Goal: Task Accomplishment & Management: Manage account settings

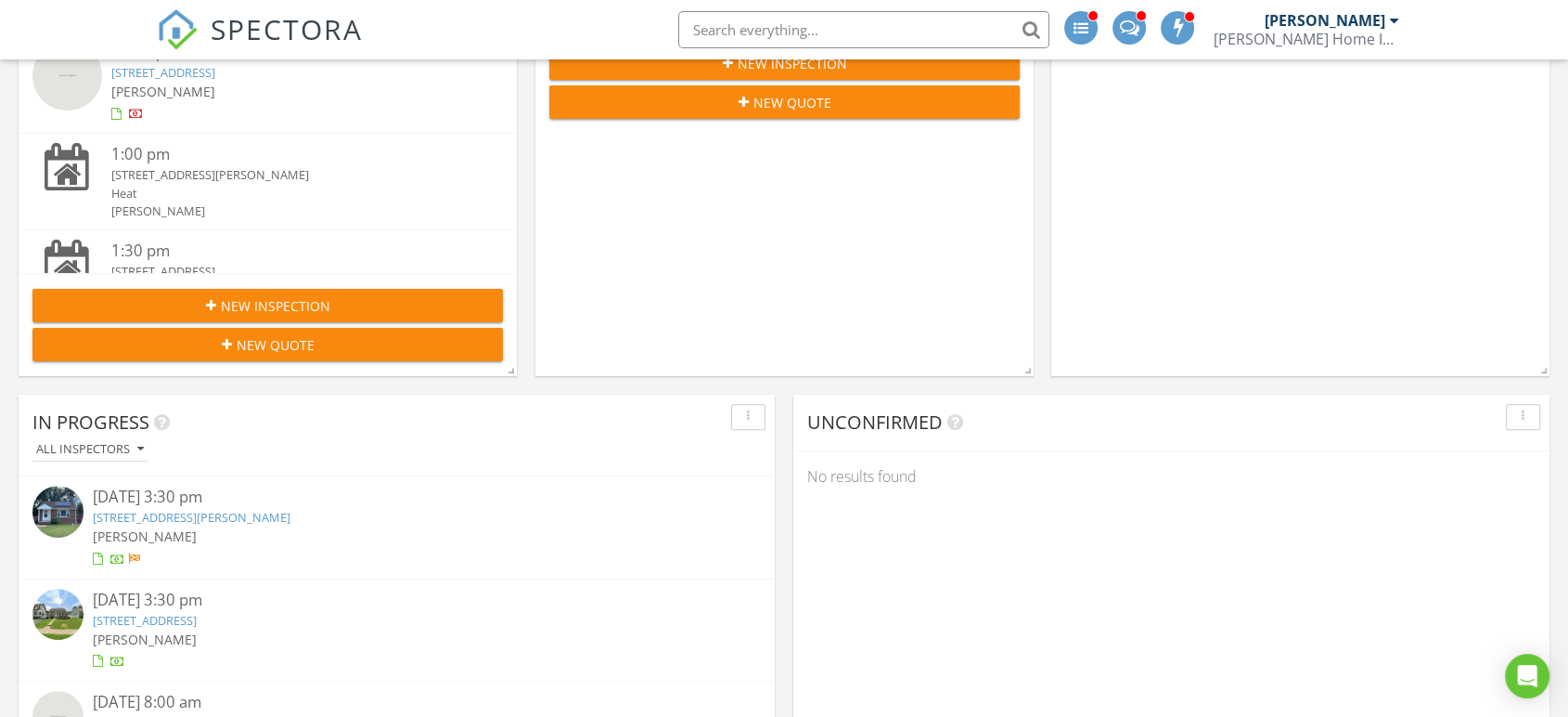
scroll to position [928, 0]
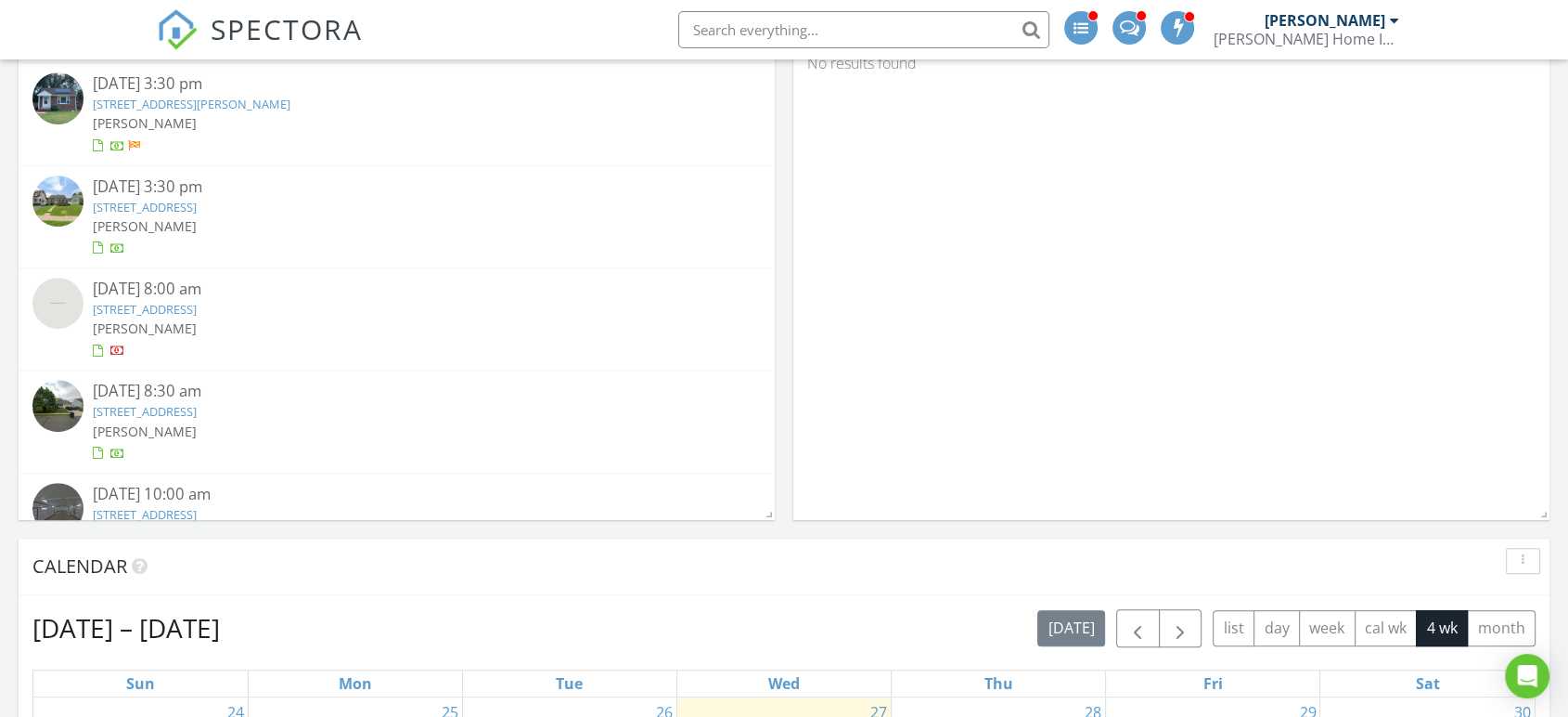
click at [146, 101] on link "1 Simpson Dr, Penns Grove, NJ 08069" at bounding box center [192, 104] width 198 height 16
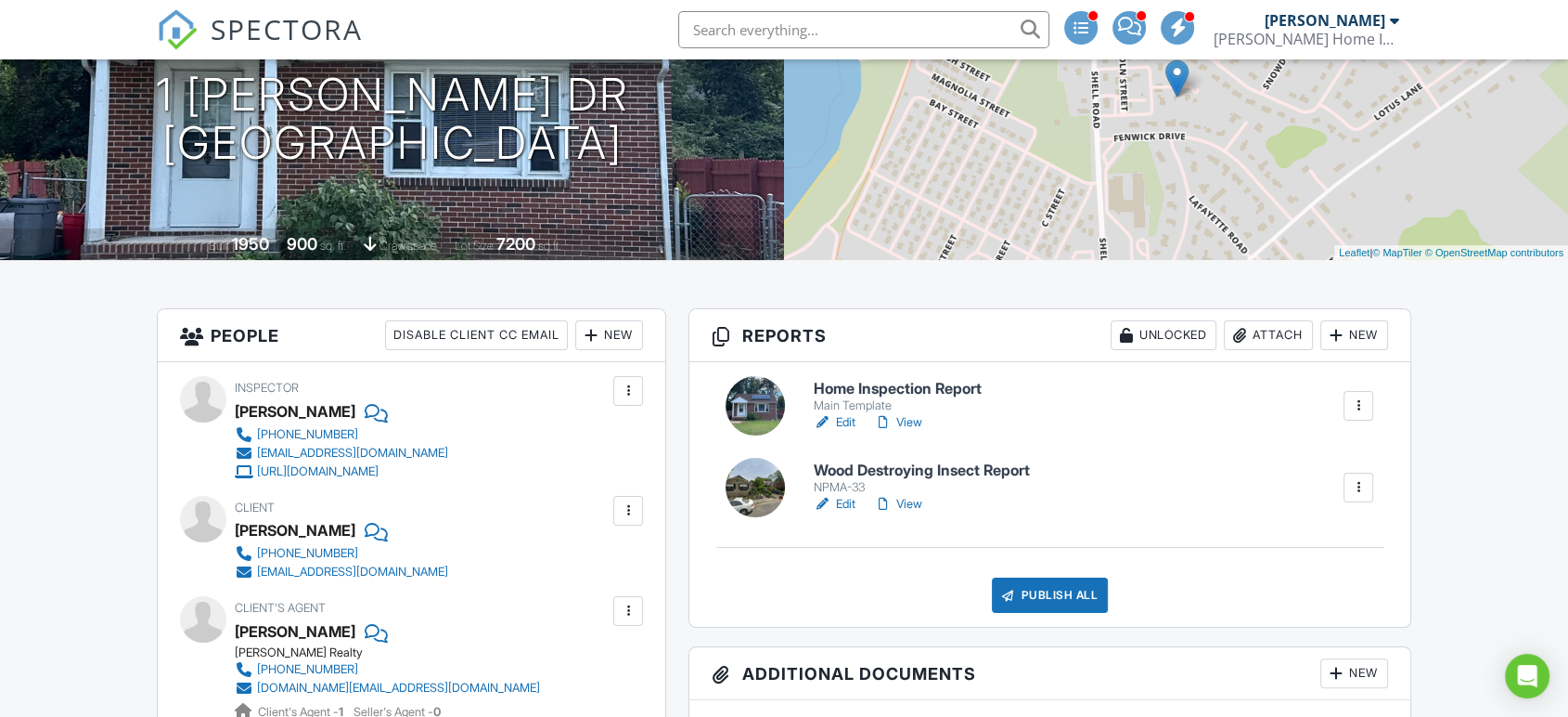
scroll to position [412, 0]
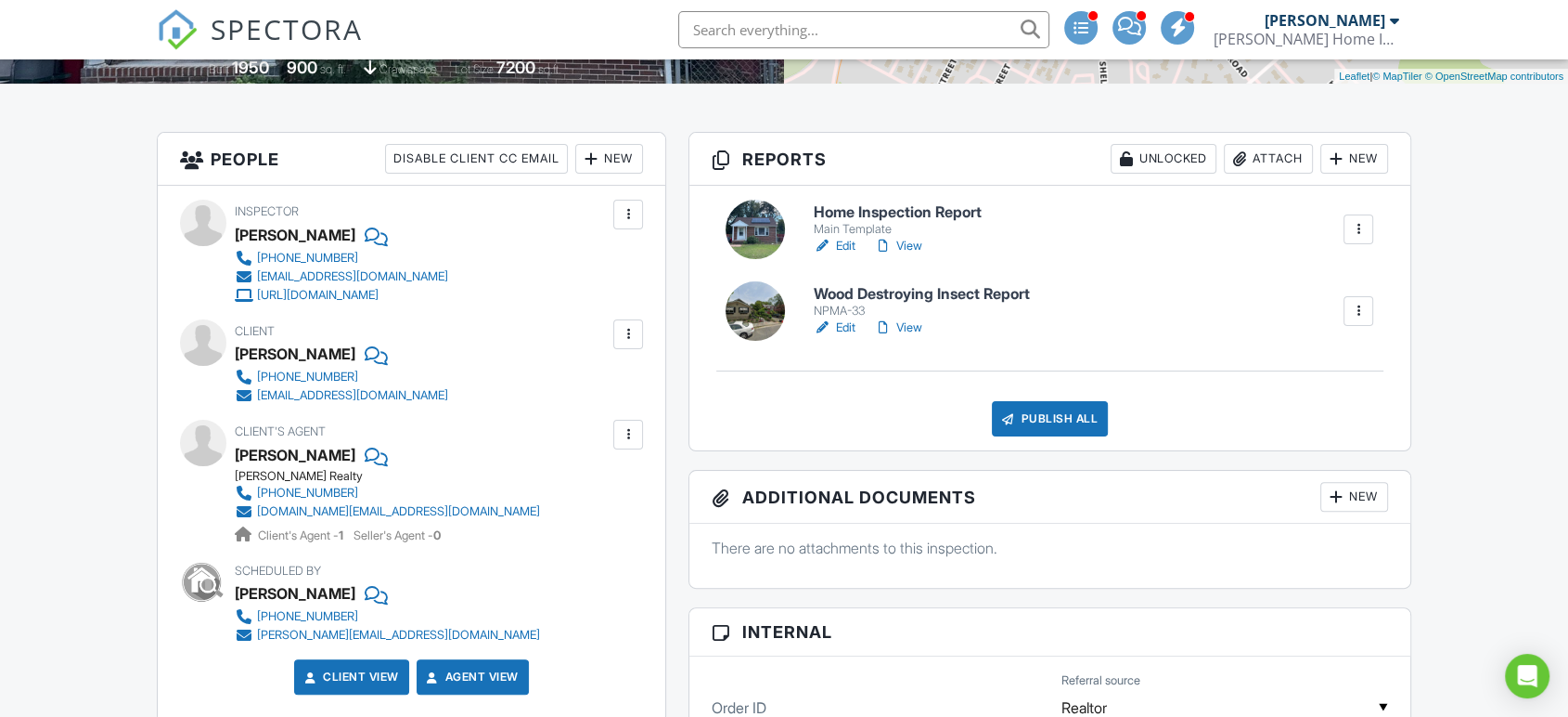
click at [839, 245] on link "Edit" at bounding box center [834, 245] width 42 height 18
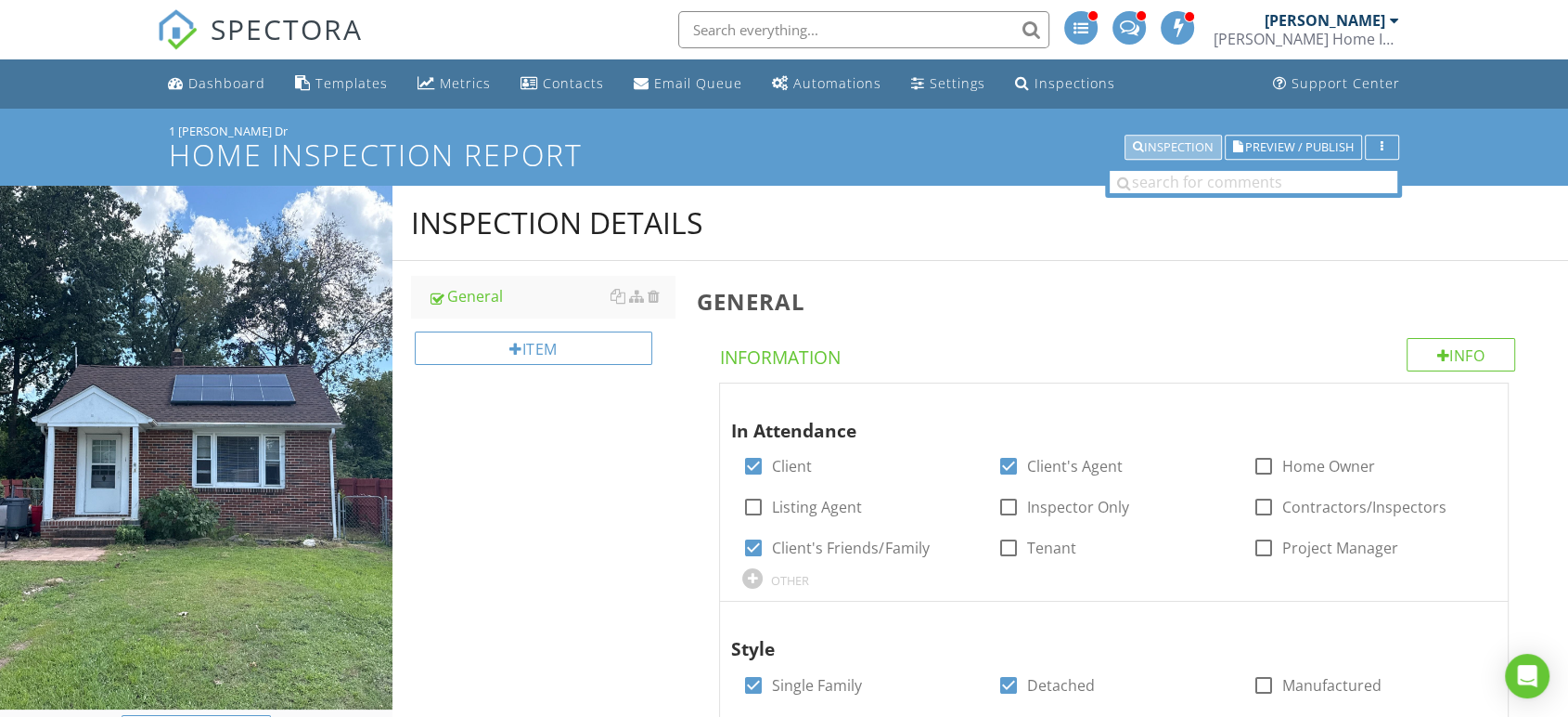
click at [1158, 150] on div "Inspection" at bounding box center [1173, 147] width 80 height 13
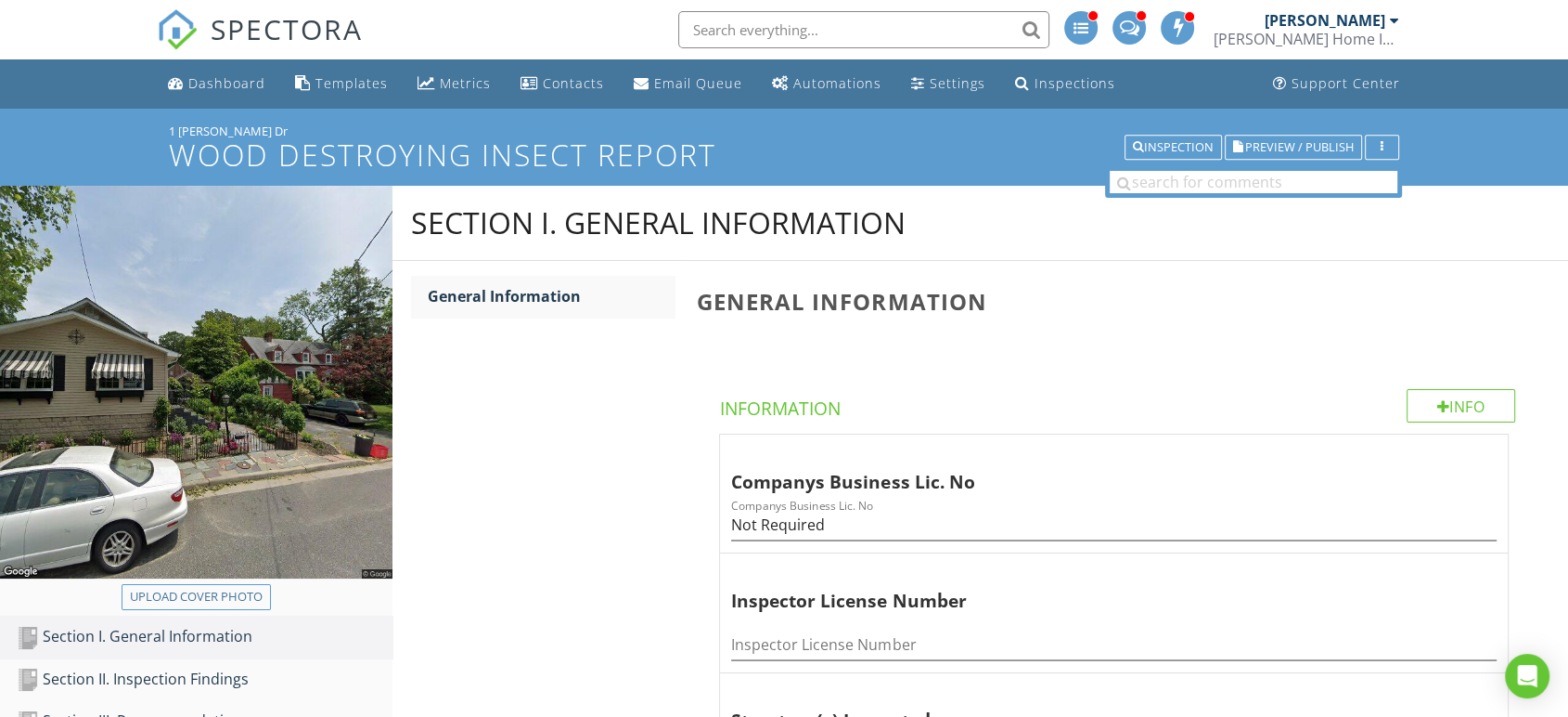
click at [200, 570] on img at bounding box center [196, 382] width 392 height 392
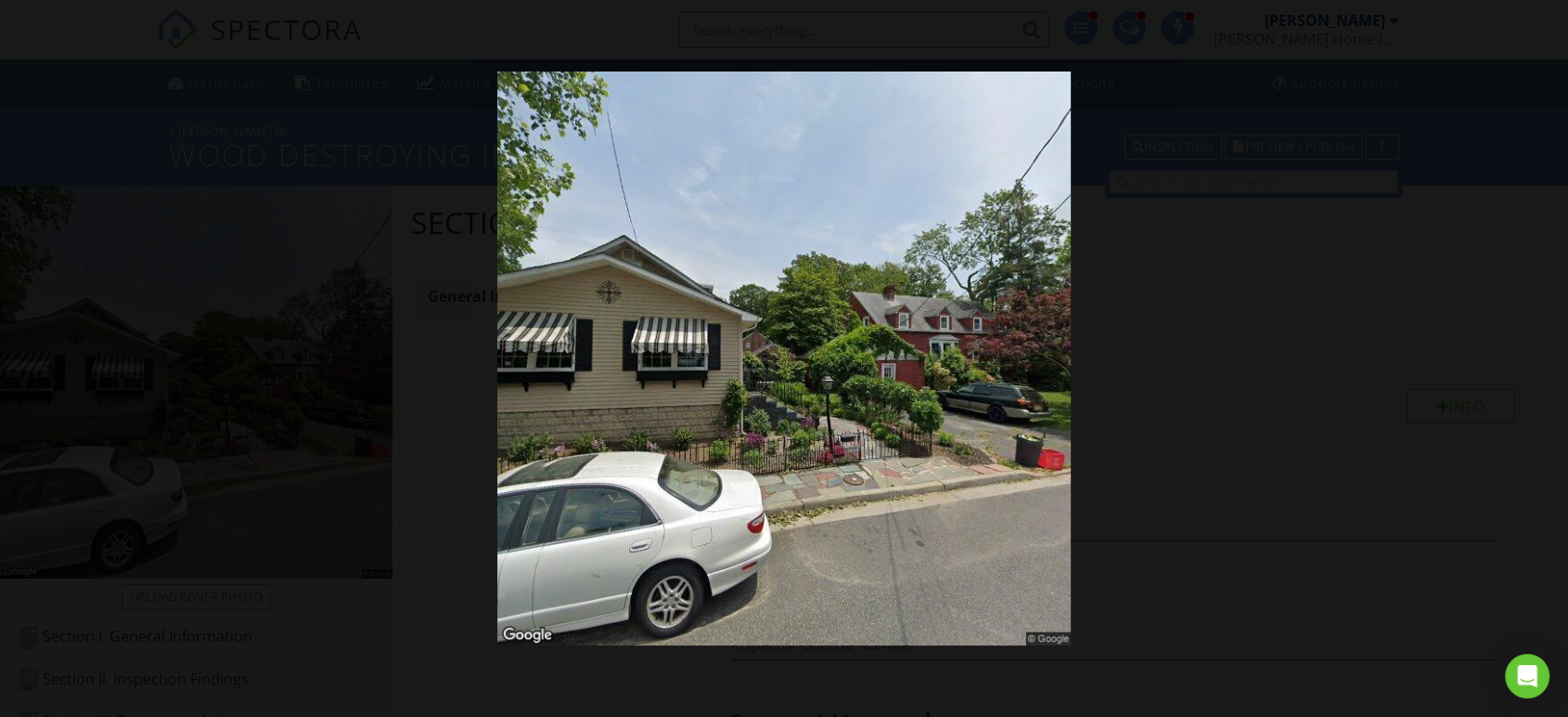
click at [385, 501] on div at bounding box center [784, 358] width 1568 height 717
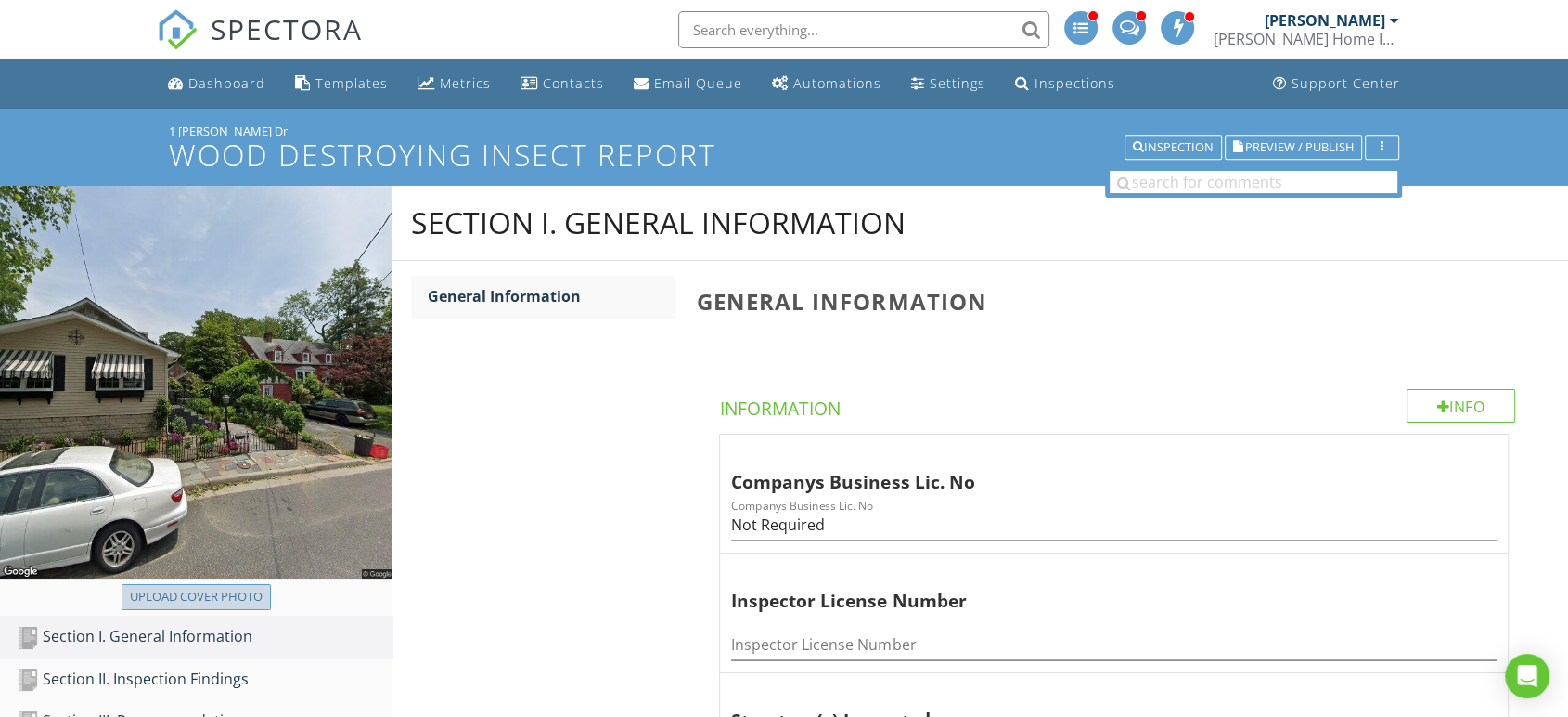
click at [193, 590] on div "Upload cover photo" at bounding box center [196, 596] width 133 height 18
type input "C:\fakepath\Screenshot 2025-08-27 154555.png"
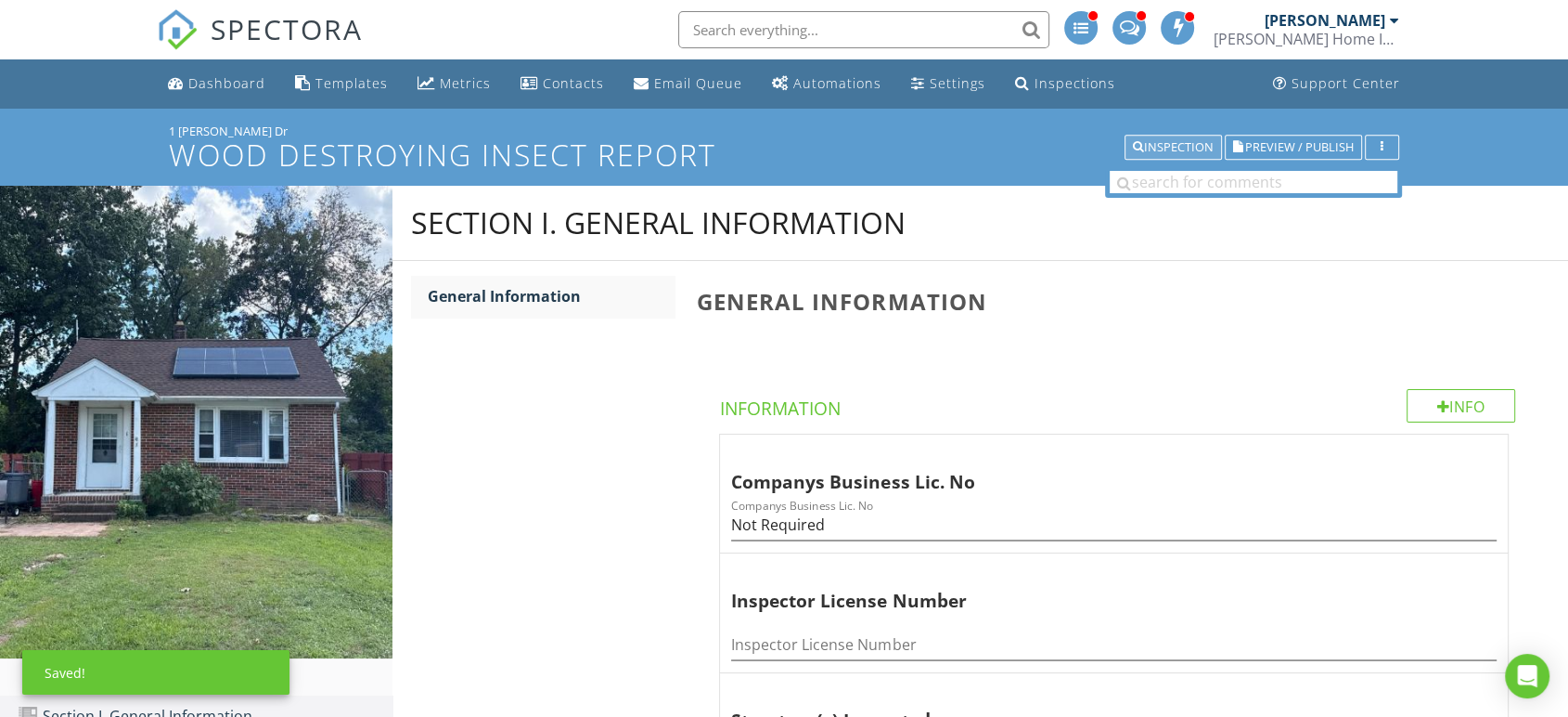
click at [1197, 145] on div "Inspection" at bounding box center [1173, 147] width 80 height 13
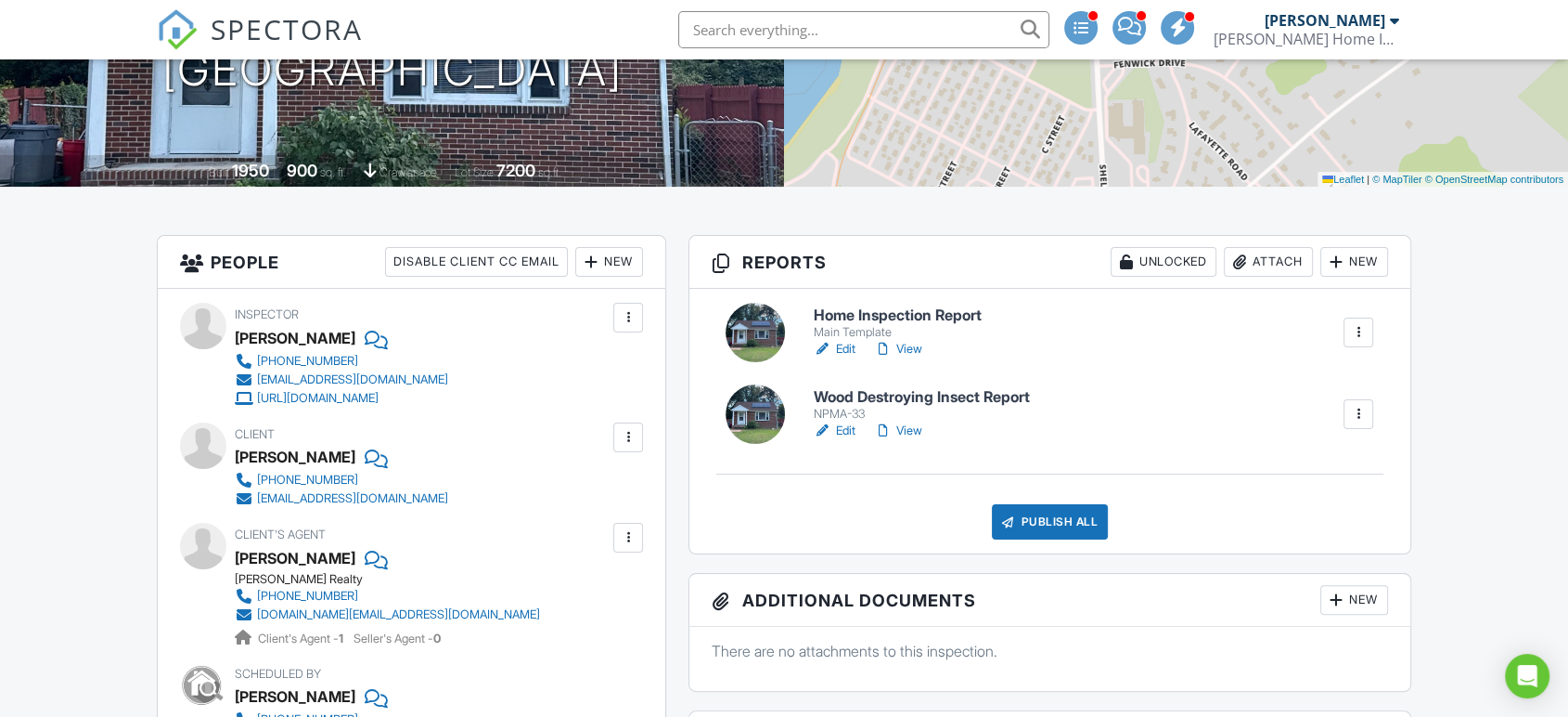
click at [842, 348] on link "Edit" at bounding box center [834, 349] width 42 height 18
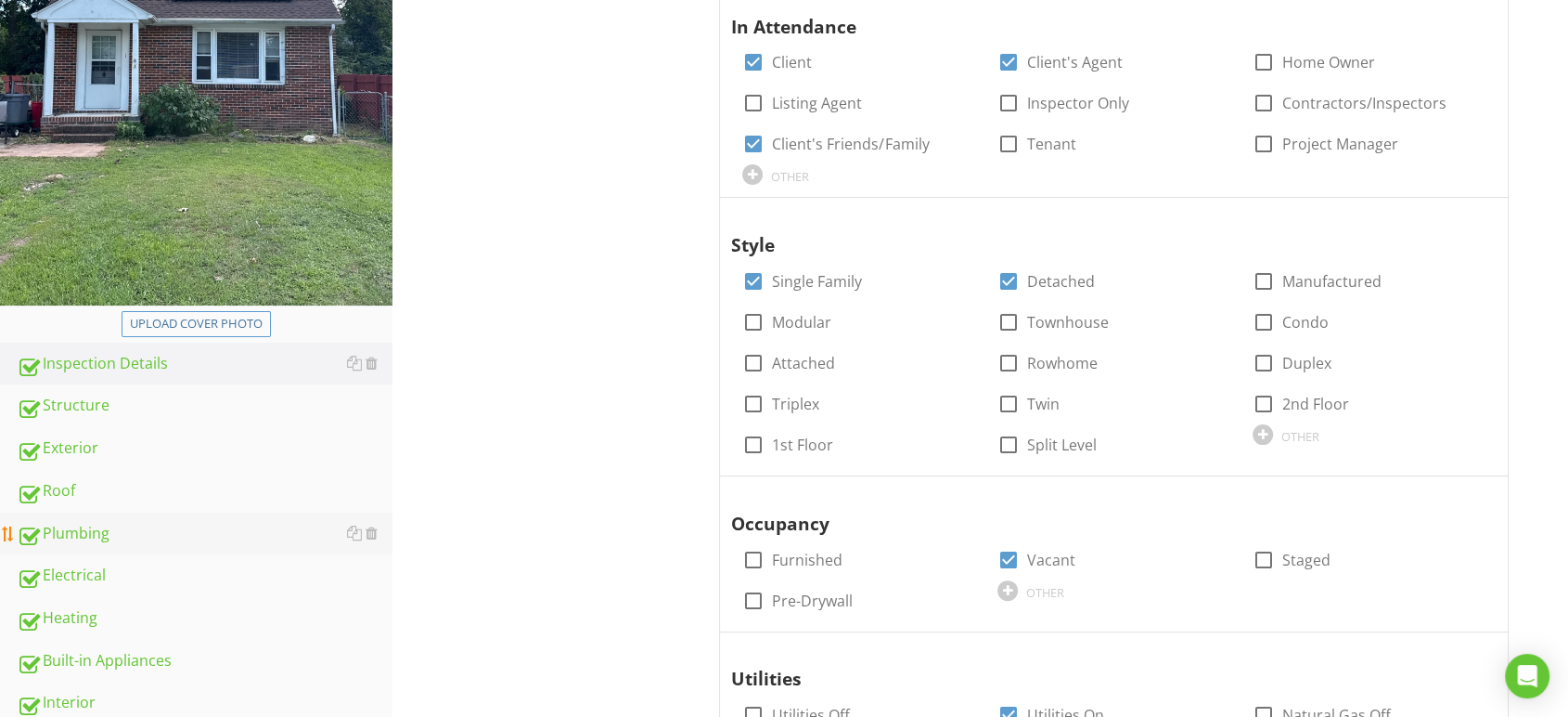
scroll to position [515, 0]
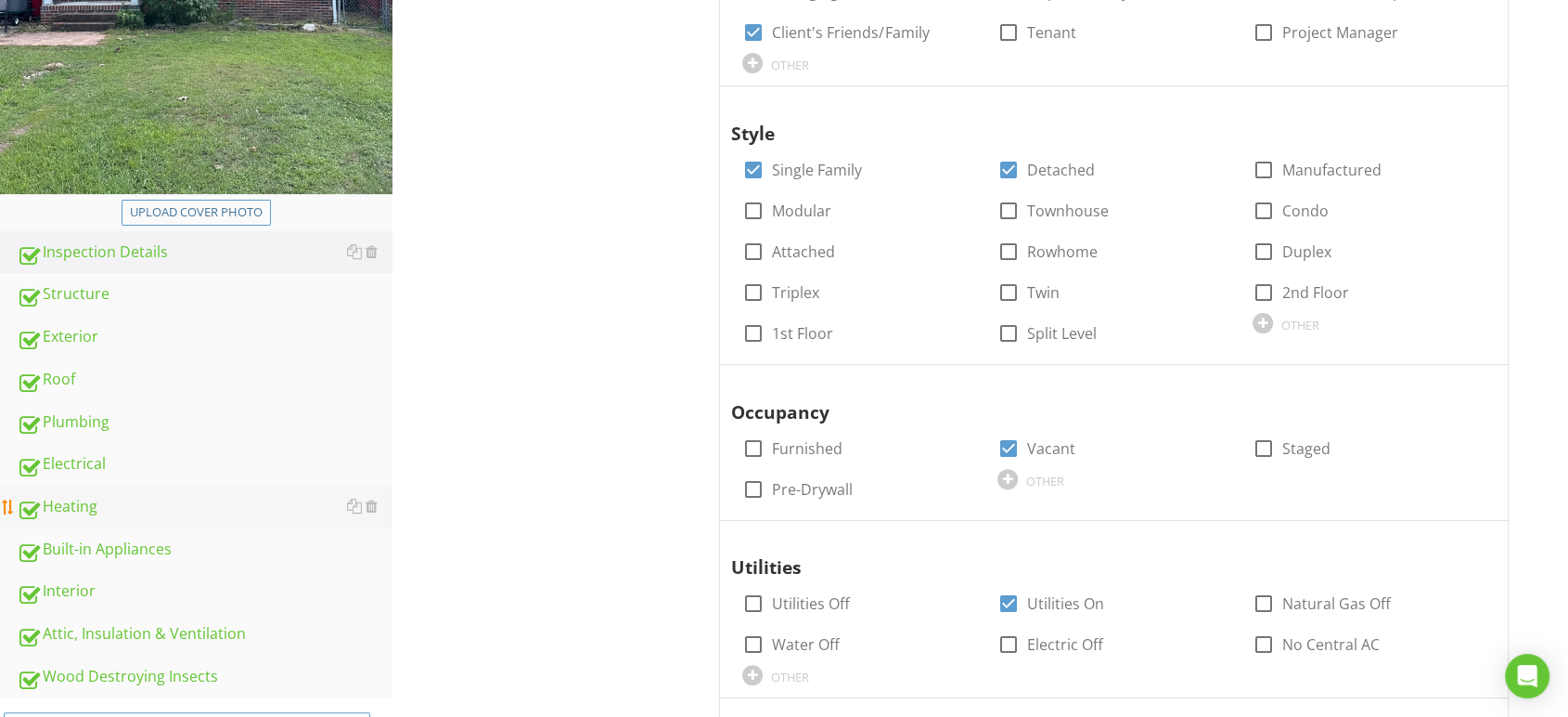
click at [101, 496] on div "Heating" at bounding box center [204, 507] width 376 height 24
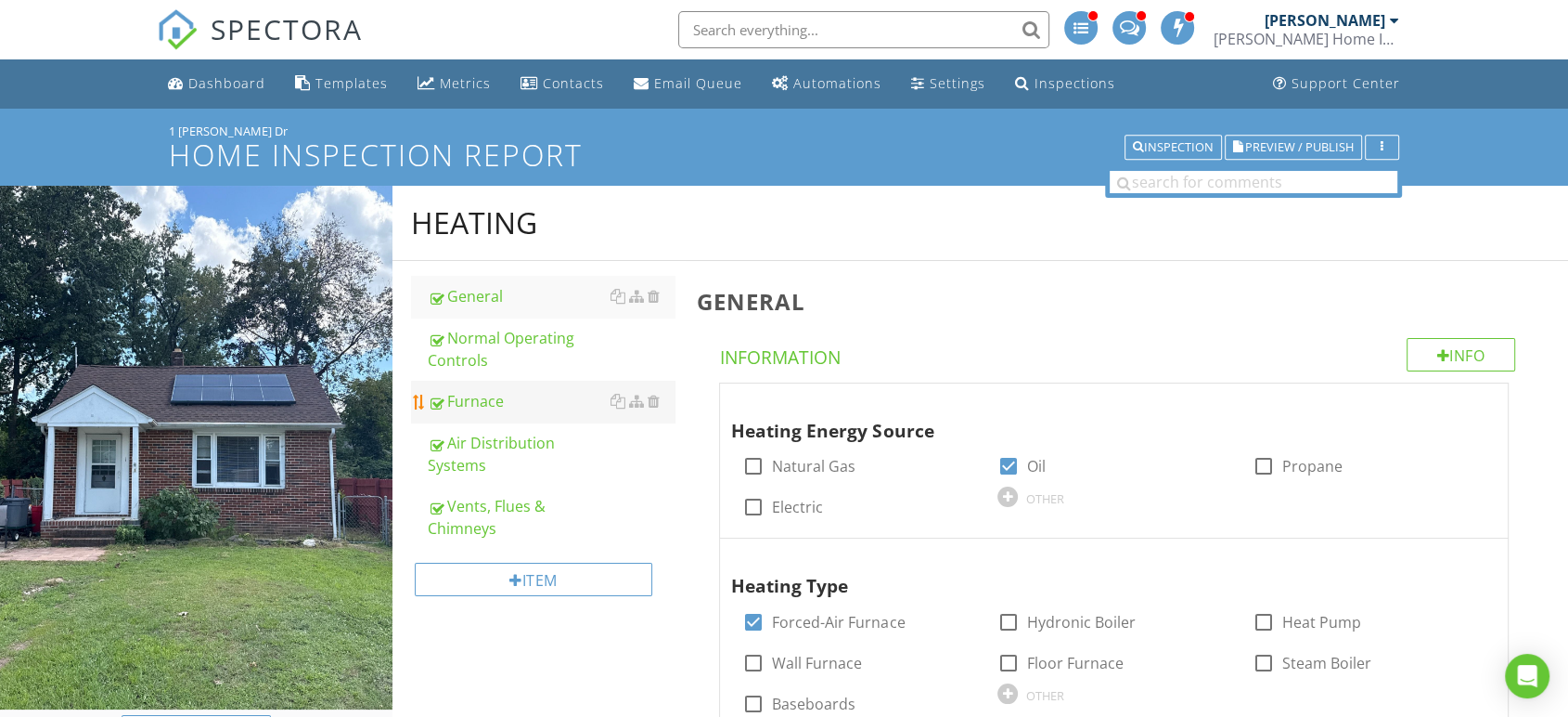
click at [507, 403] on div "Furnace" at bounding box center [552, 400] width 248 height 22
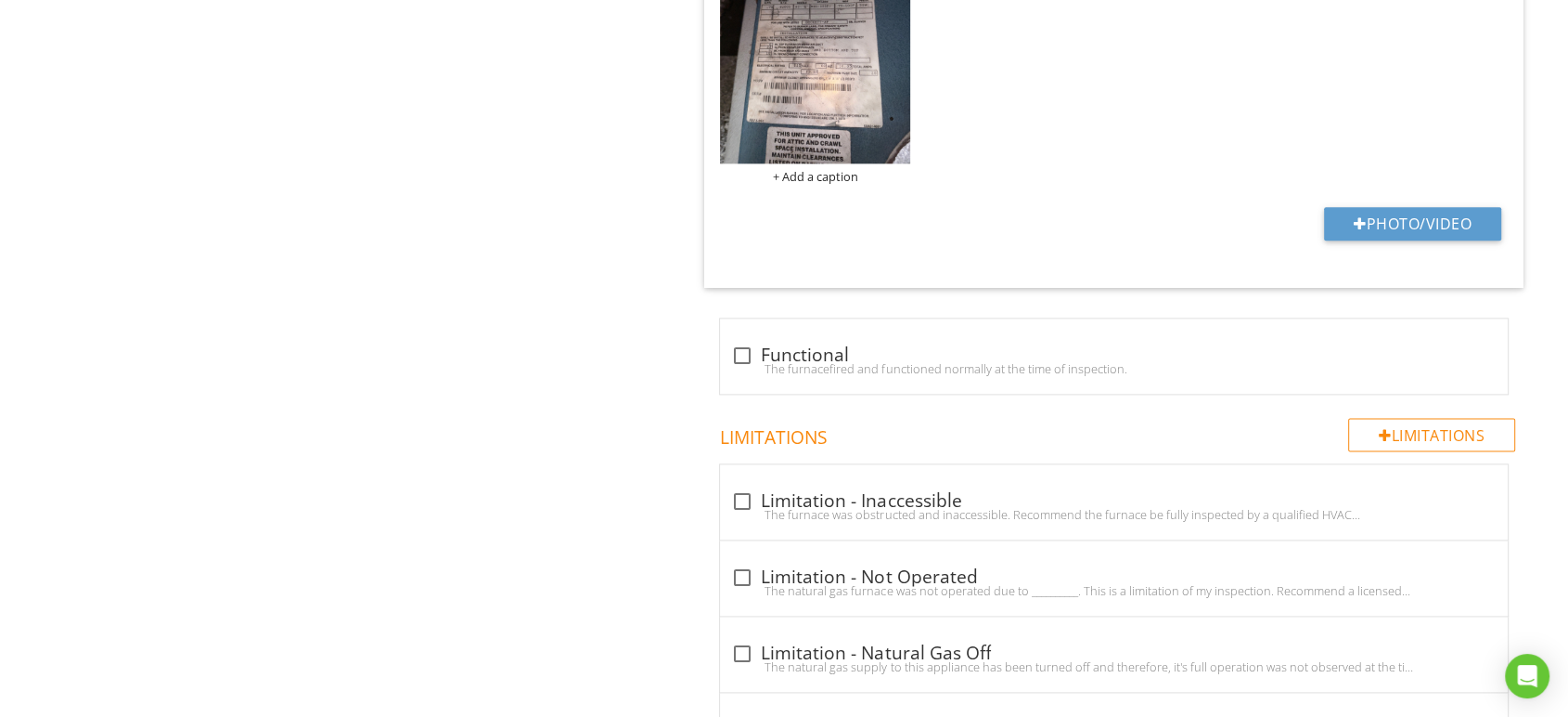
scroll to position [2505, 0]
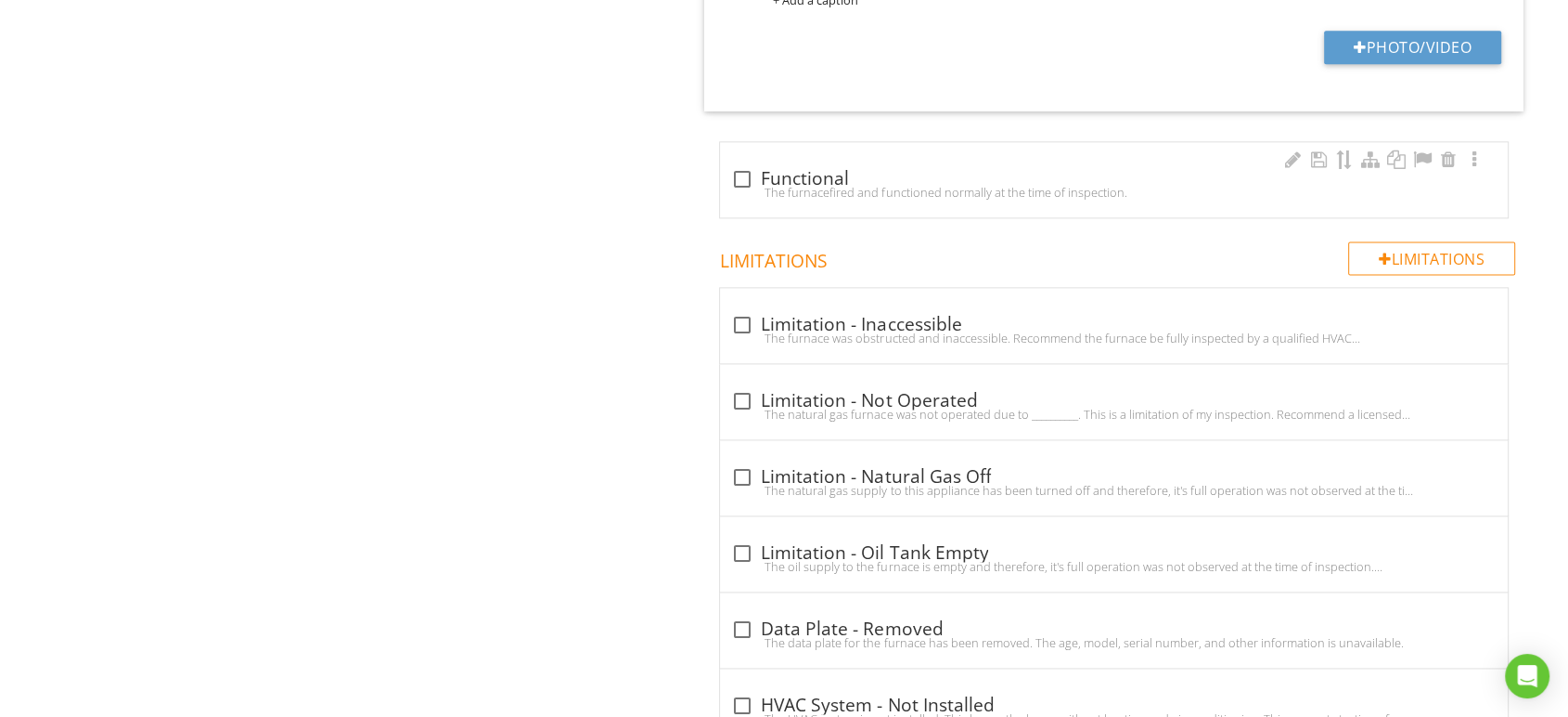
click at [781, 194] on div "The furnacefired and functioned normally at the time of inspection." at bounding box center [1114, 192] width 765 height 15
checkbox input "true"
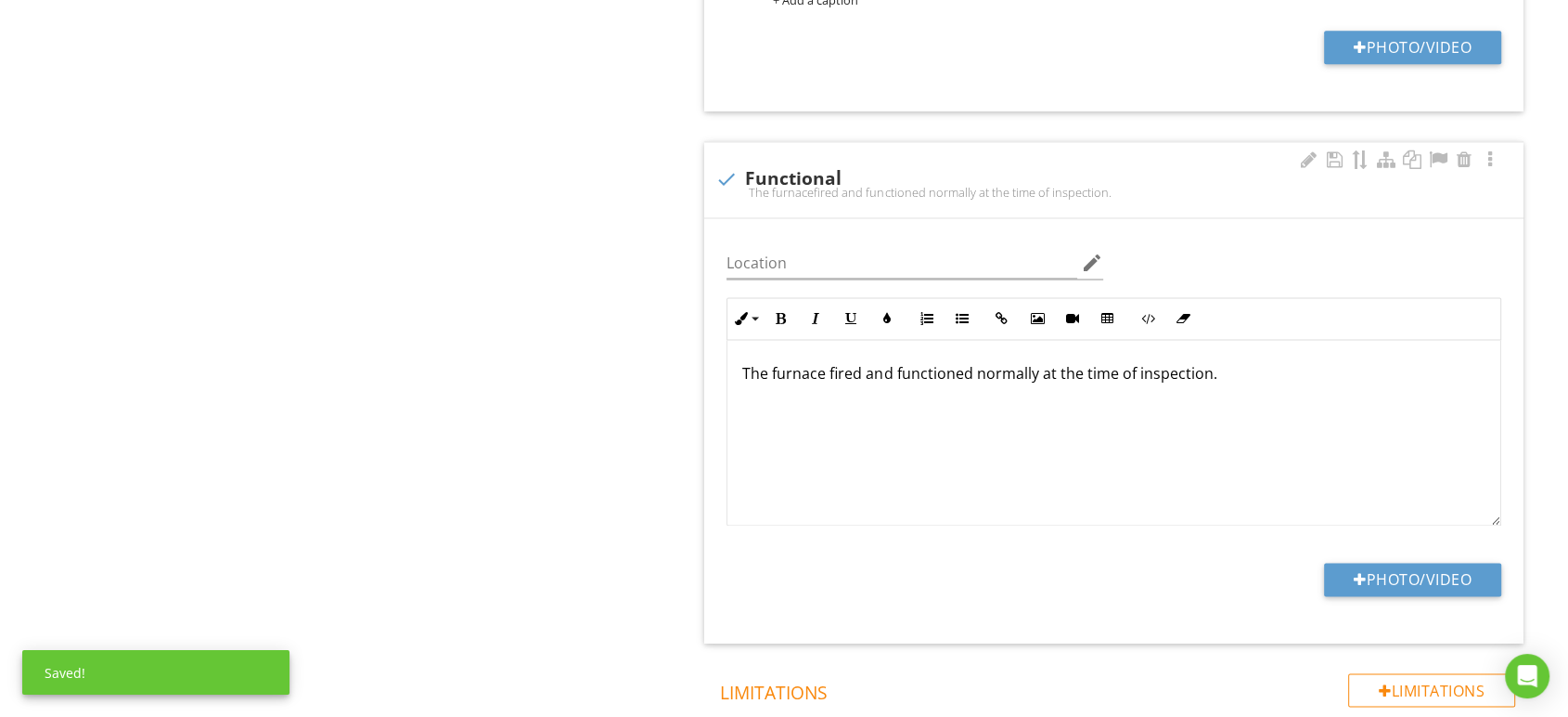
scroll to position [0, 0]
click at [1388, 569] on button "Photo/Video" at bounding box center [1412, 579] width 177 height 33
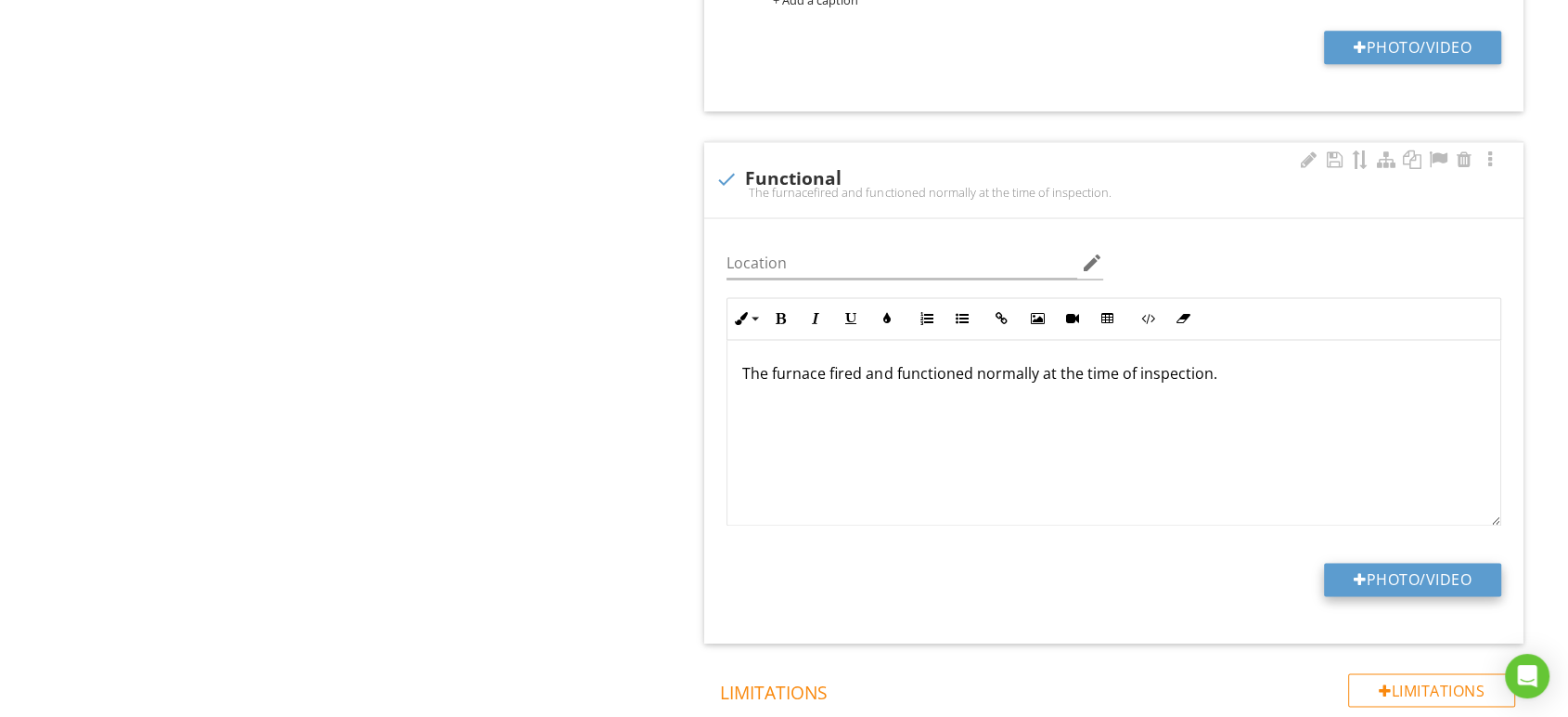
type input "C:\fakepath\IMG_9238.JPG"
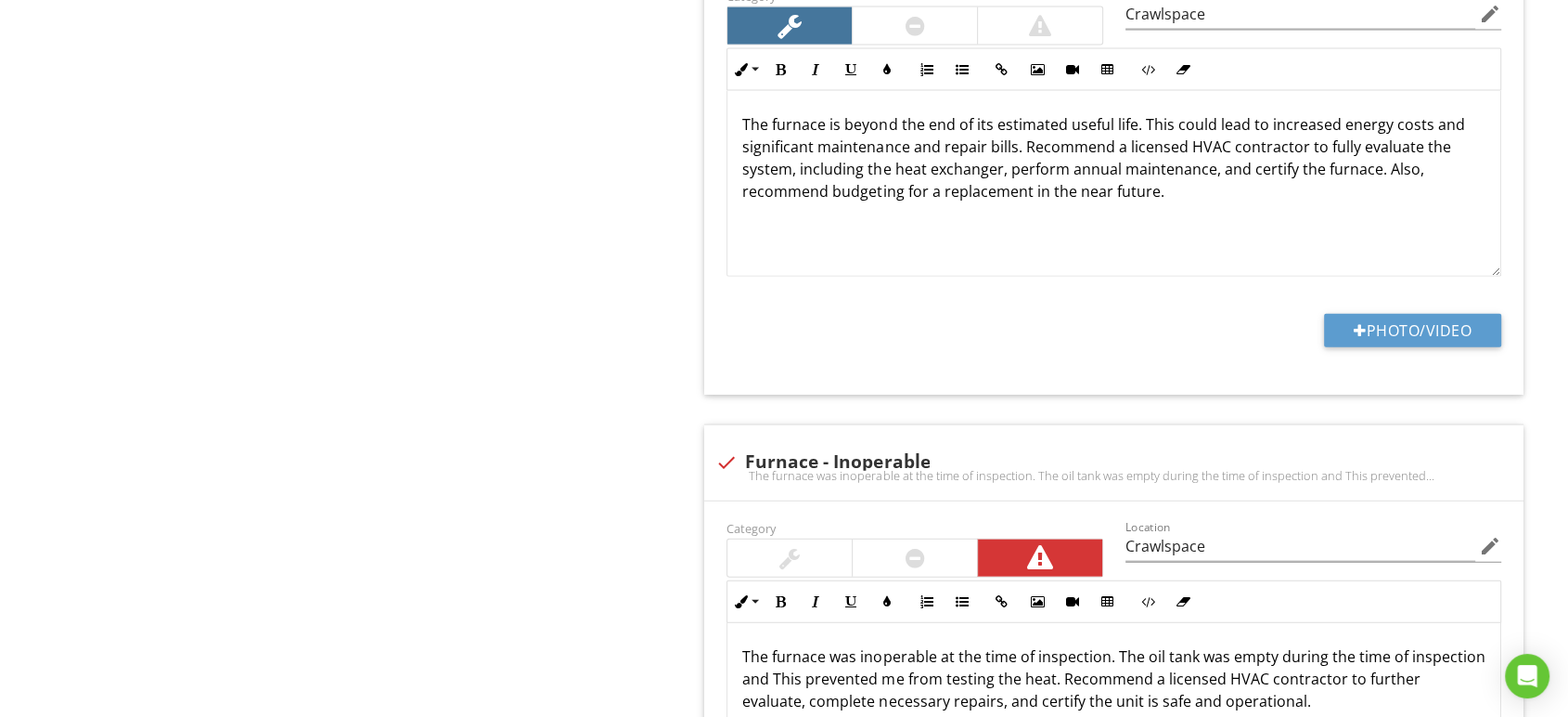
scroll to position [4464, 0]
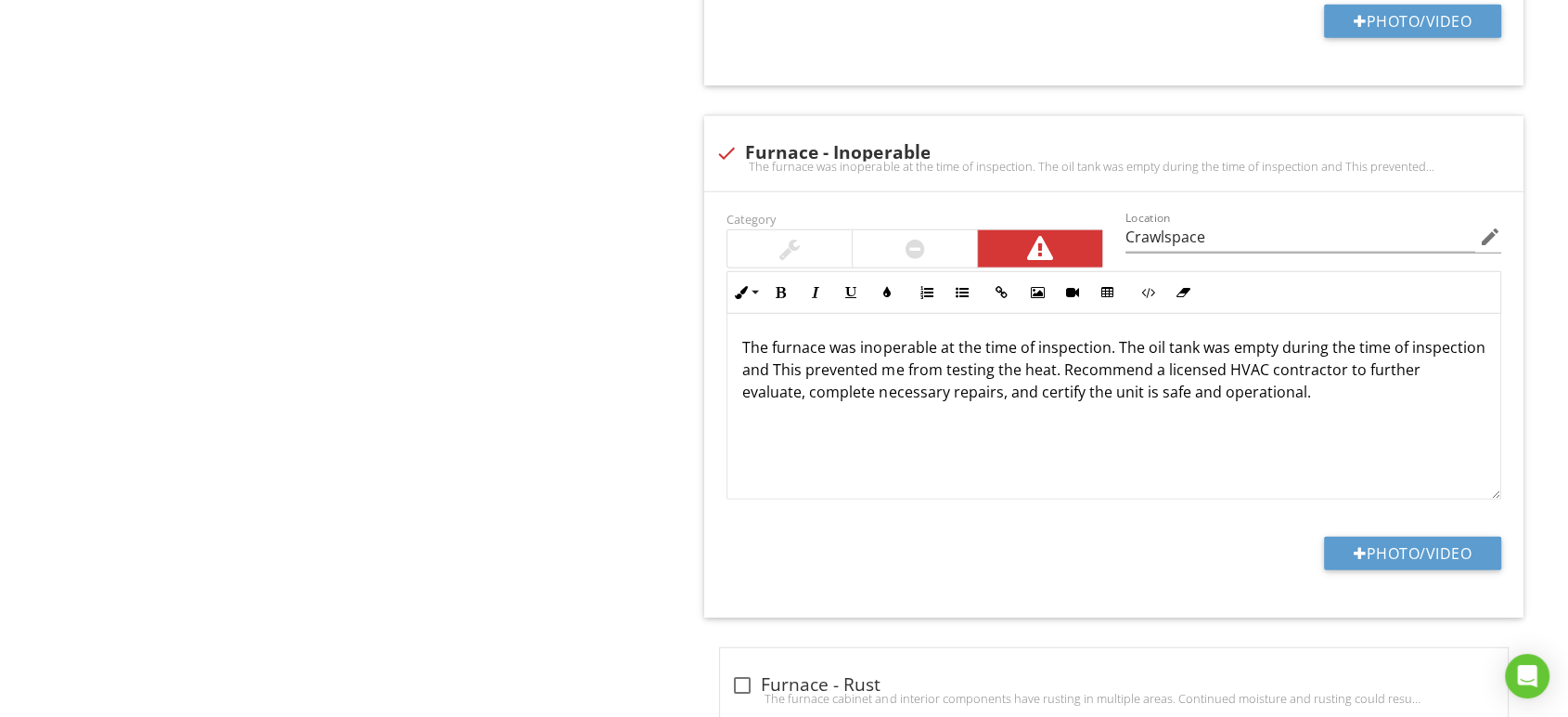
drag, startPoint x: 723, startPoint y: 152, endPoint x: 672, endPoint y: 184, distance: 60.2
click at [724, 150] on div at bounding box center [726, 153] width 32 height 32
checkbox input "true"
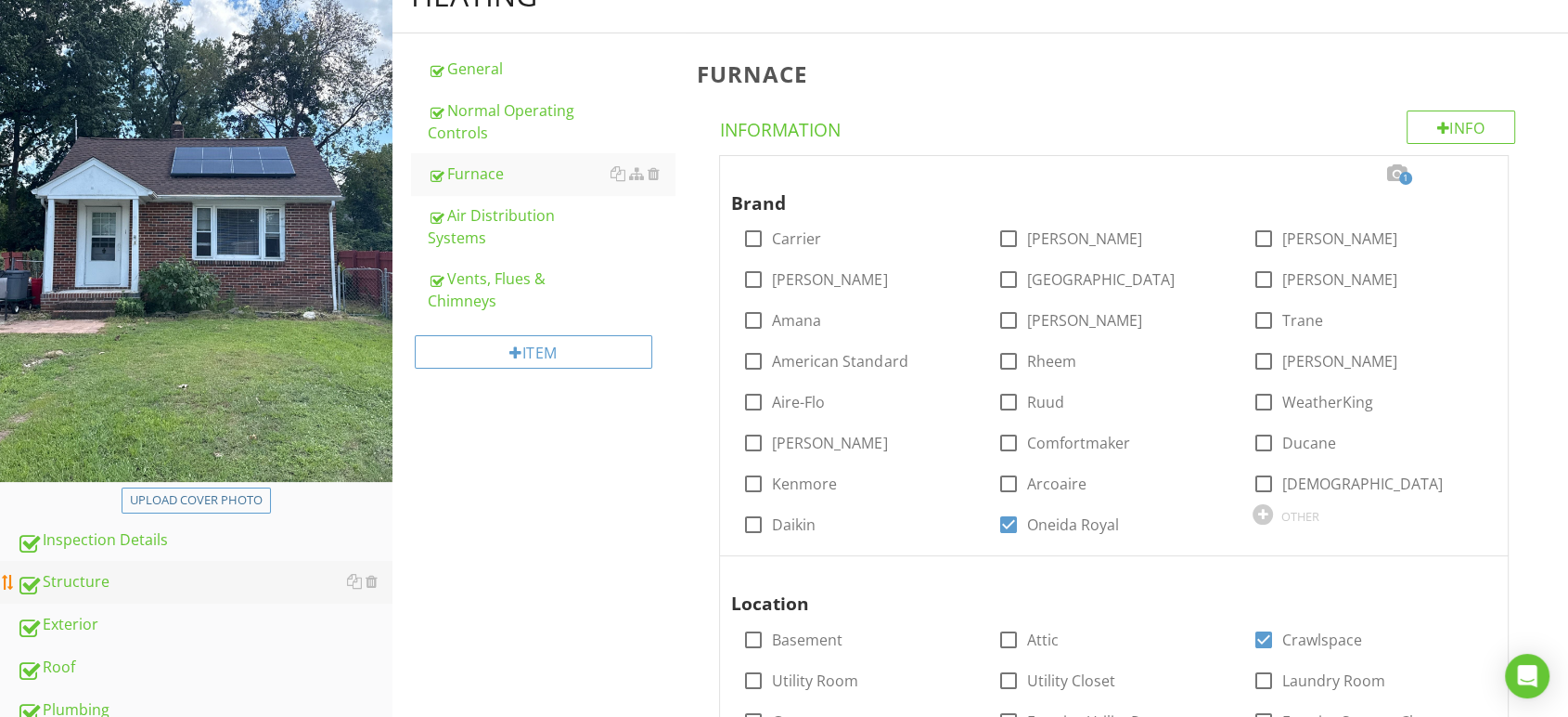
scroll to position [442, 0]
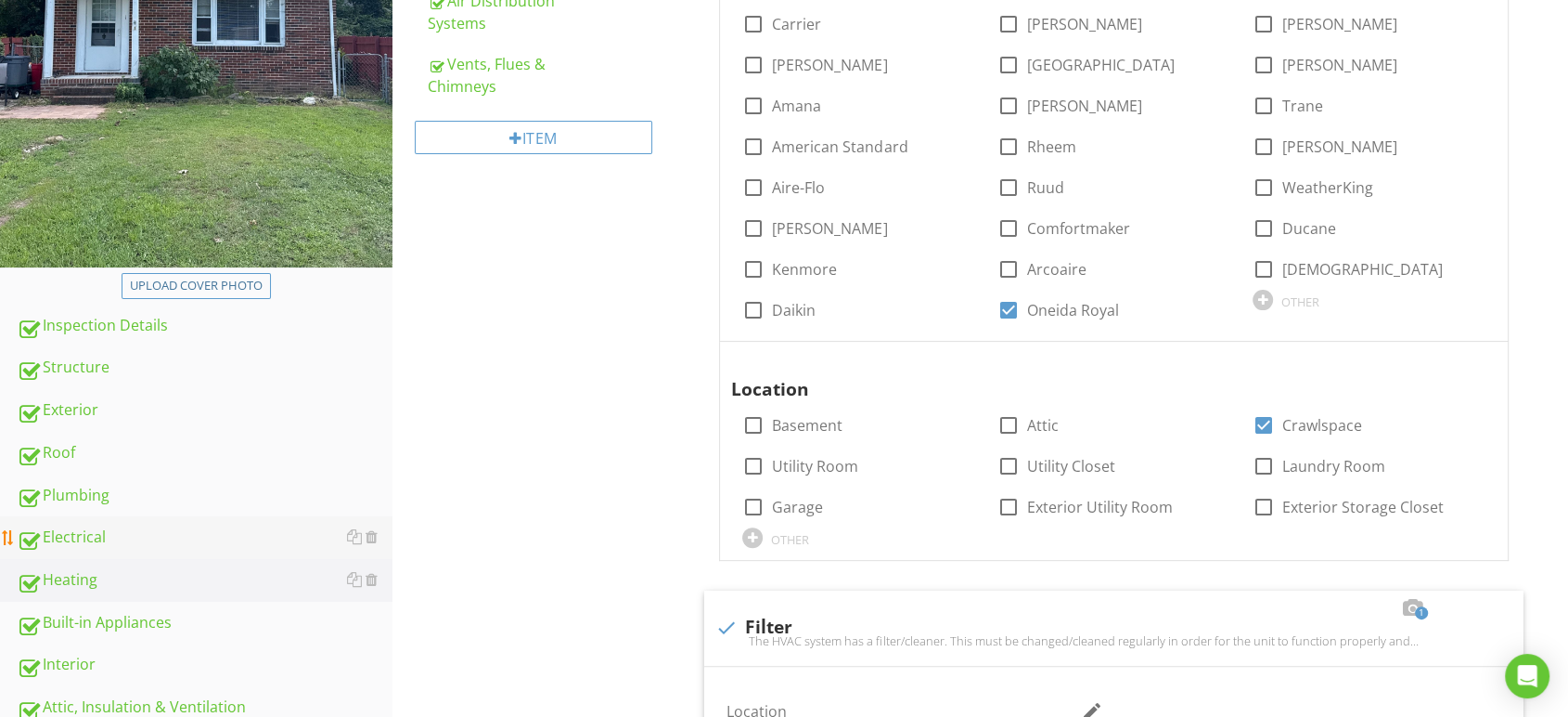
click at [112, 531] on div "Electrical" at bounding box center [204, 537] width 376 height 24
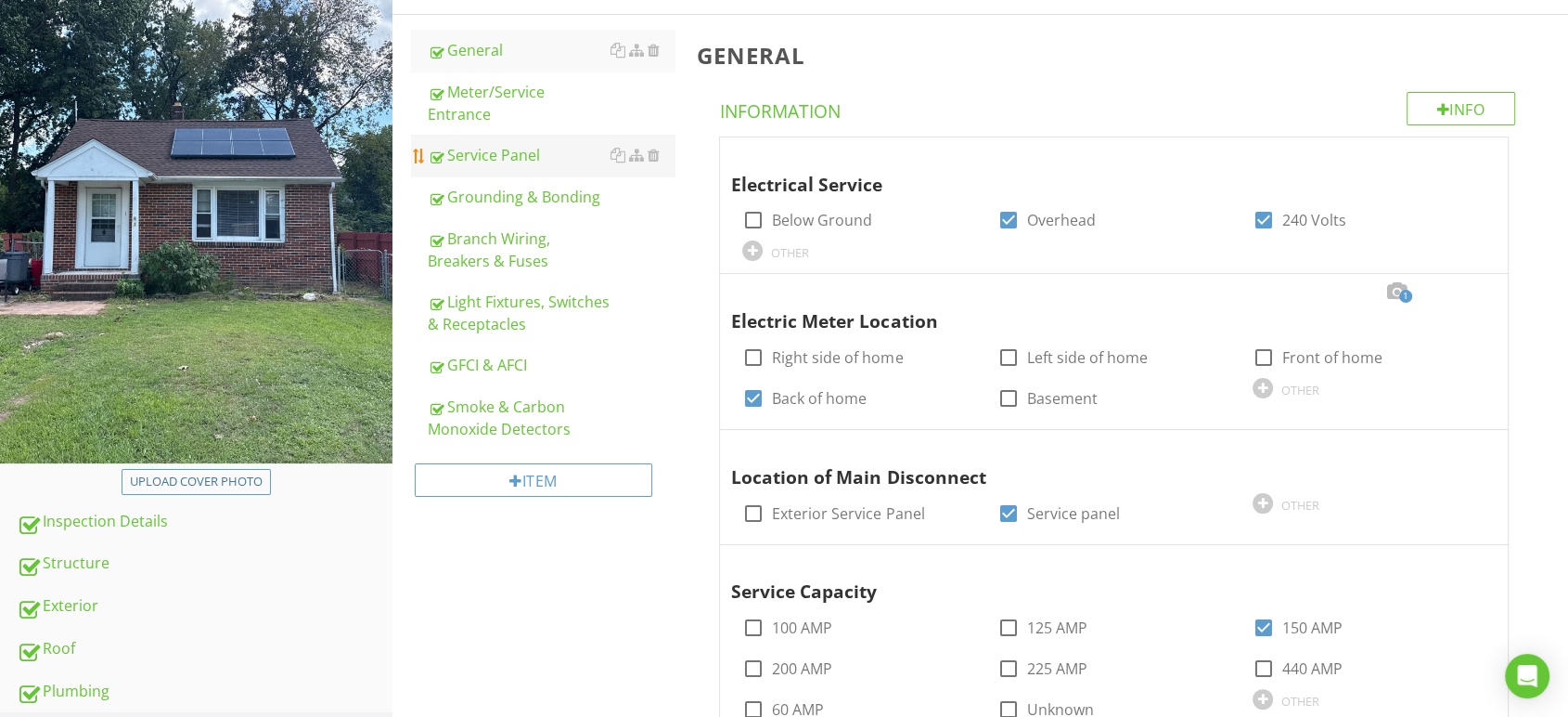
scroll to position [30, 0]
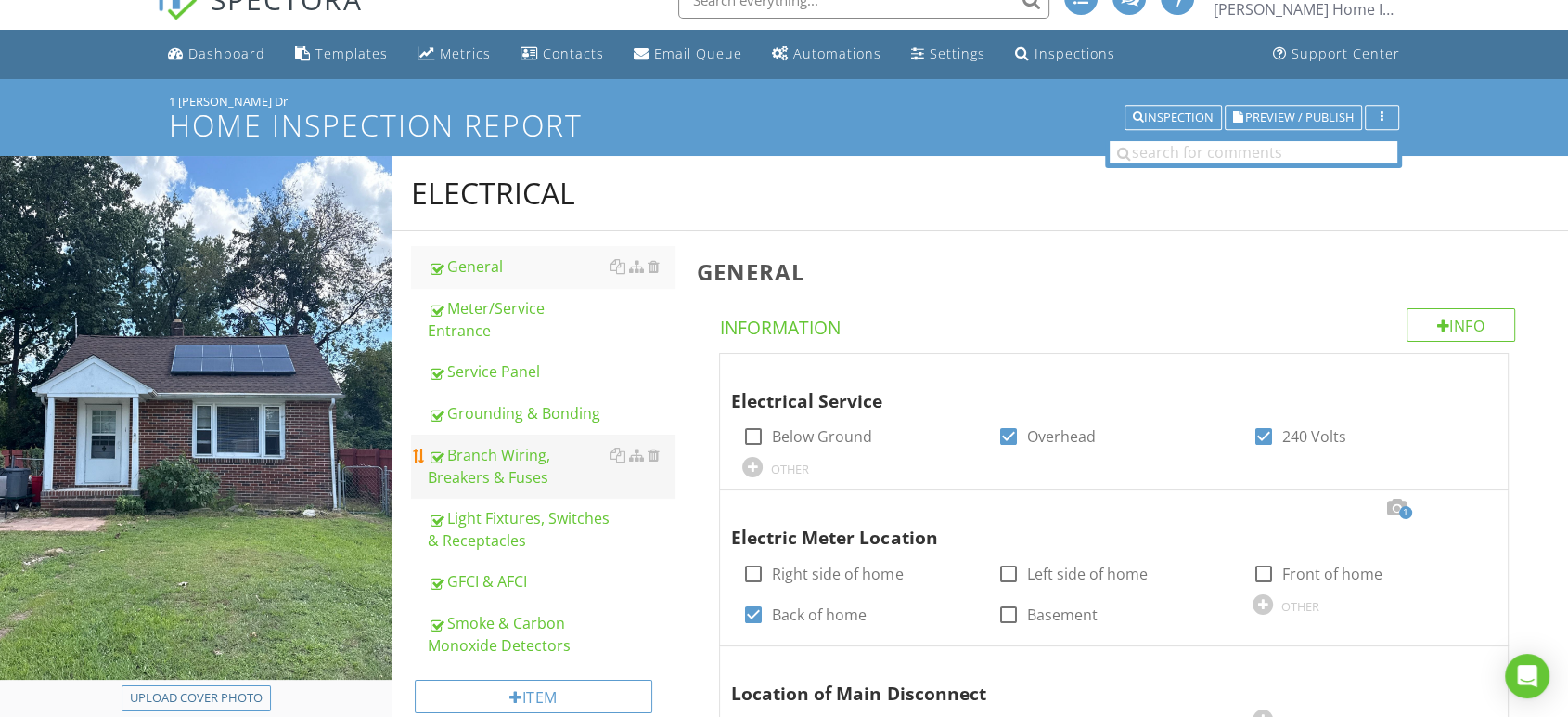
click at [505, 451] on div "Branch Wiring, Breakers & Fuses" at bounding box center [552, 466] width 248 height 45
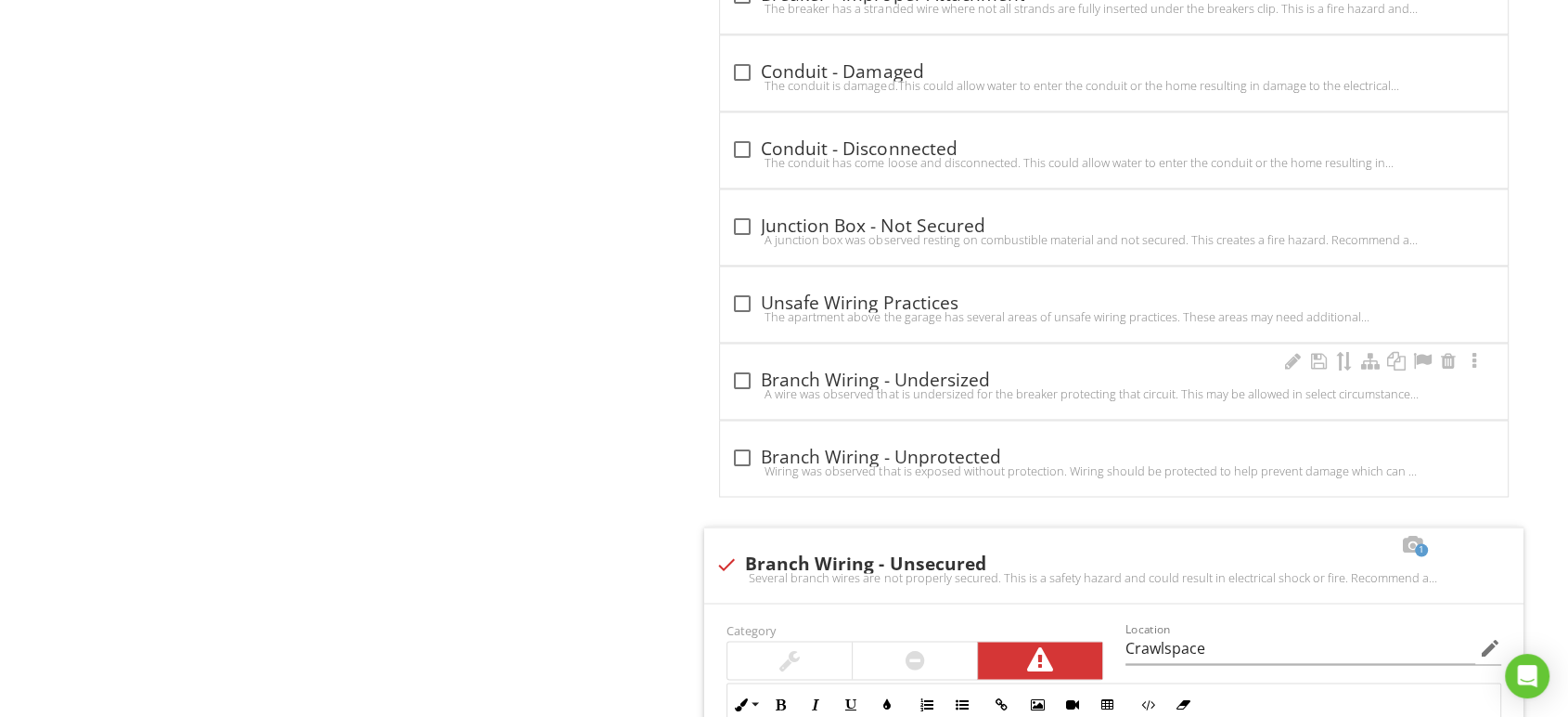
scroll to position [2814, 0]
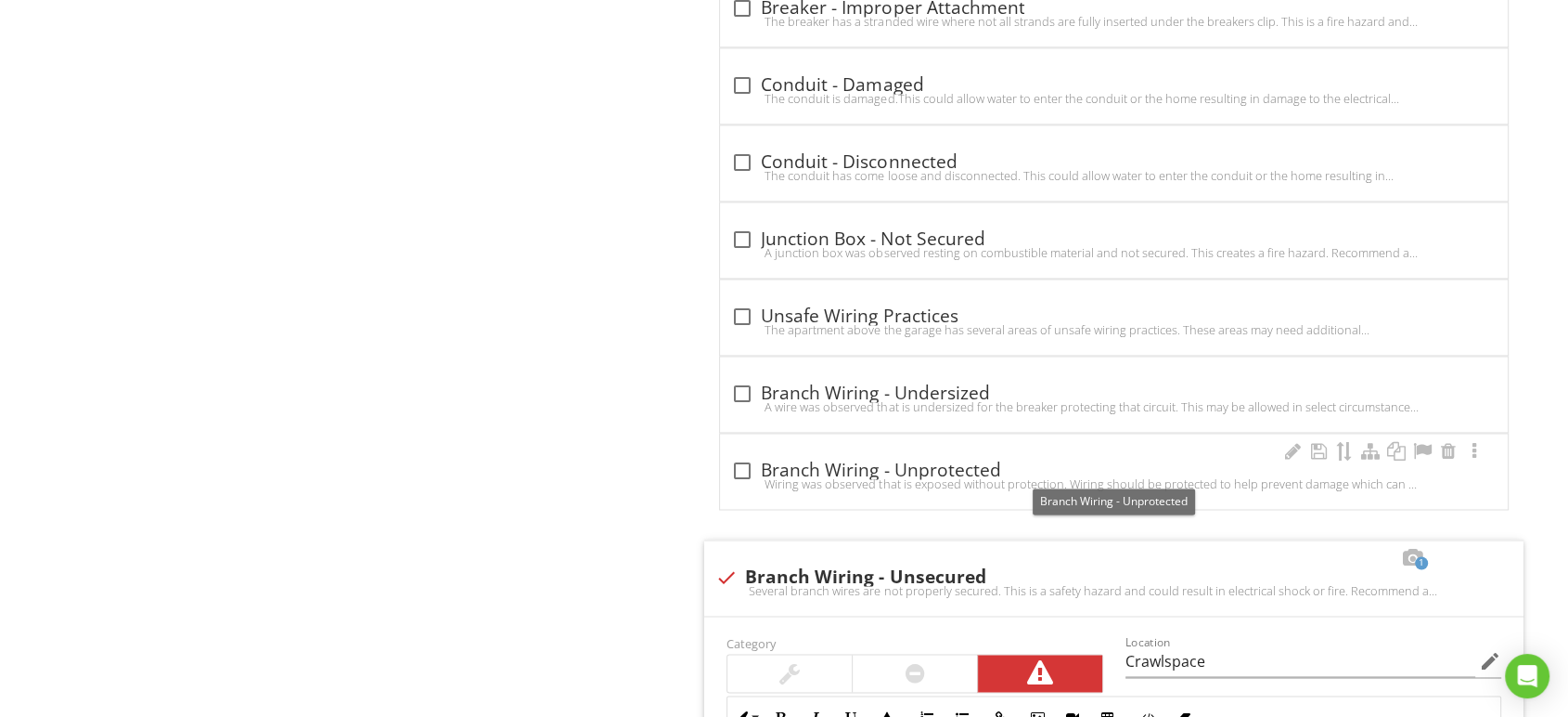
click at [736, 464] on div at bounding box center [742, 470] width 32 height 32
checkbox input "true"
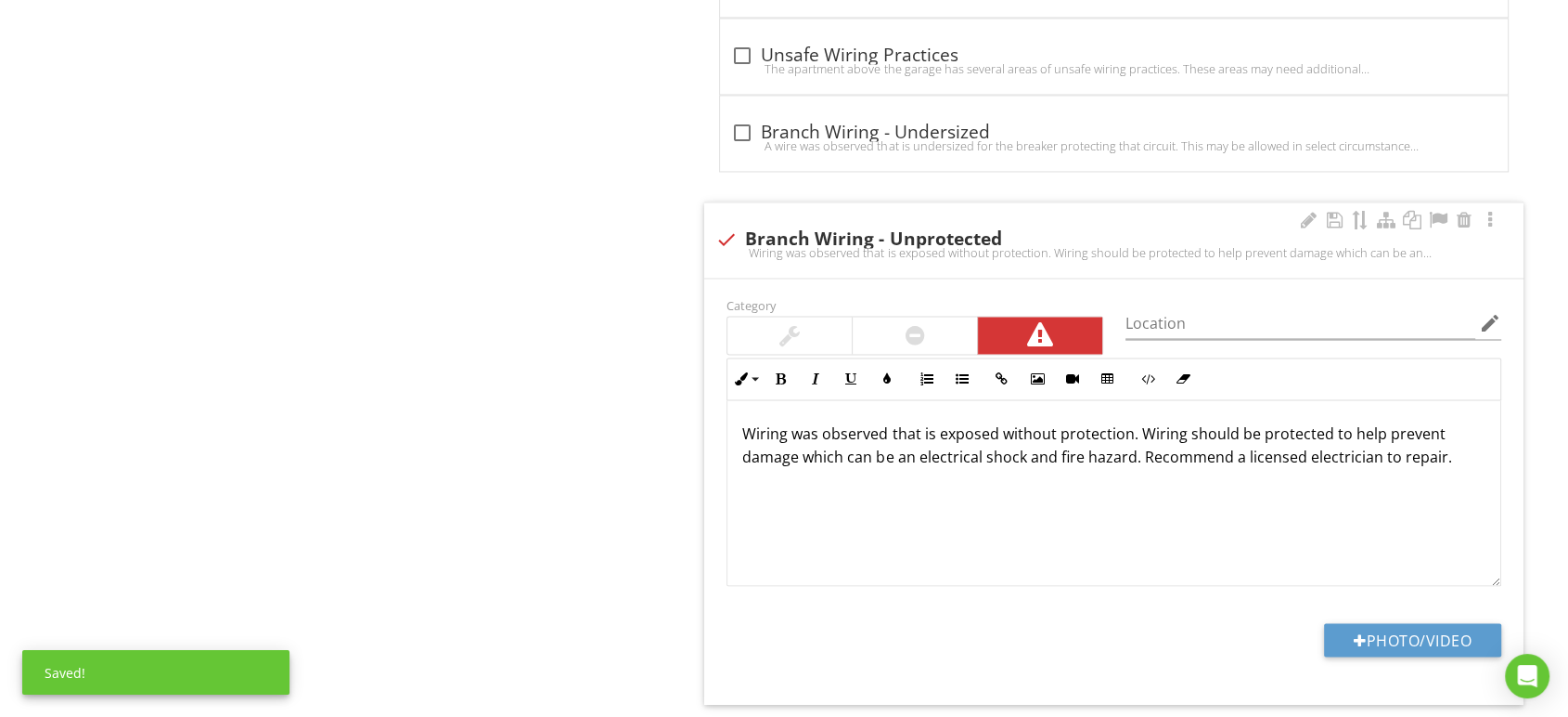
scroll to position [3226, 0]
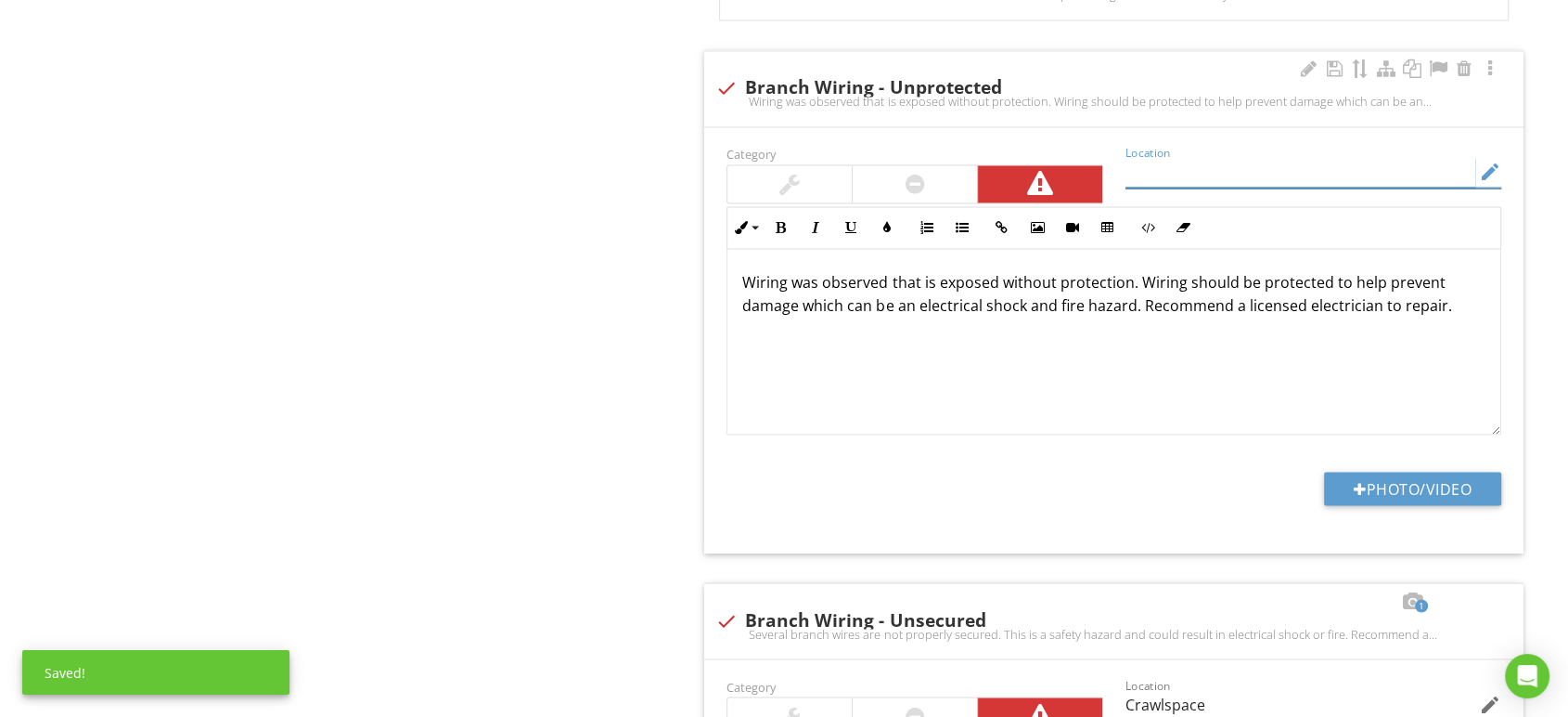
click at [1188, 169] on input "Location" at bounding box center [1300, 172] width 350 height 31
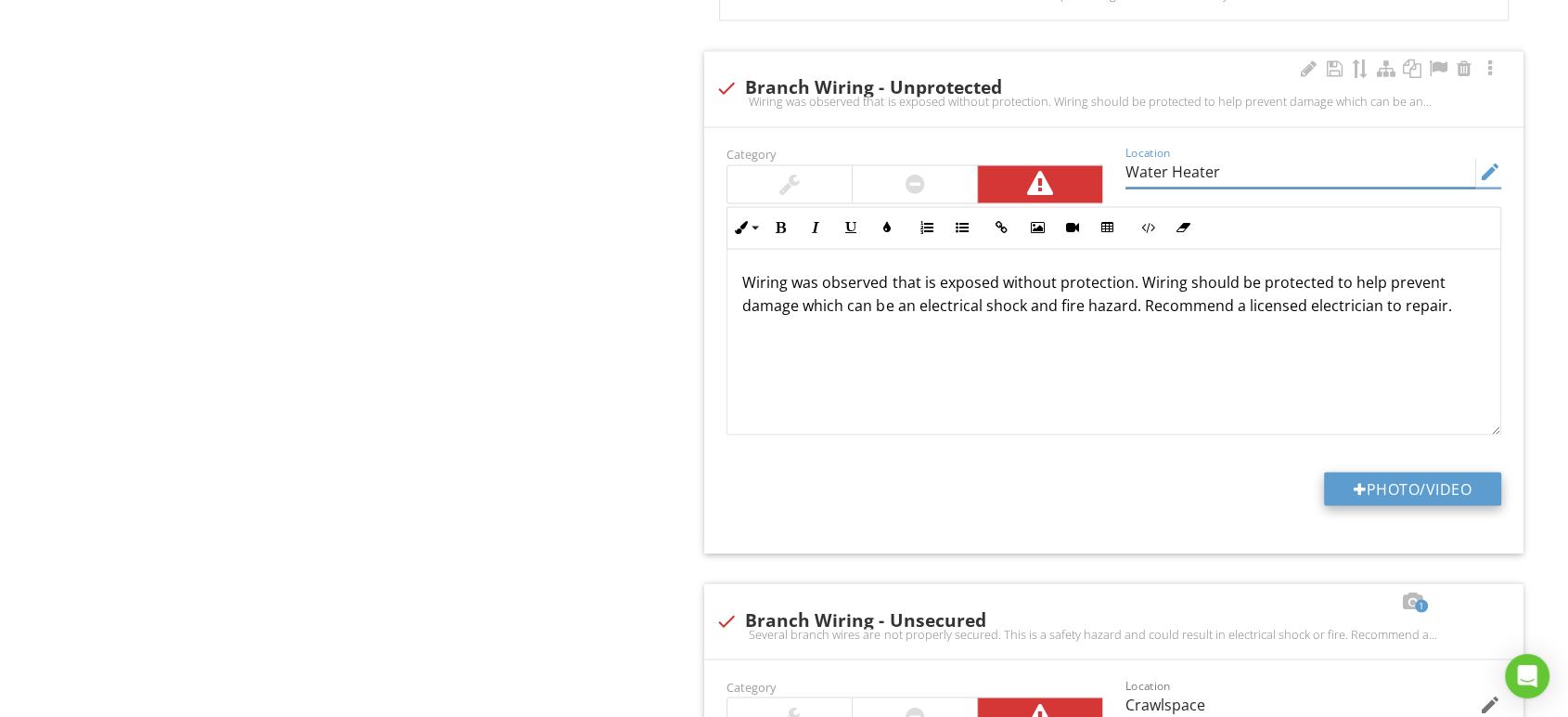
type input "Water Heater"
click at [1388, 477] on button "Photo/Video" at bounding box center [1412, 488] width 177 height 33
type input "C:\fakepath\IMG_9233.JPG"
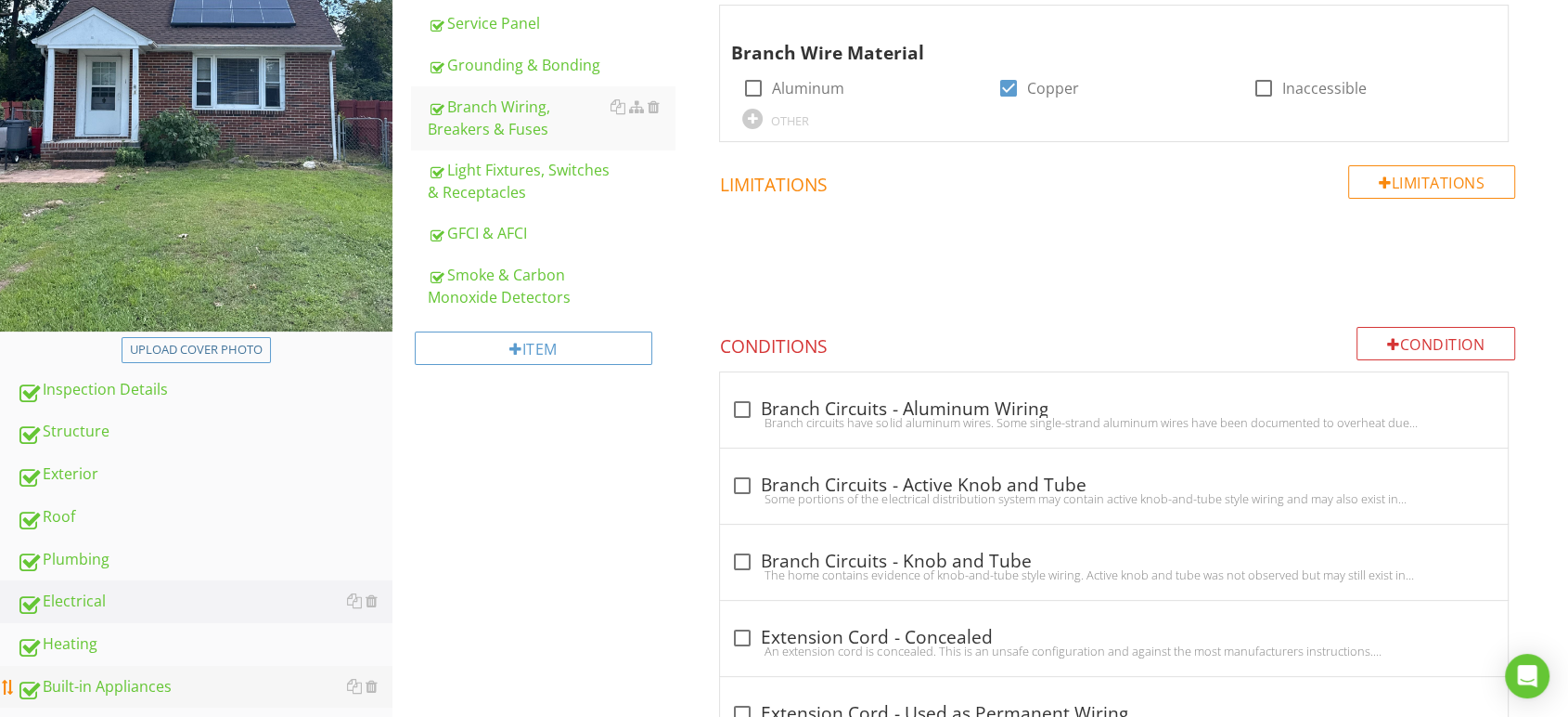
scroll to position [545, 0]
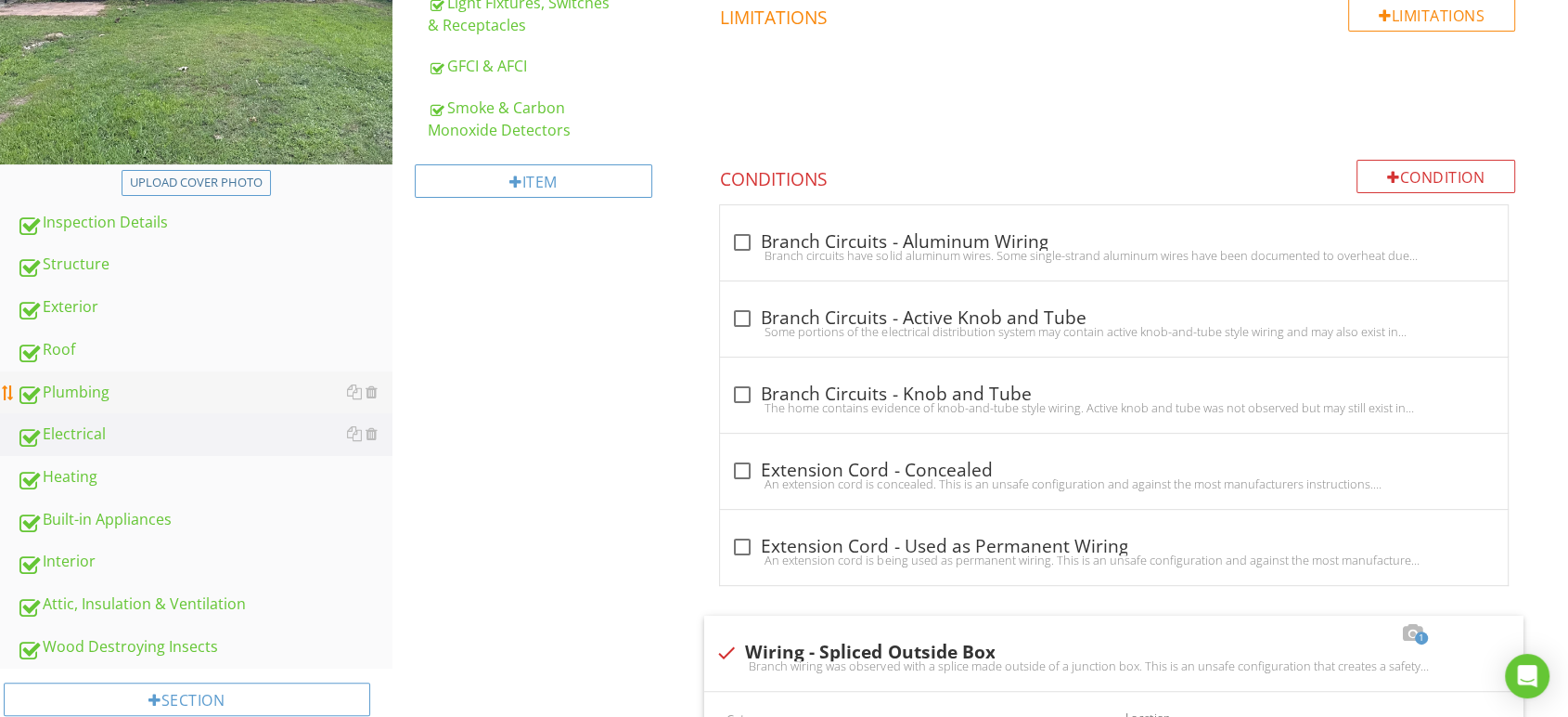
click at [110, 399] on div "Plumbing" at bounding box center [204, 392] width 376 height 24
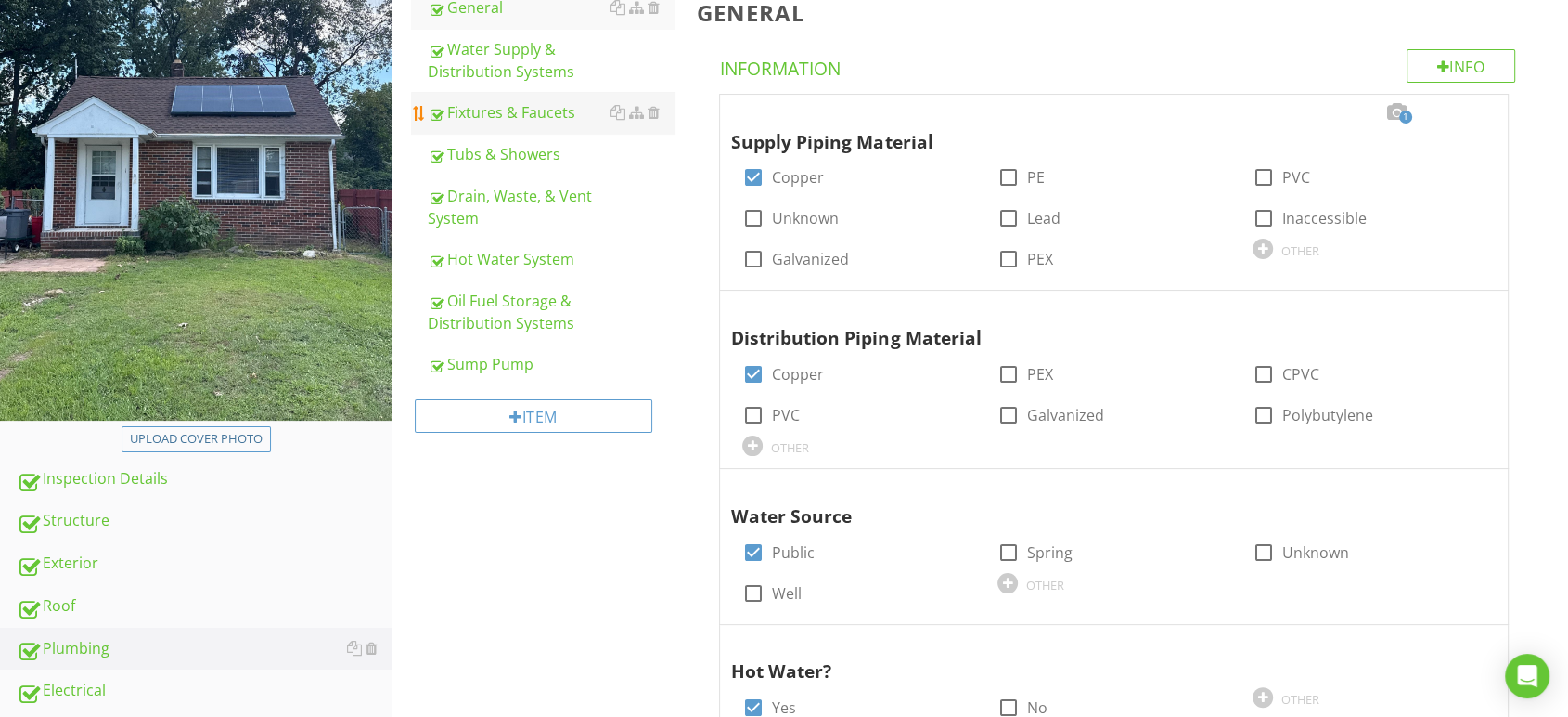
scroll to position [133, 0]
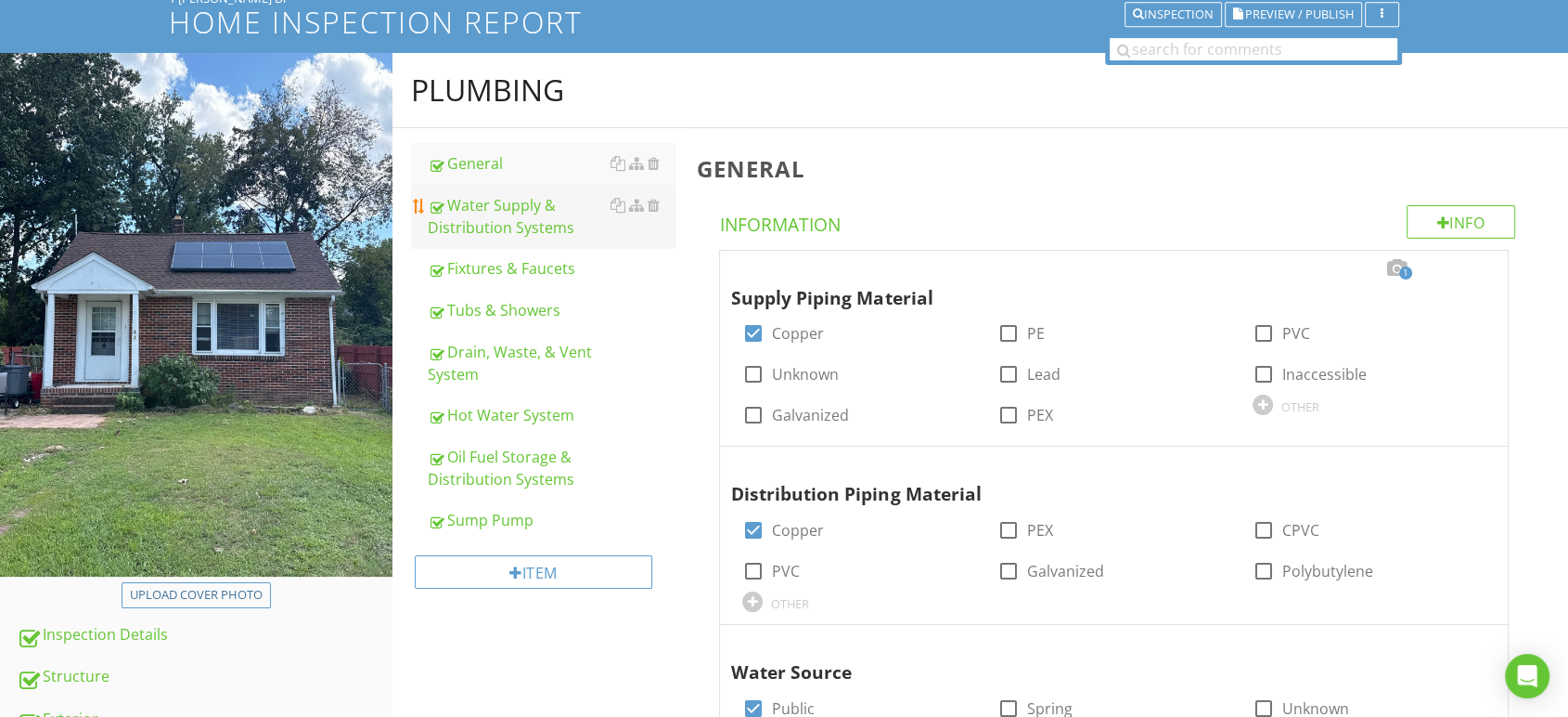
click at [518, 209] on div "Water Supply & Distribution Systems" at bounding box center [552, 216] width 248 height 45
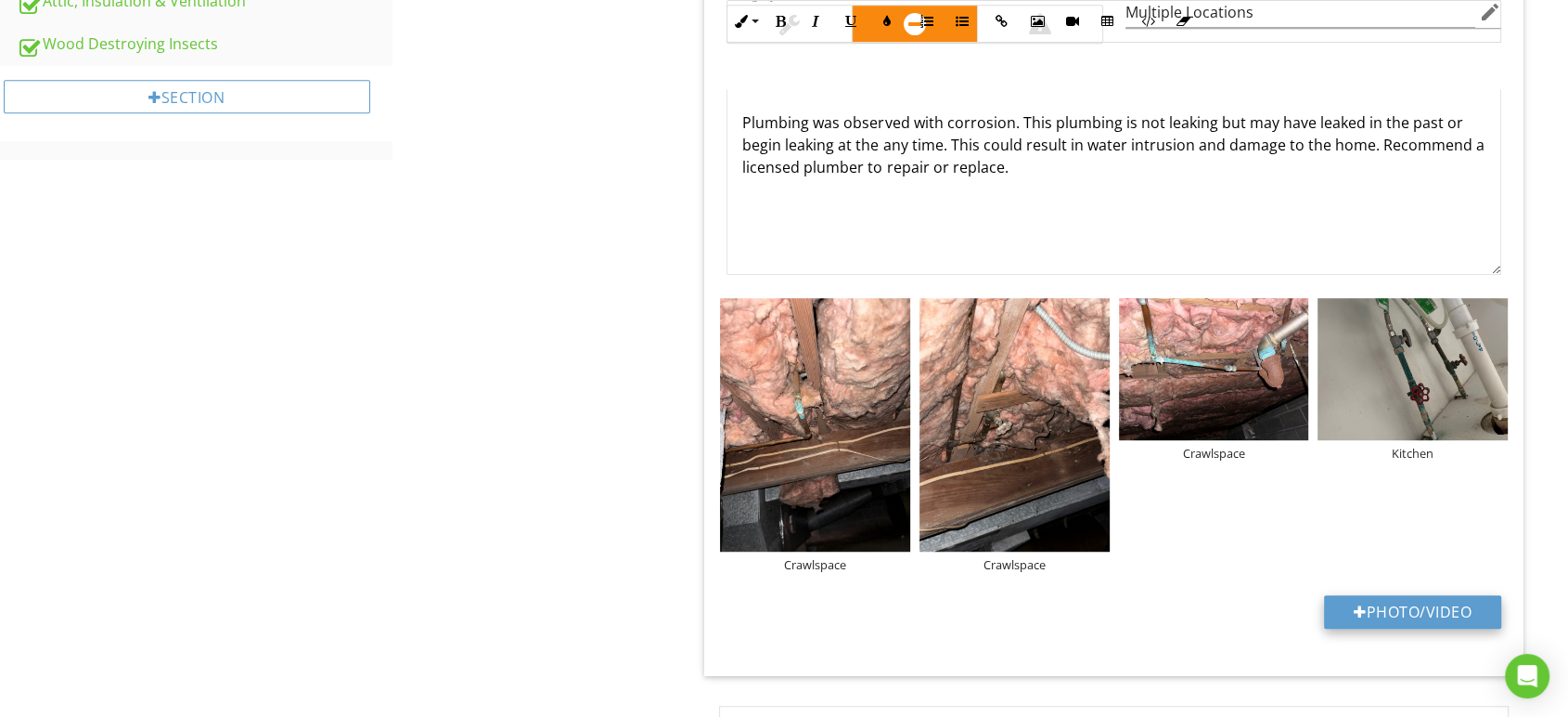
scroll to position [1267, 0]
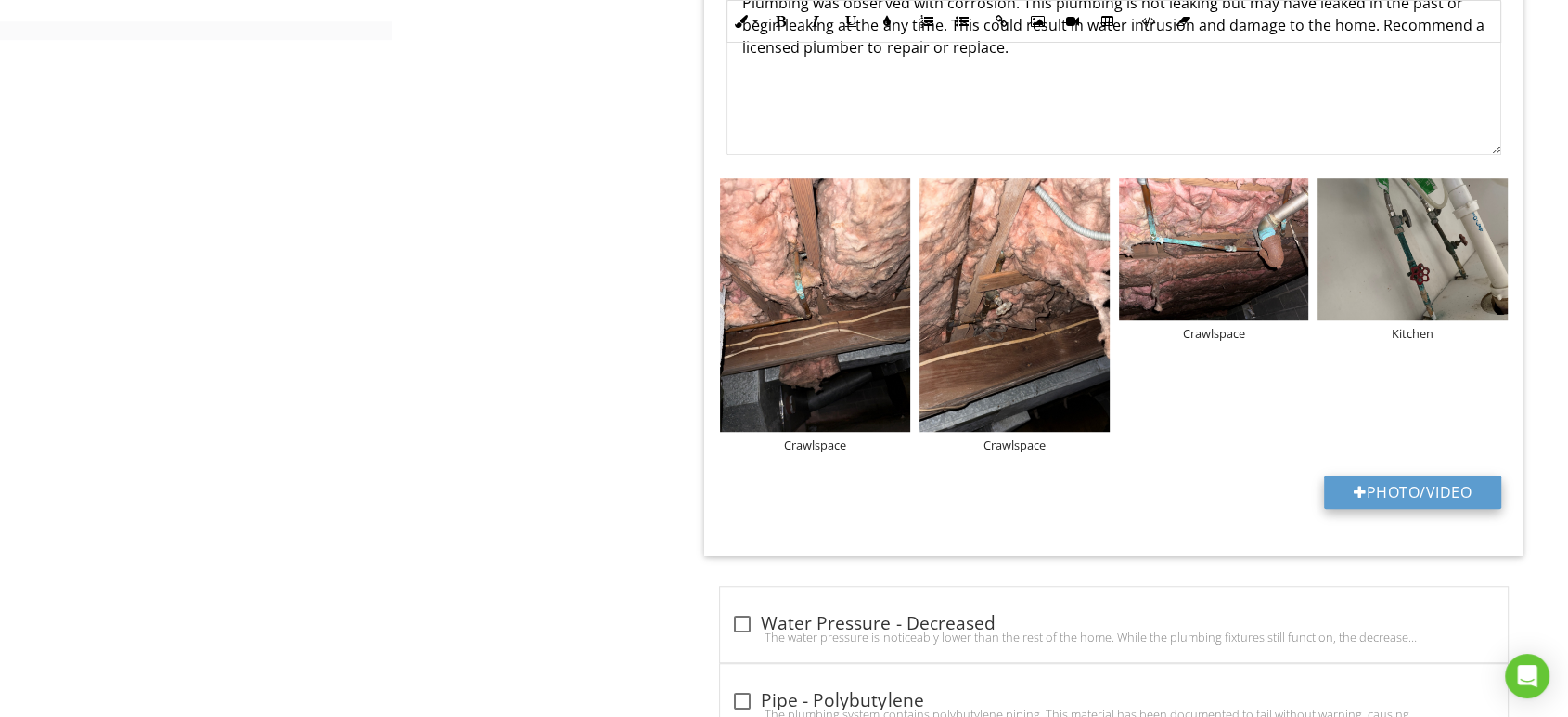
click at [1413, 490] on button "Photo/Video" at bounding box center [1412, 491] width 177 height 33
click at [1384, 485] on button "Photo/Video" at bounding box center [1412, 491] width 177 height 33
type input "C:\fakepath\IMG_9234.JPG"
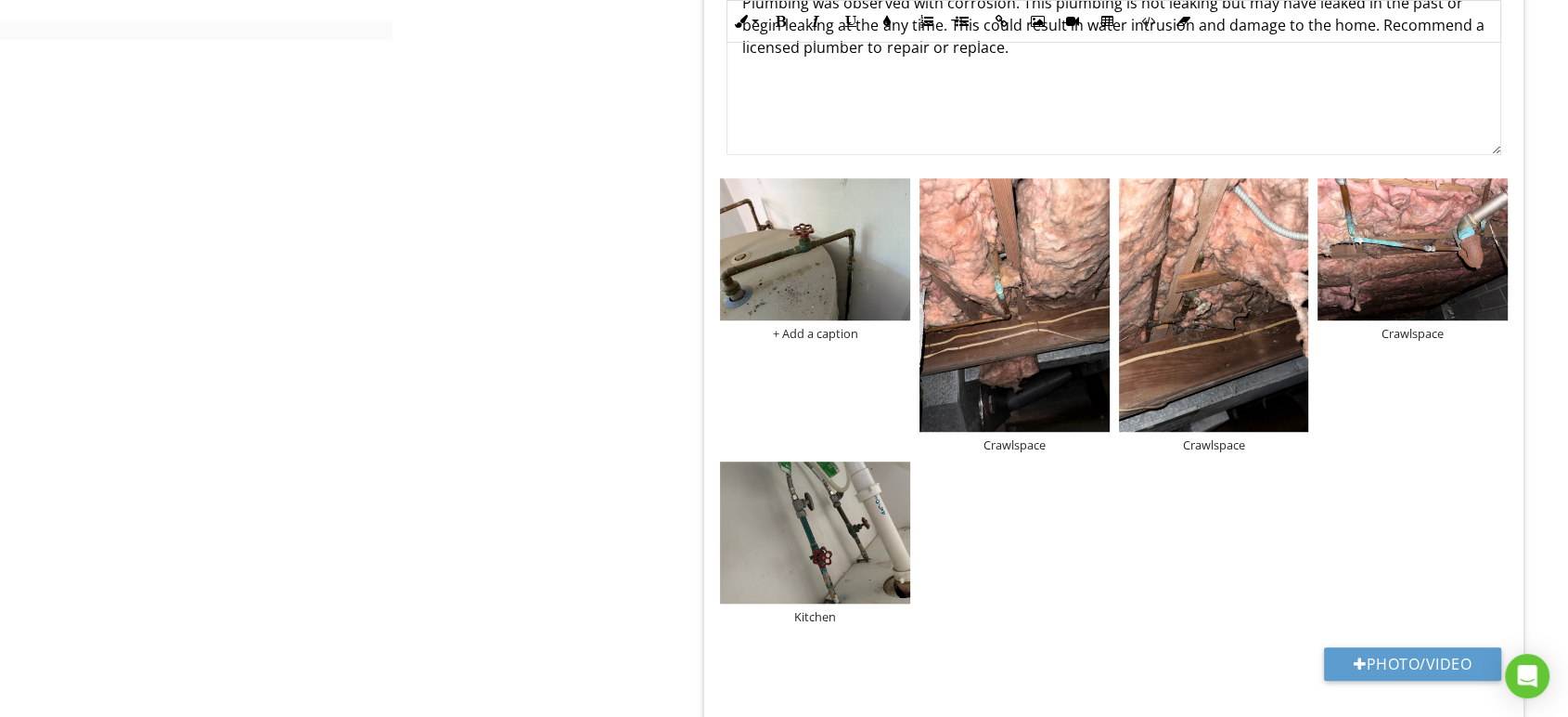
click at [793, 338] on div "+ Add a caption" at bounding box center [815, 332] width 190 height 15
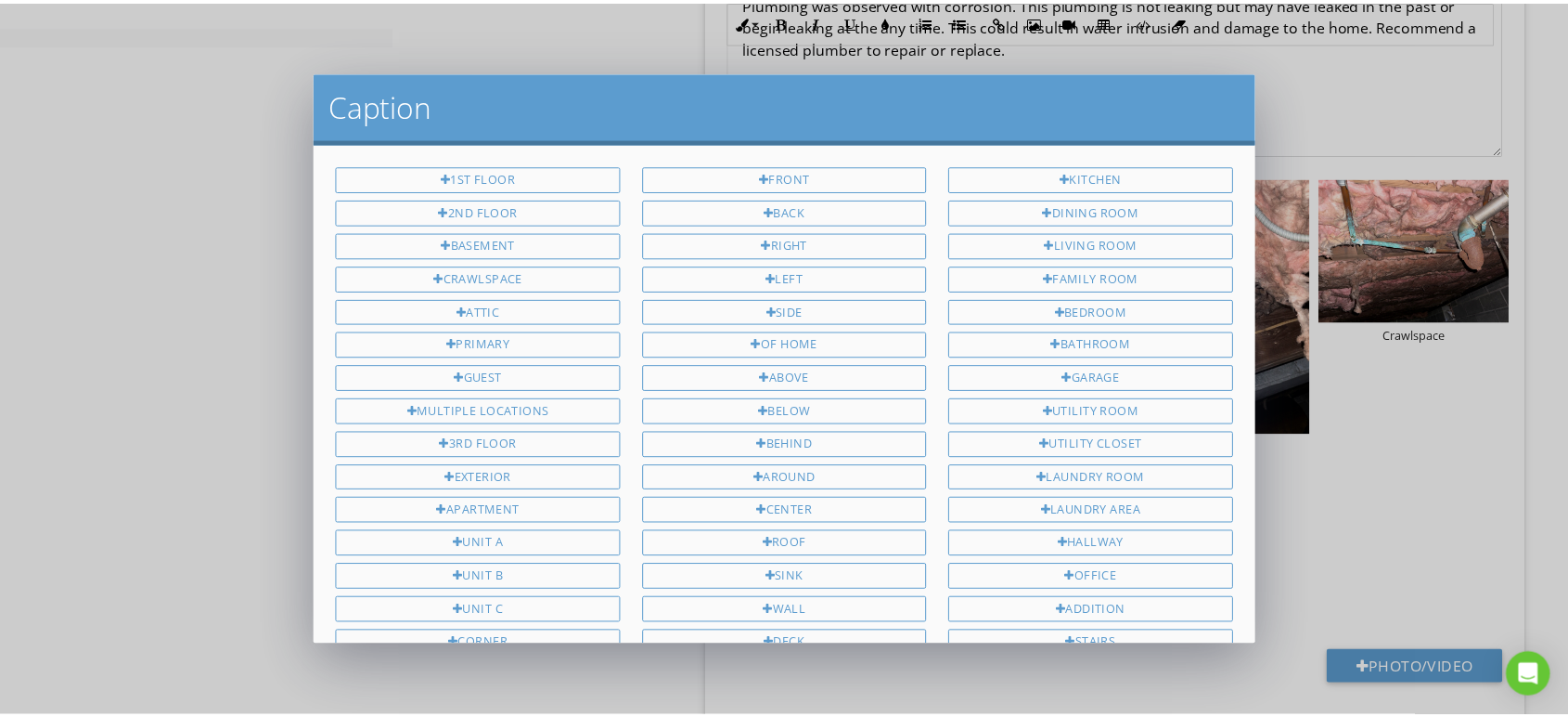
scroll to position [284, 0]
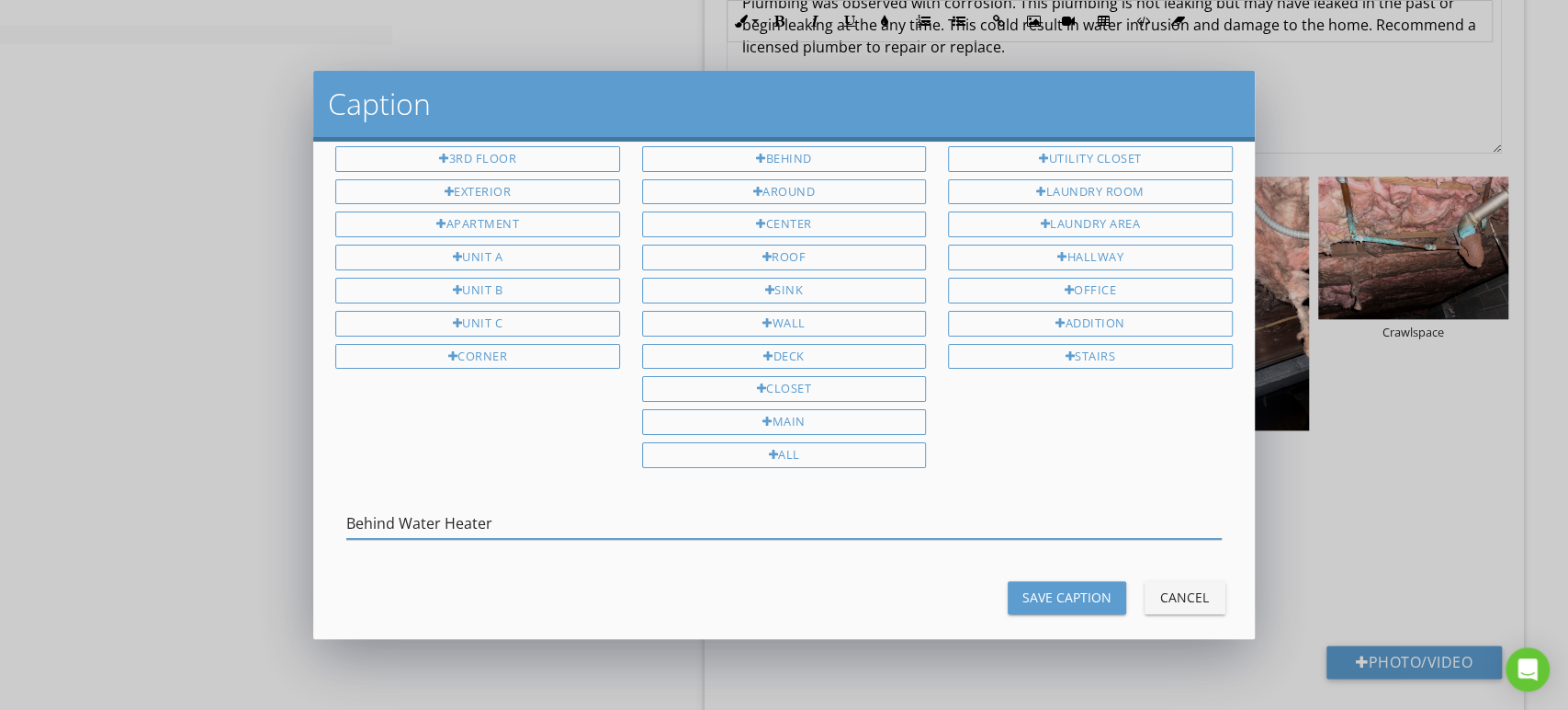
type input "Behind Water Heater"
click at [1022, 587] on div "Save Caption" at bounding box center [1066, 597] width 89 height 19
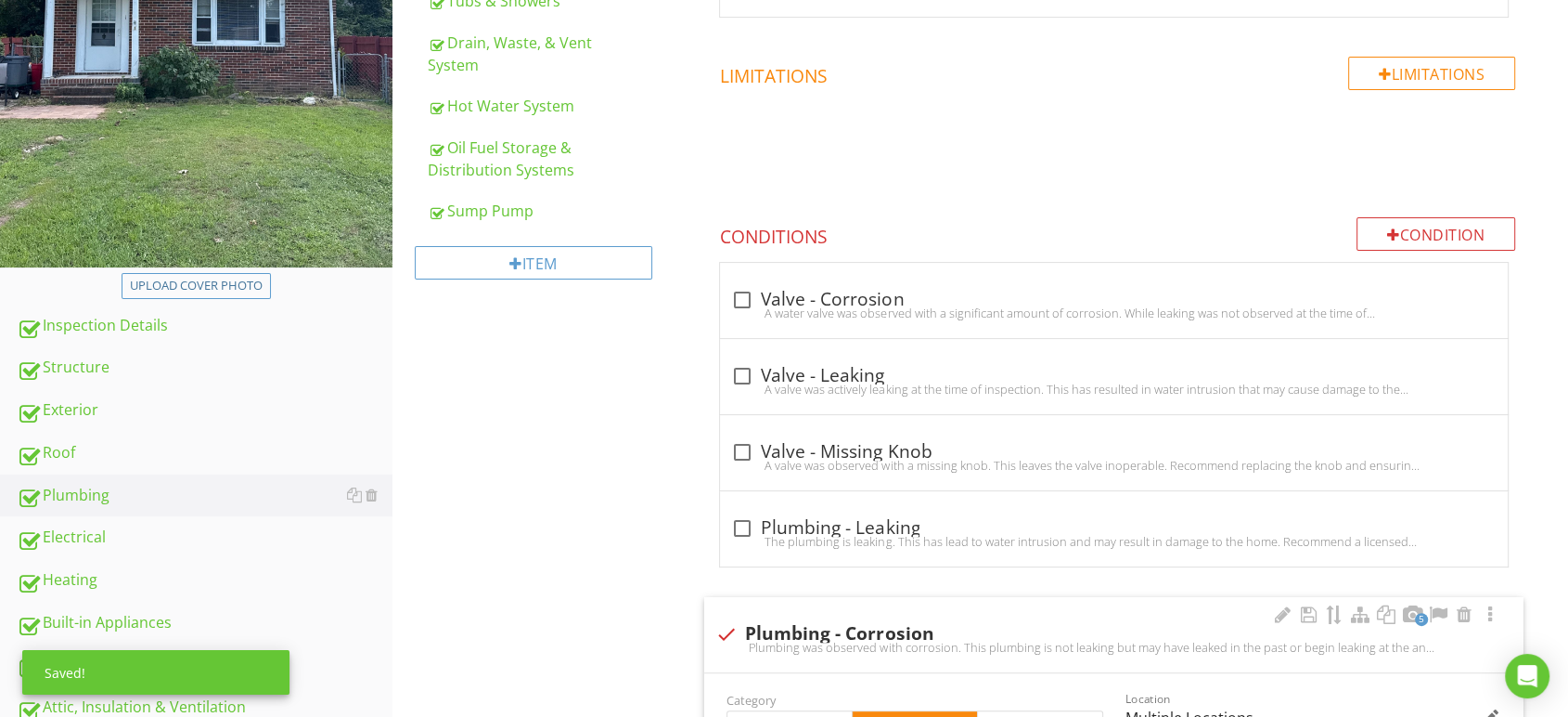
scroll to position [648, 0]
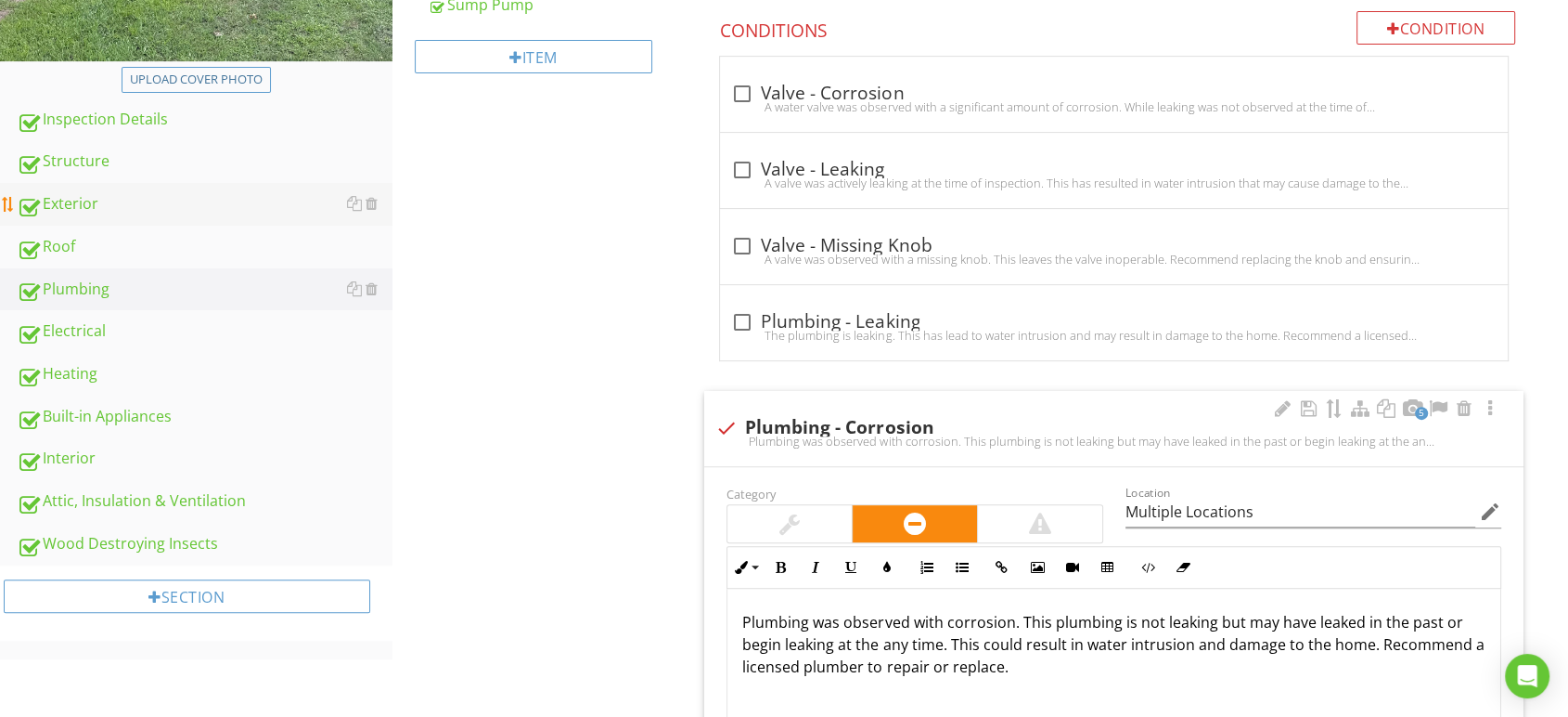
click at [107, 197] on div "Exterior" at bounding box center [204, 203] width 376 height 24
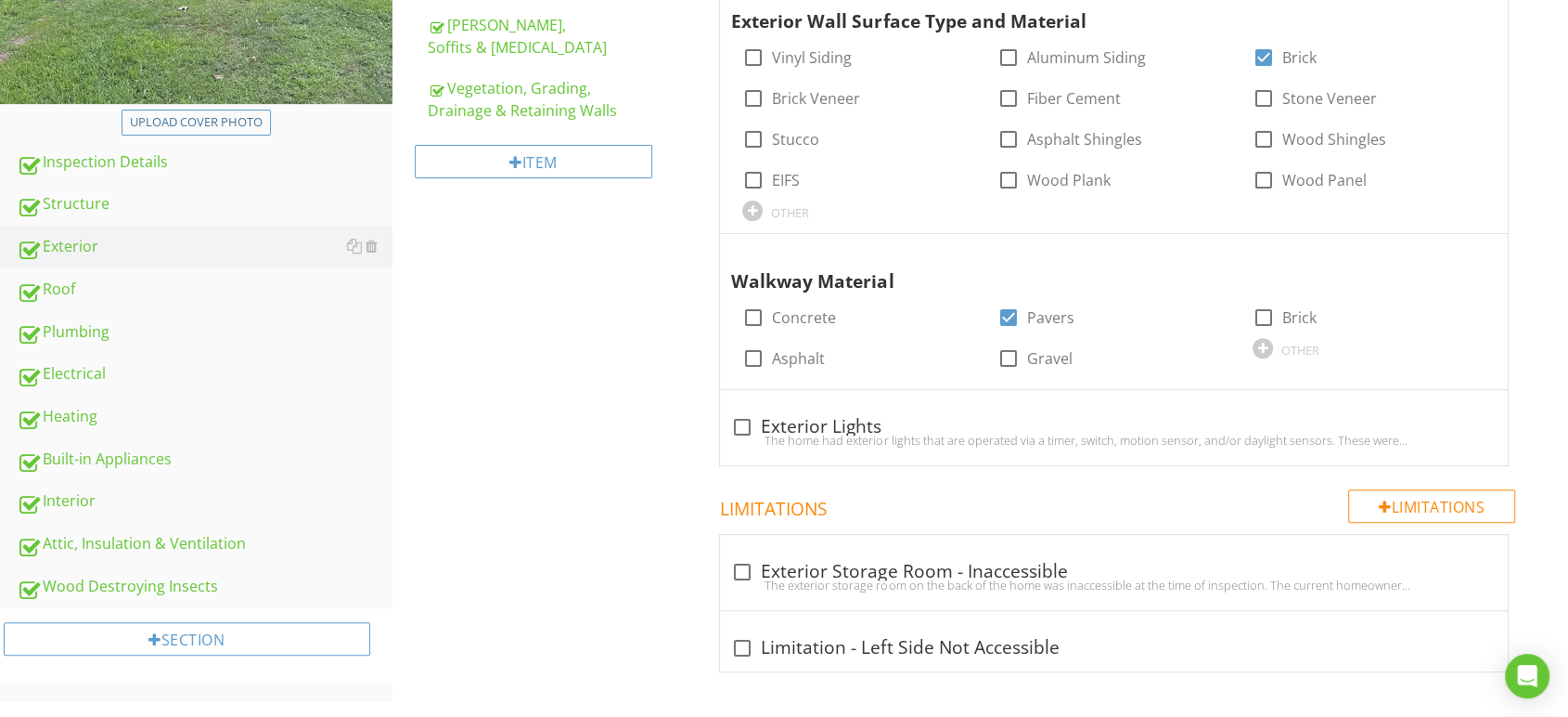
scroll to position [89, 0]
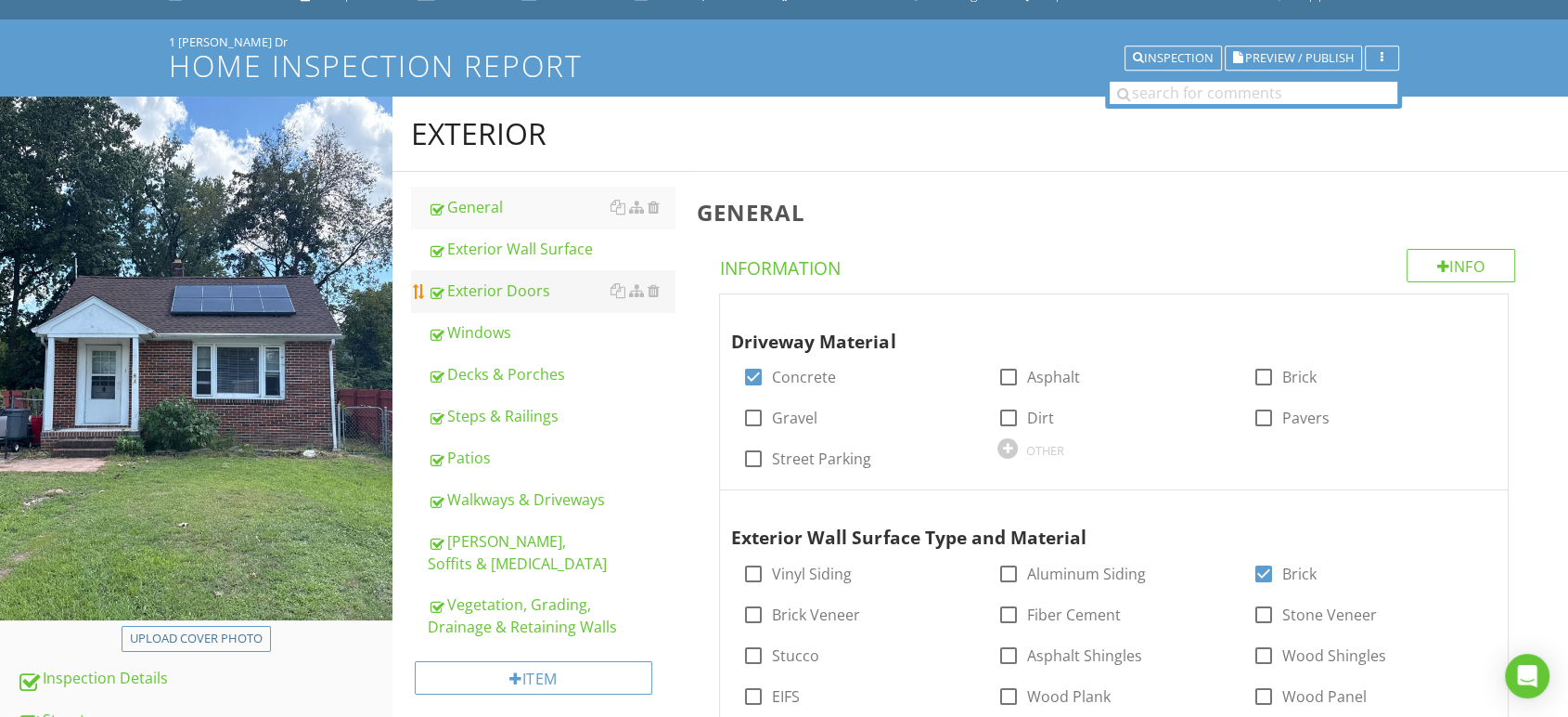
click at [543, 288] on div "Exterior Doors" at bounding box center [552, 290] width 248 height 22
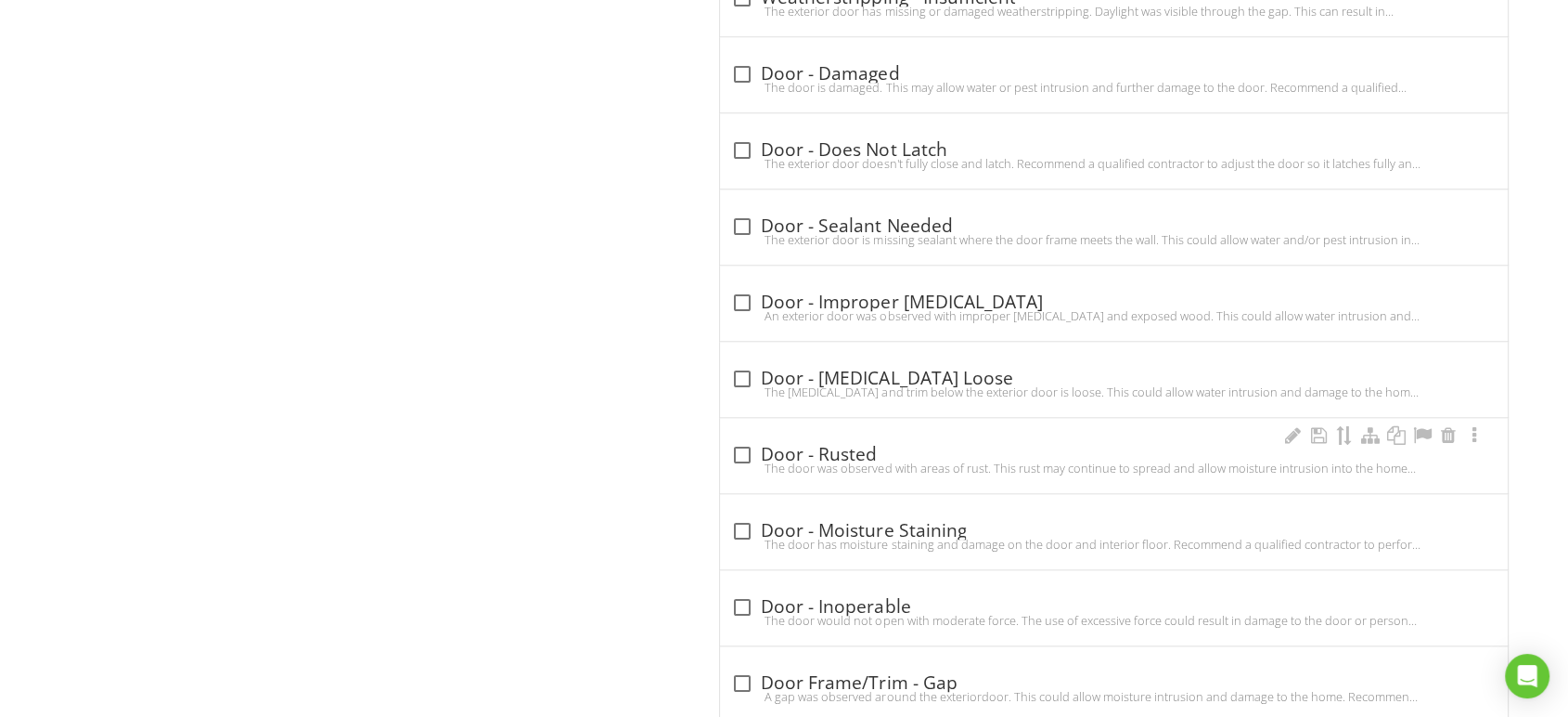
scroll to position [1293, 0]
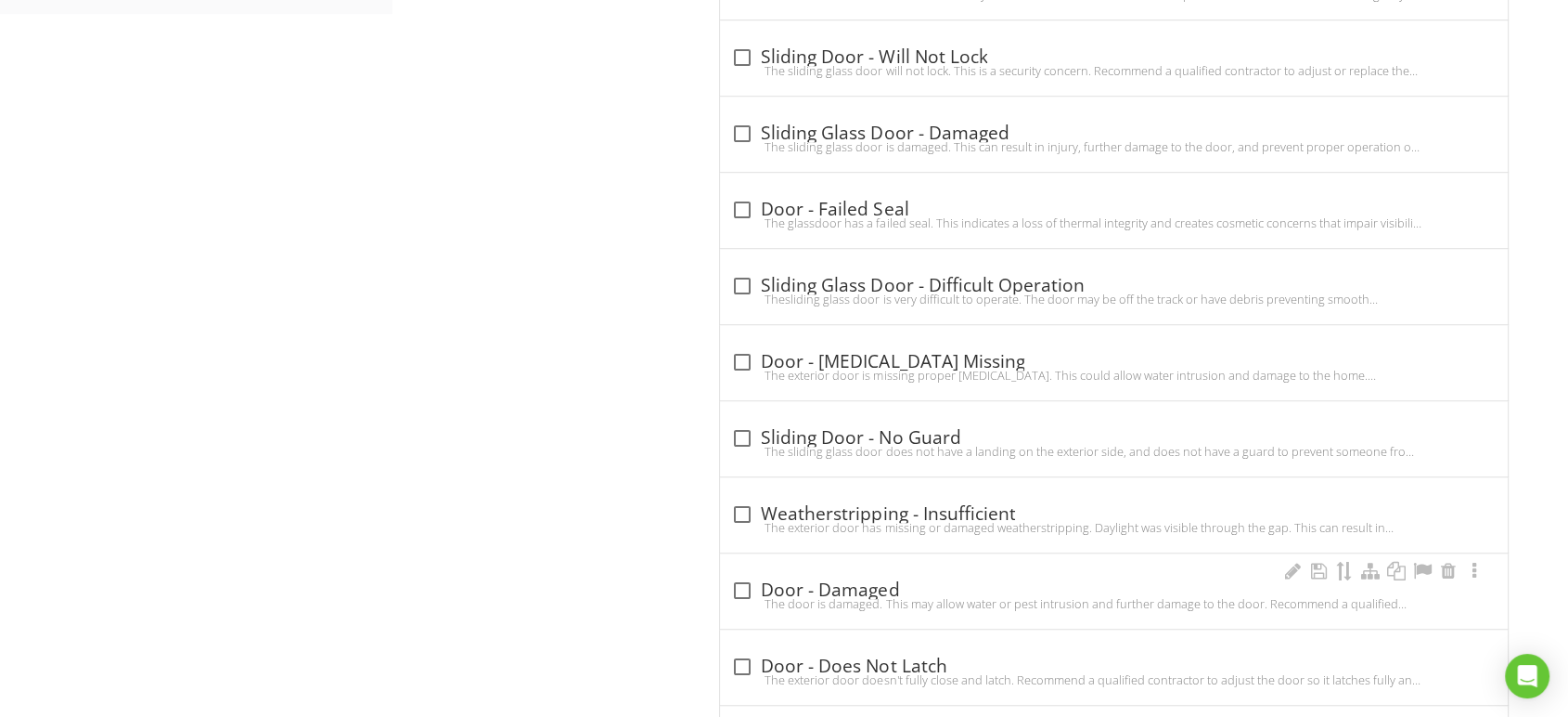
click at [746, 577] on div at bounding box center [742, 590] width 32 height 32
checkbox input "true"
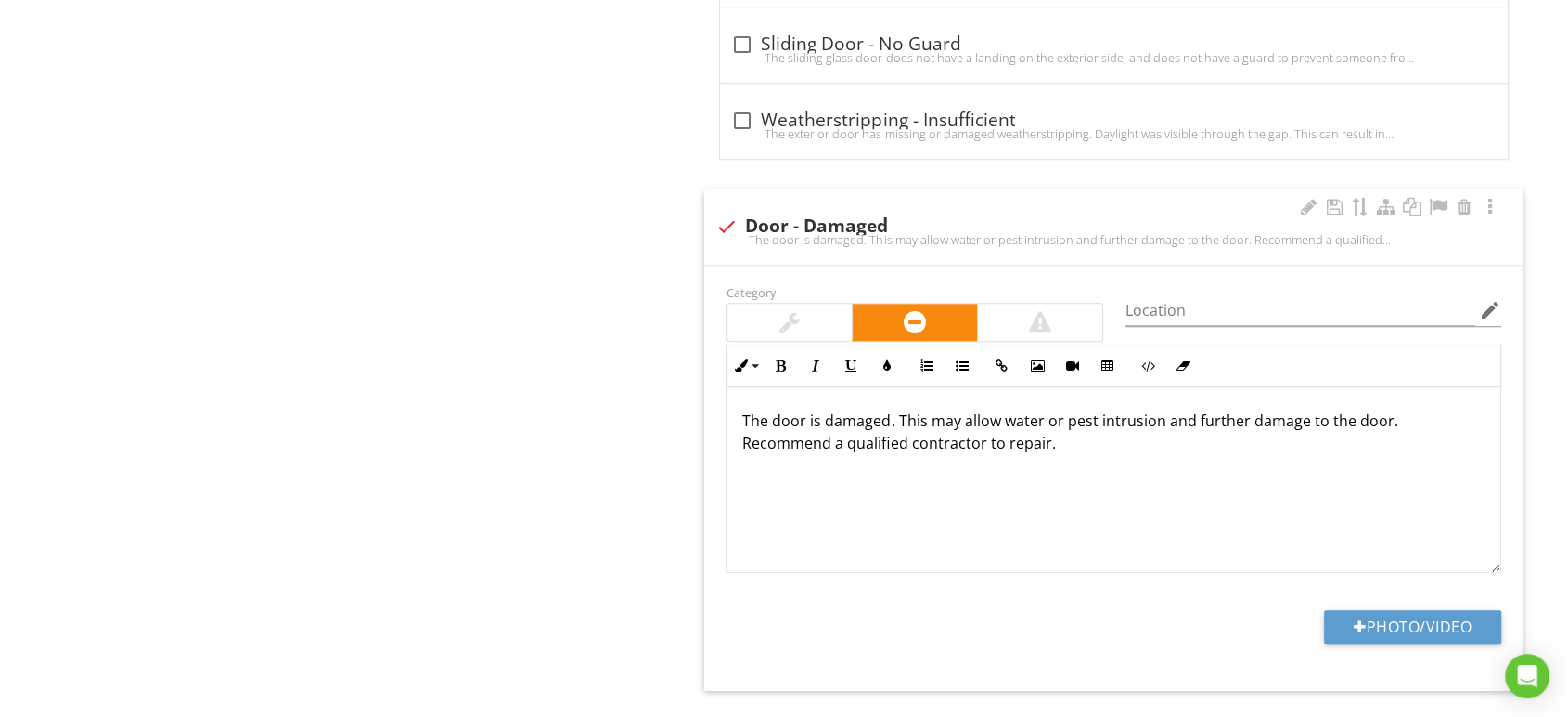
scroll to position [1706, 0]
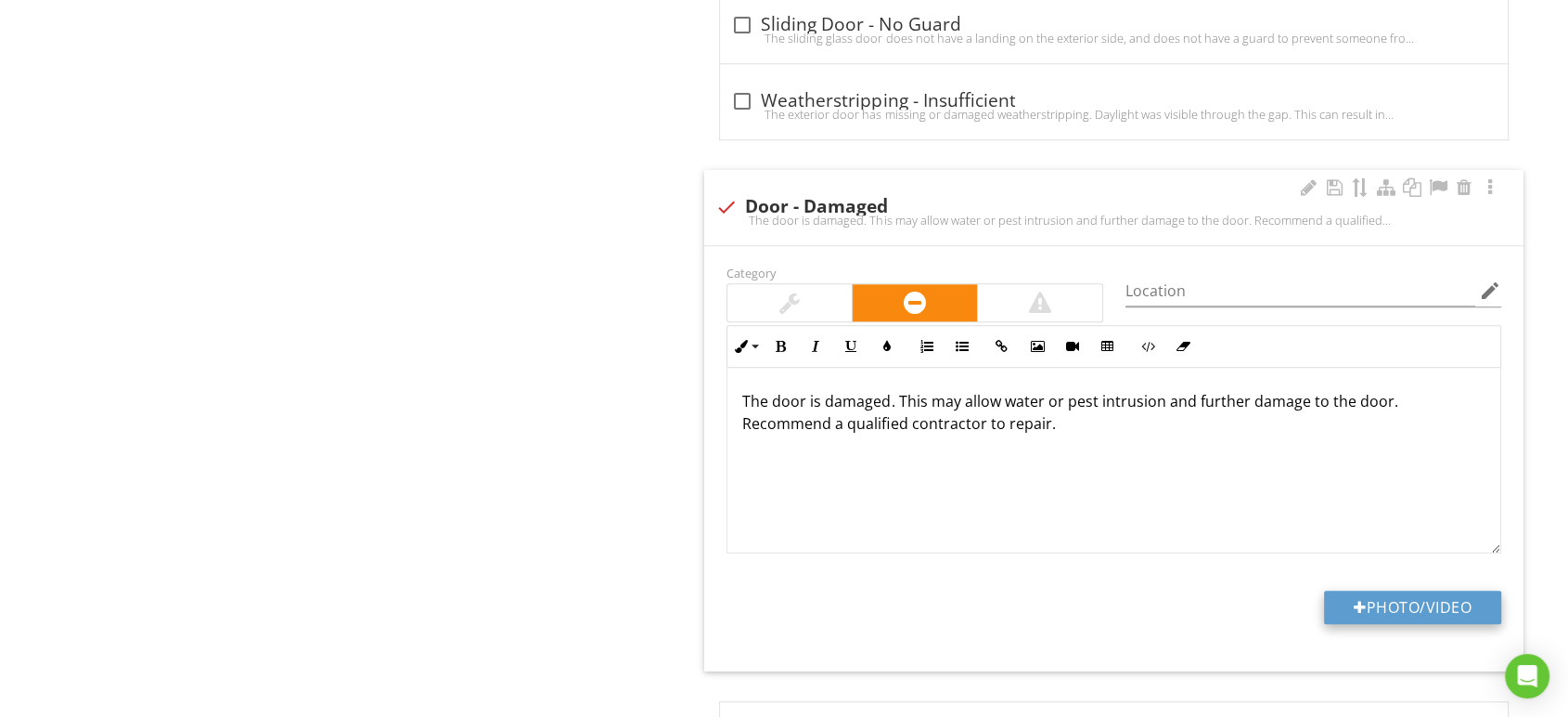
click at [1410, 607] on button "Photo/Video" at bounding box center [1412, 607] width 177 height 33
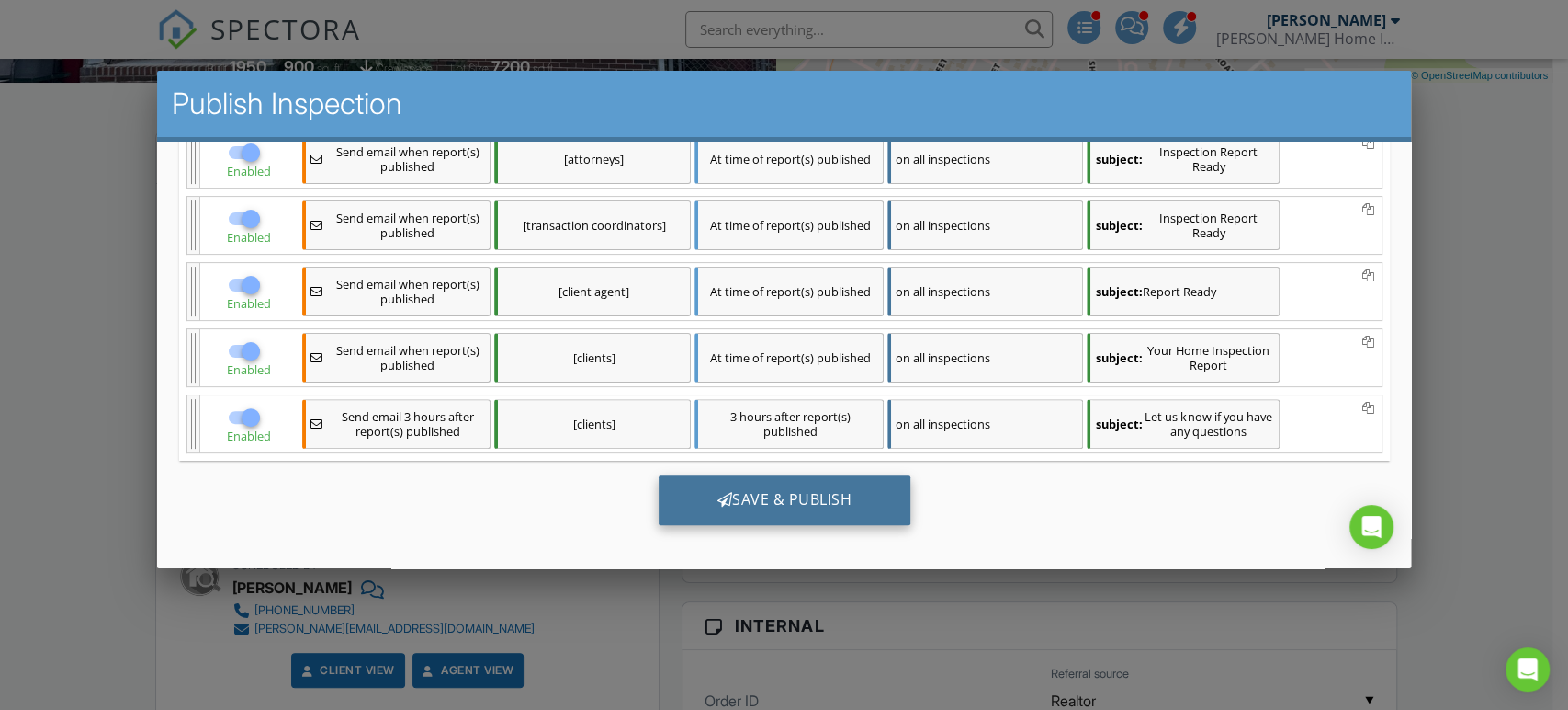
scroll to position [351, 0]
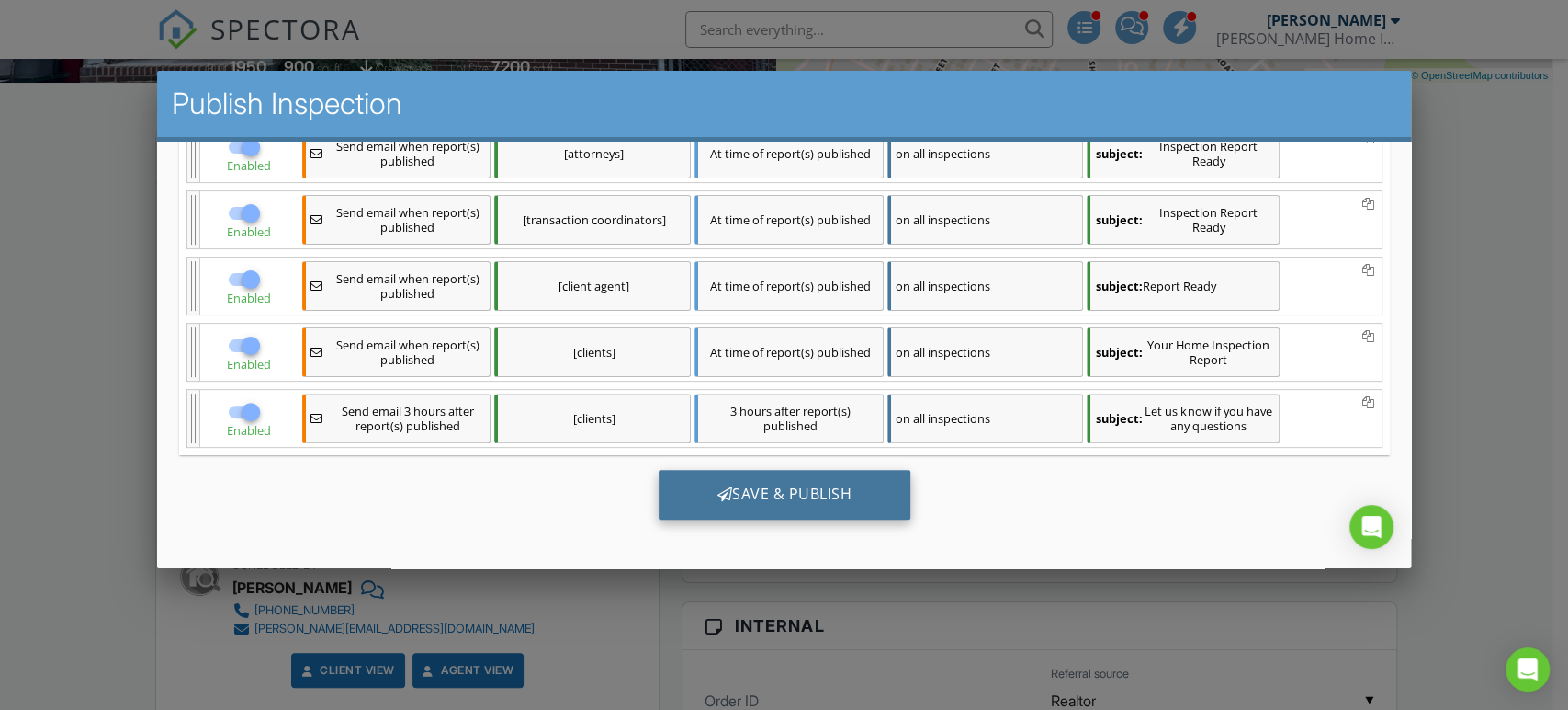
click at [840, 481] on div "Save & Publish" at bounding box center [784, 495] width 252 height 50
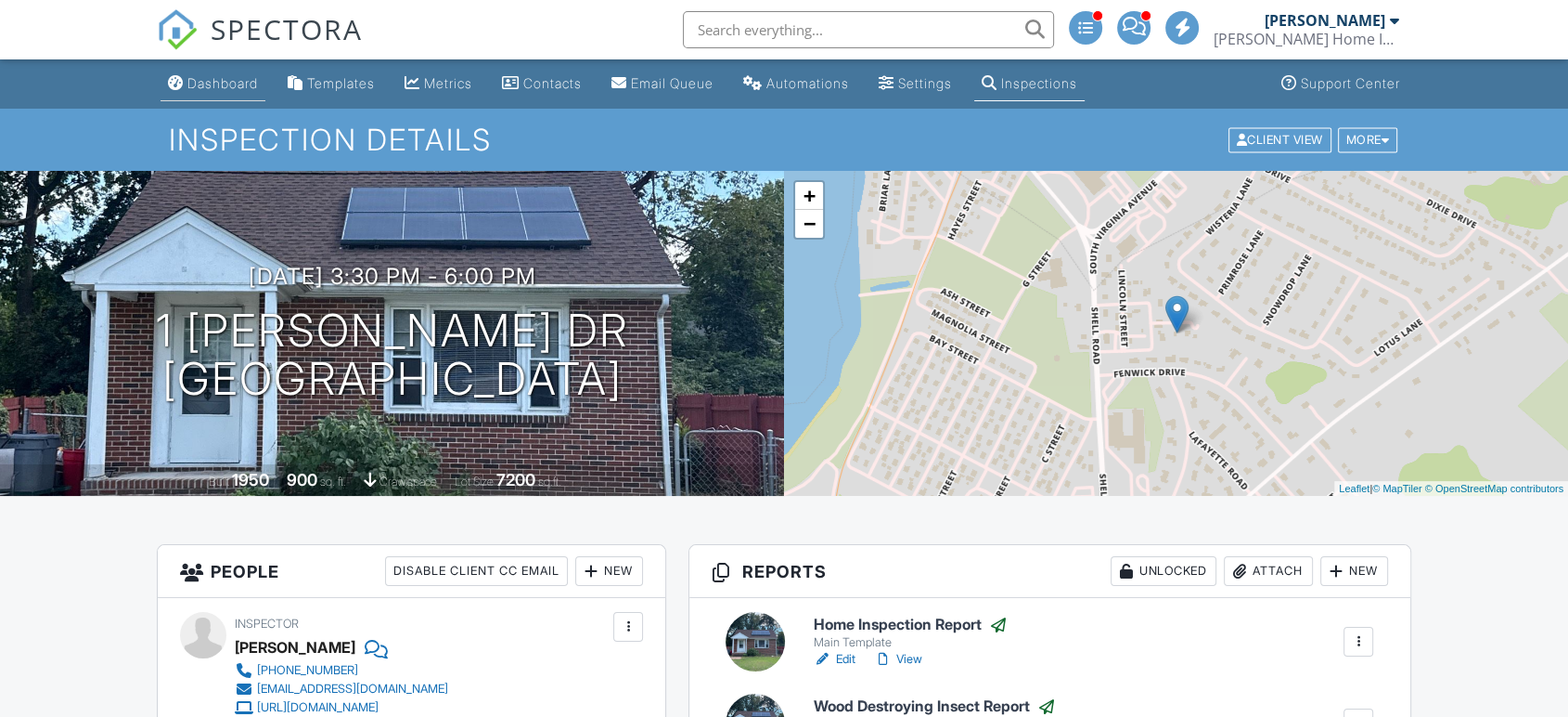
click at [227, 87] on div "Dashboard" at bounding box center [223, 83] width 71 height 16
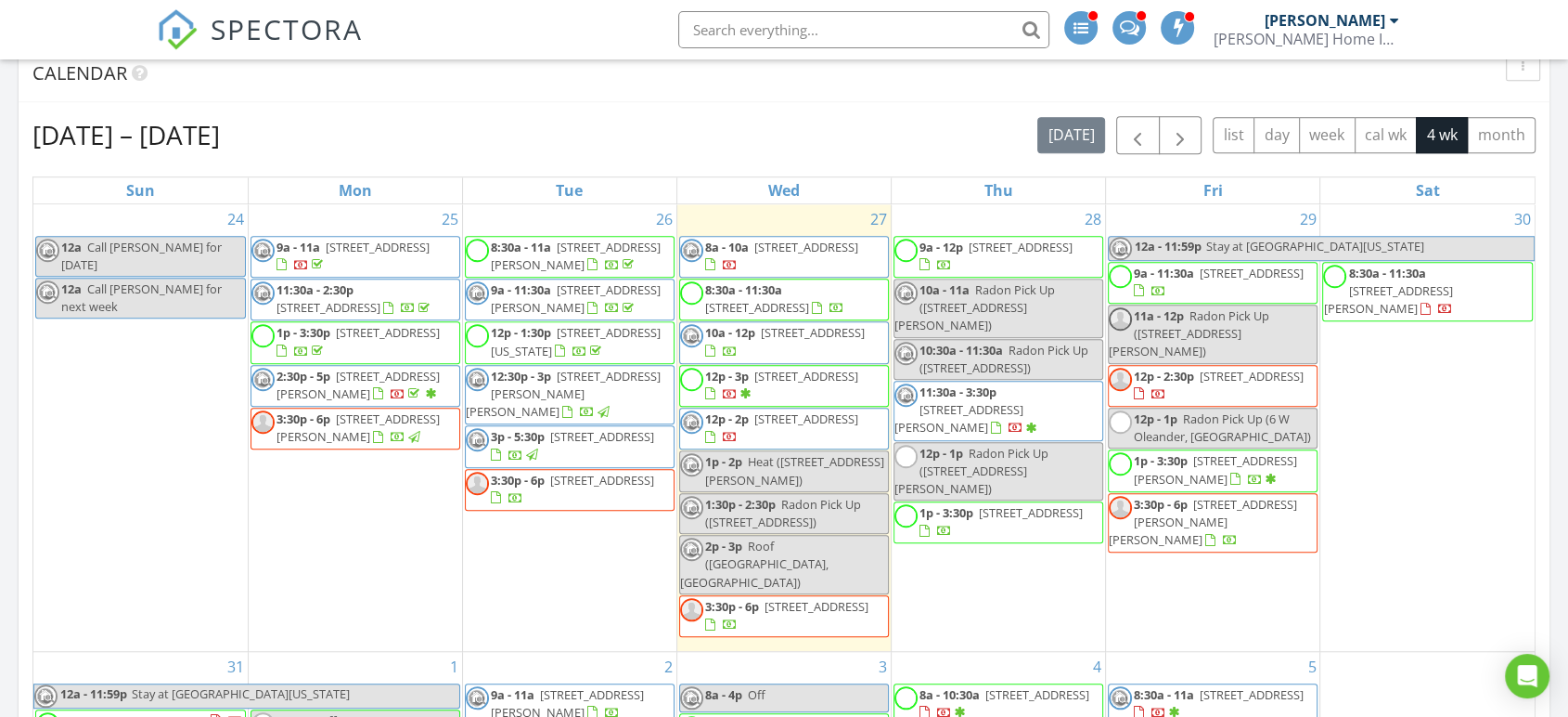
scroll to position [1444, 0]
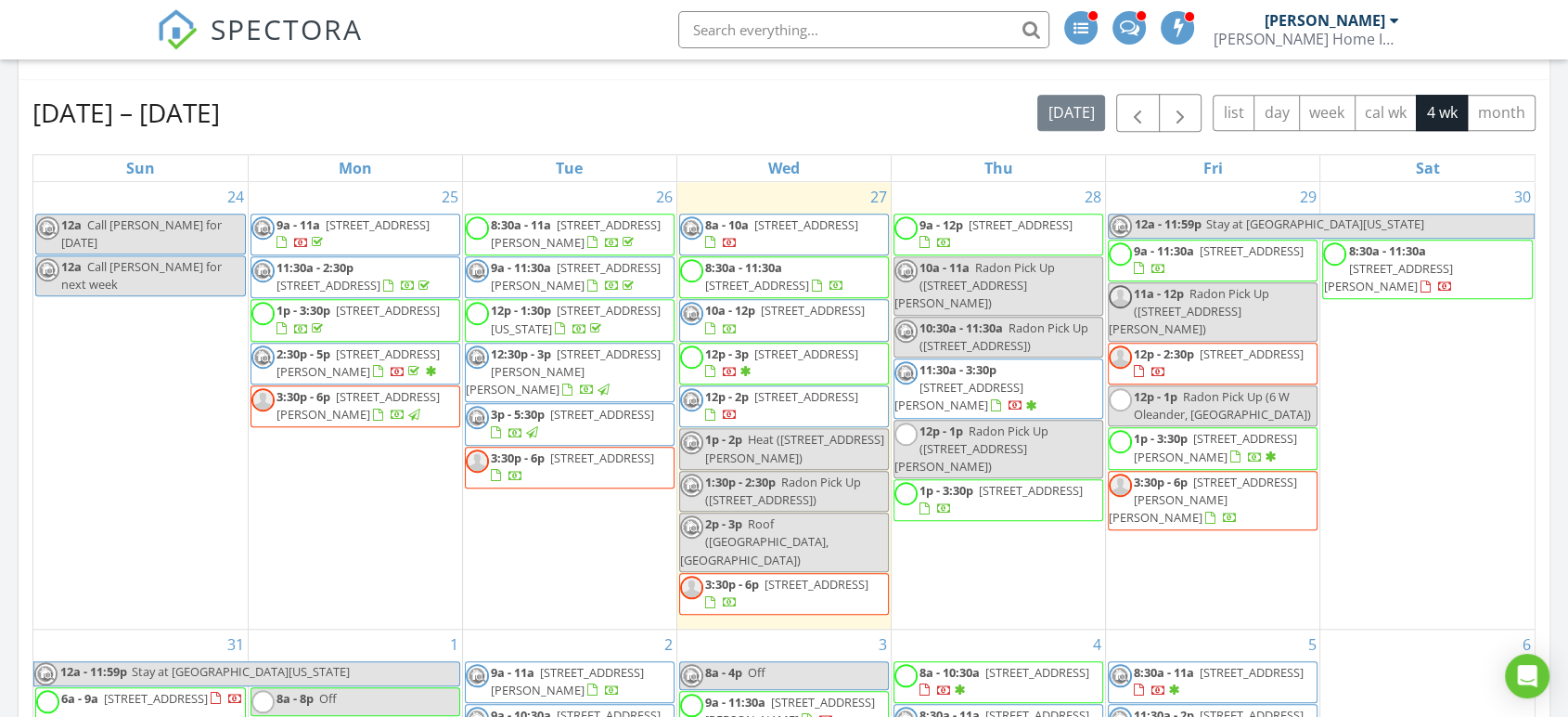
select select "7"
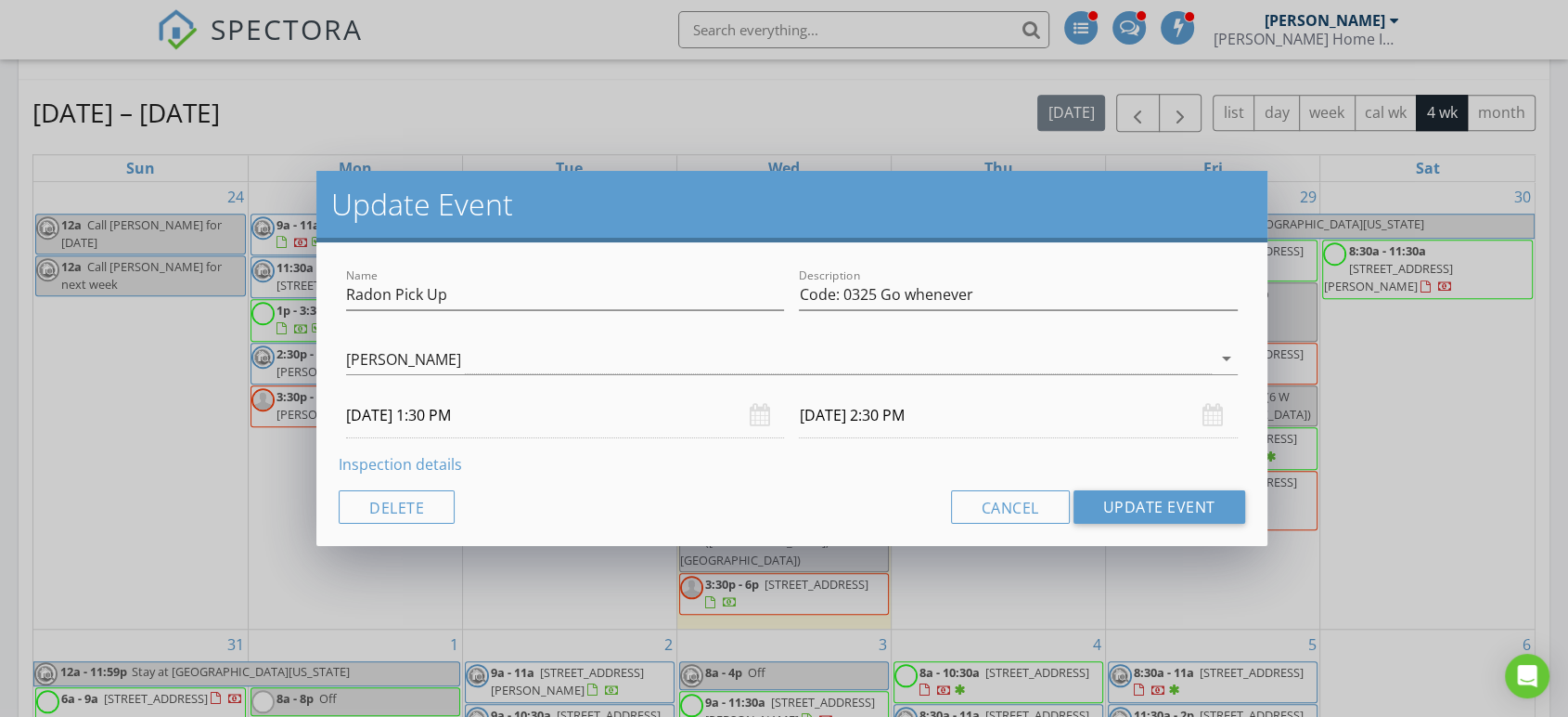
click at [434, 407] on input "08/27/2025 1:30 PM" at bounding box center [565, 415] width 438 height 46
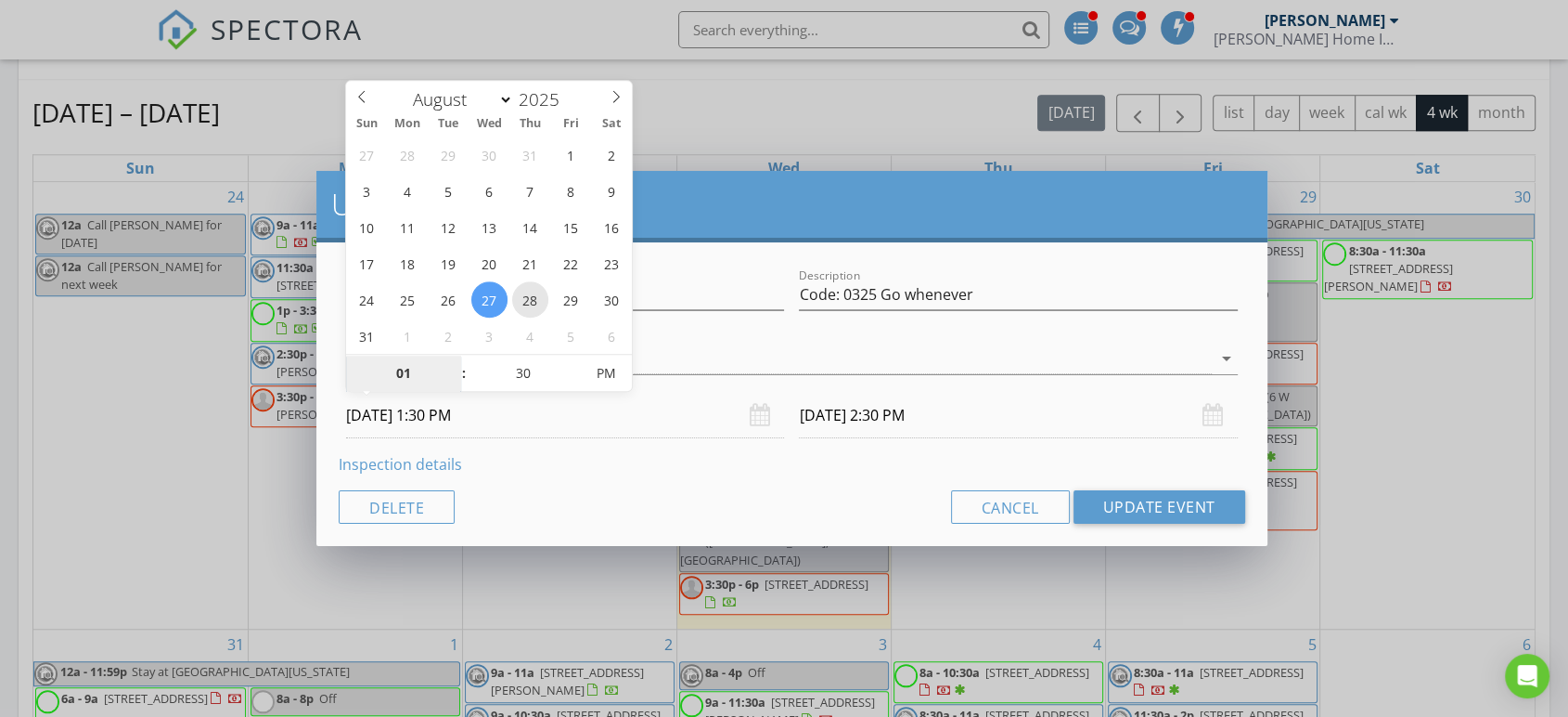
type input "08/28/2025 1:30 PM"
type input "08/28/2025 2:30 PM"
type input "12"
type input "08/28/2025 12:30 PM"
click at [450, 385] on span at bounding box center [454, 382] width 13 height 18
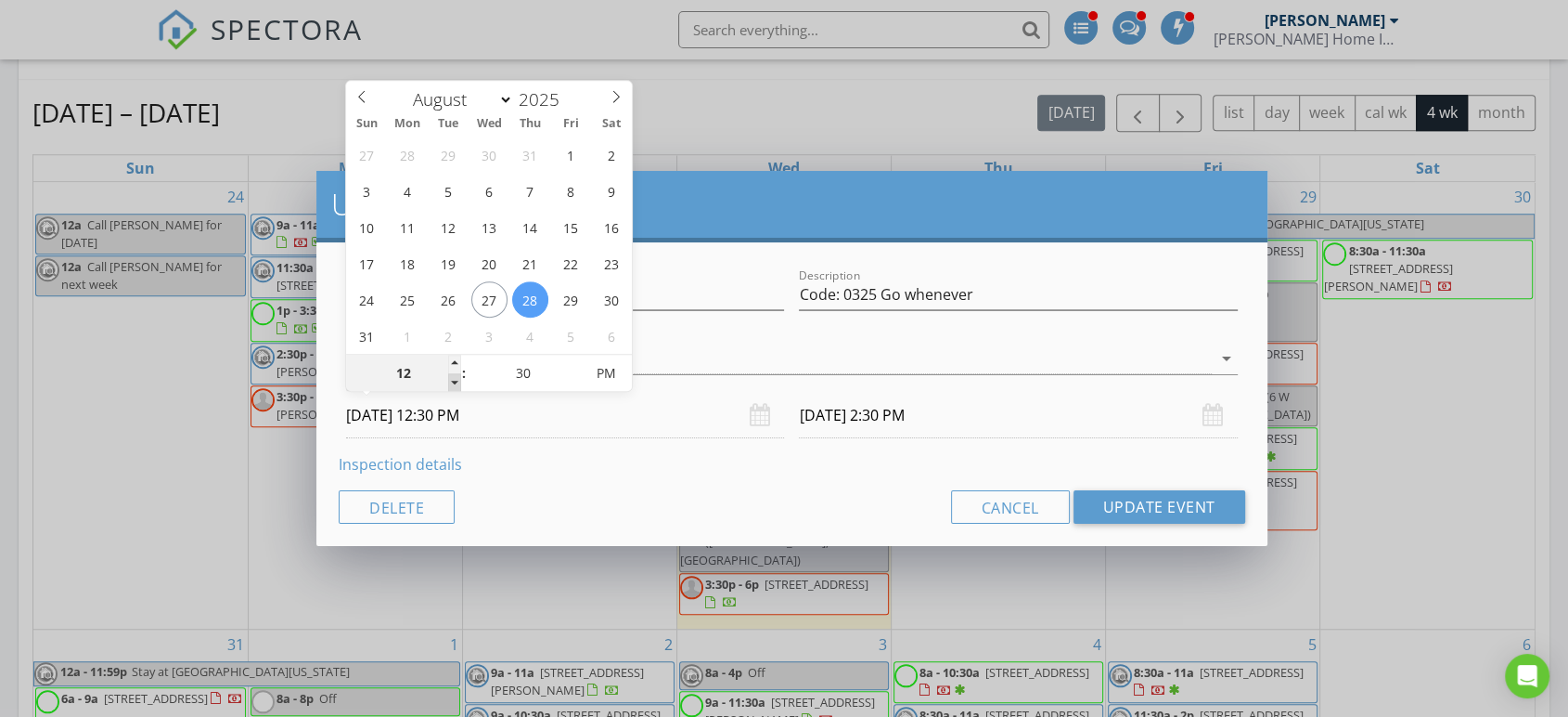
type input "11"
type input "08/28/2025 11:30 AM"
click at [450, 385] on span at bounding box center [454, 382] width 13 height 18
type input "10"
type input "08/28/2025 10:30 AM"
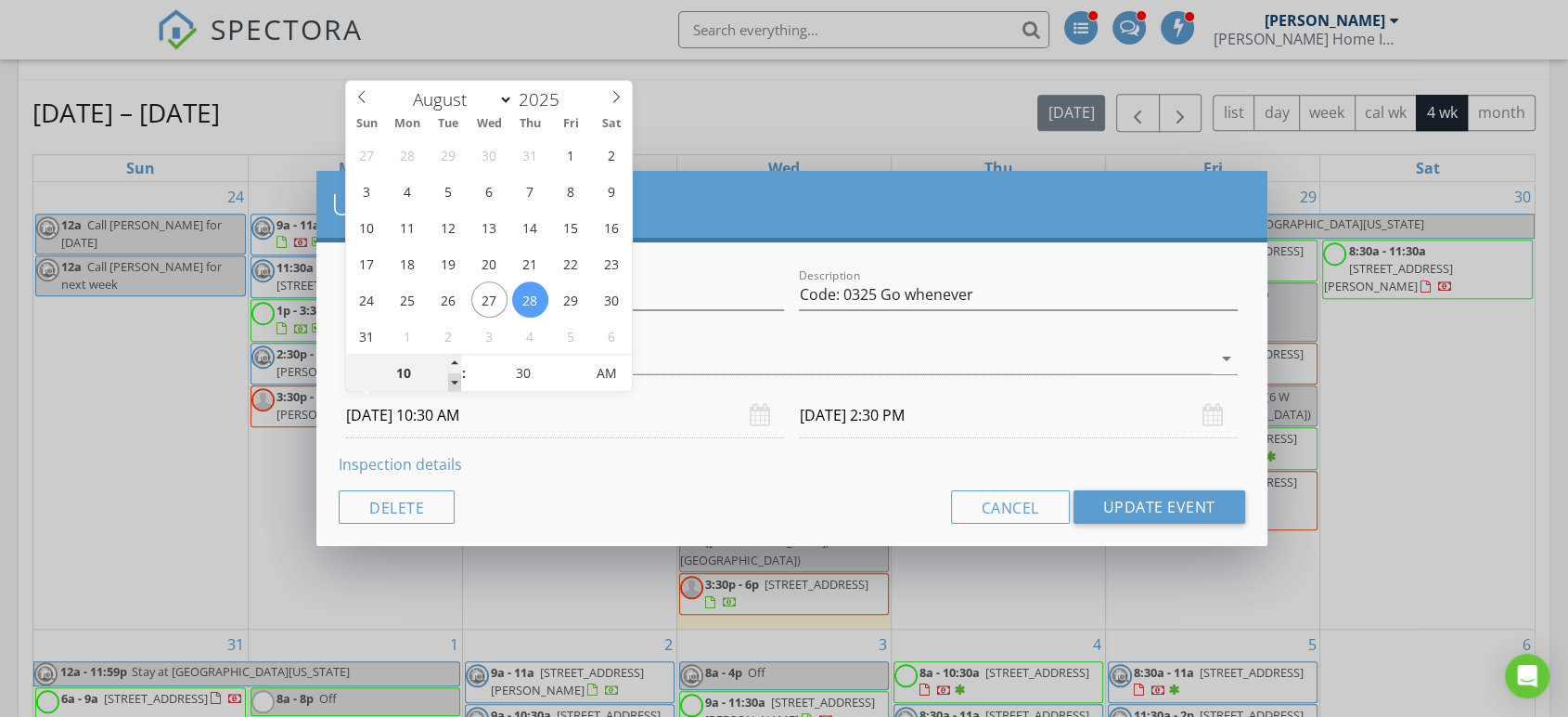
click at [450, 385] on span at bounding box center [454, 382] width 13 height 18
type input "09"
type input "08/28/2025 9:30 AM"
click at [450, 385] on span at bounding box center [454, 382] width 13 height 18
type input "08"
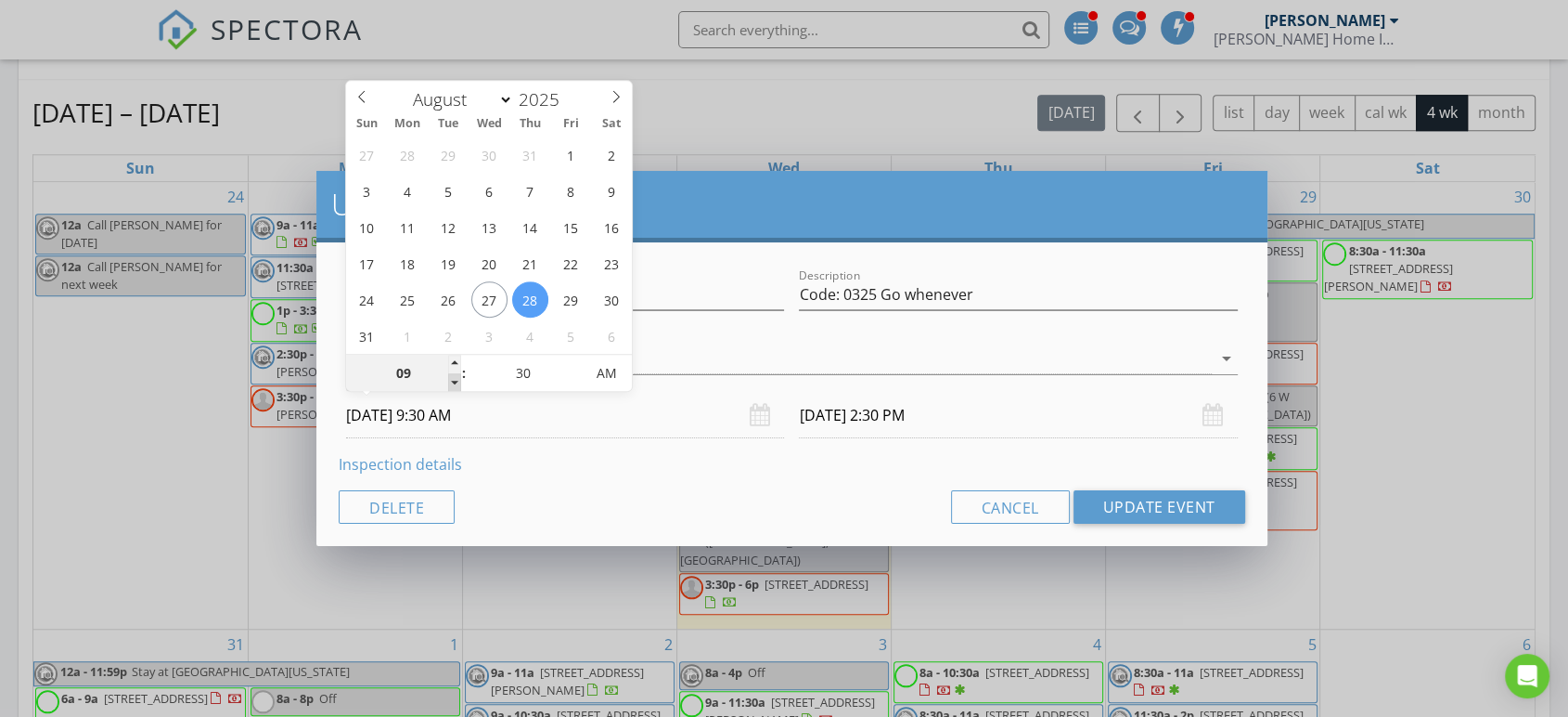
type input "08/28/2025 8:30 AM"
click at [450, 385] on span at bounding box center [454, 382] width 13 height 18
type input "08/28/2025 9:30 AM"
type input "25"
type input "08/28/2025 8:25 AM"
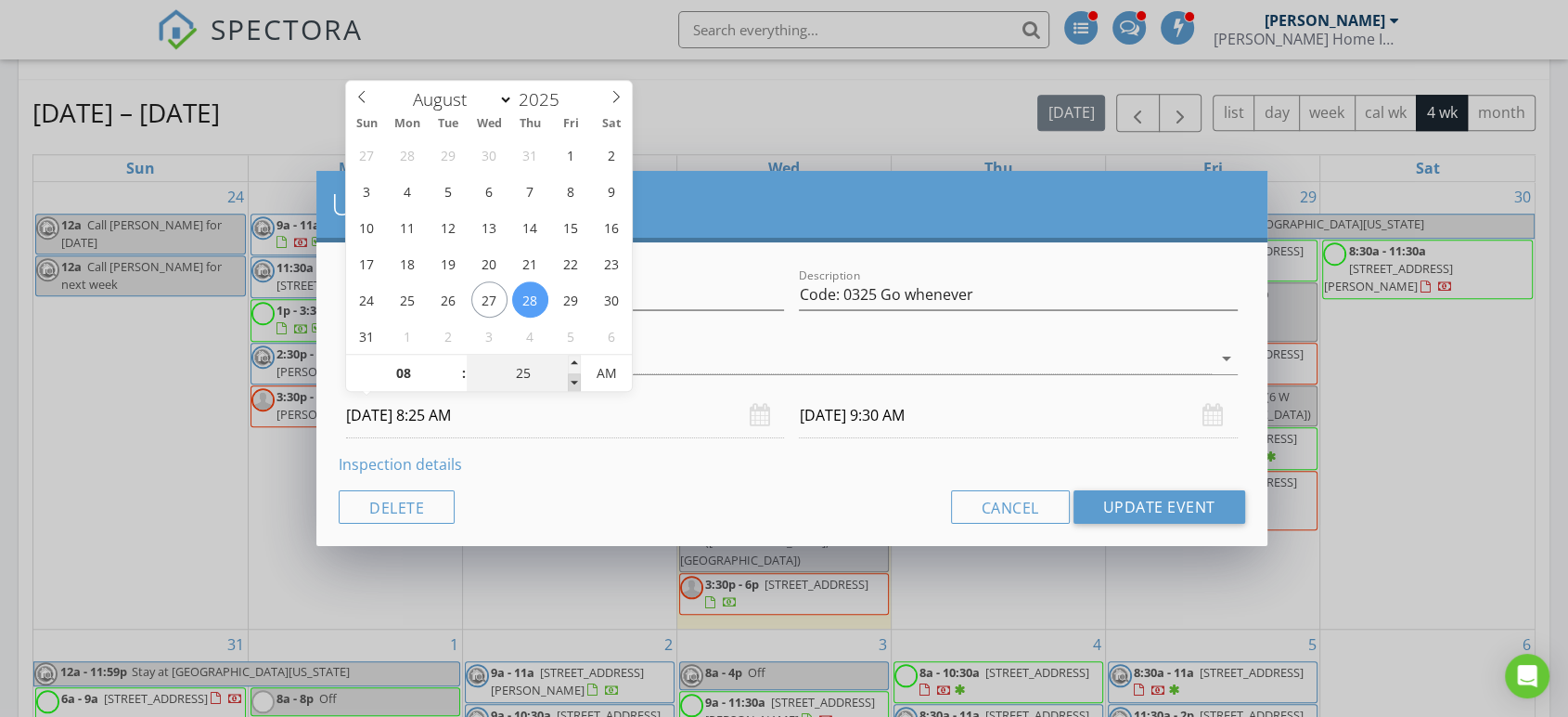
click at [574, 379] on span at bounding box center [573, 382] width 13 height 18
type input "20"
type input "08/28/2025 8:20 AM"
click at [574, 379] on span at bounding box center [573, 382] width 13 height 18
type input "15"
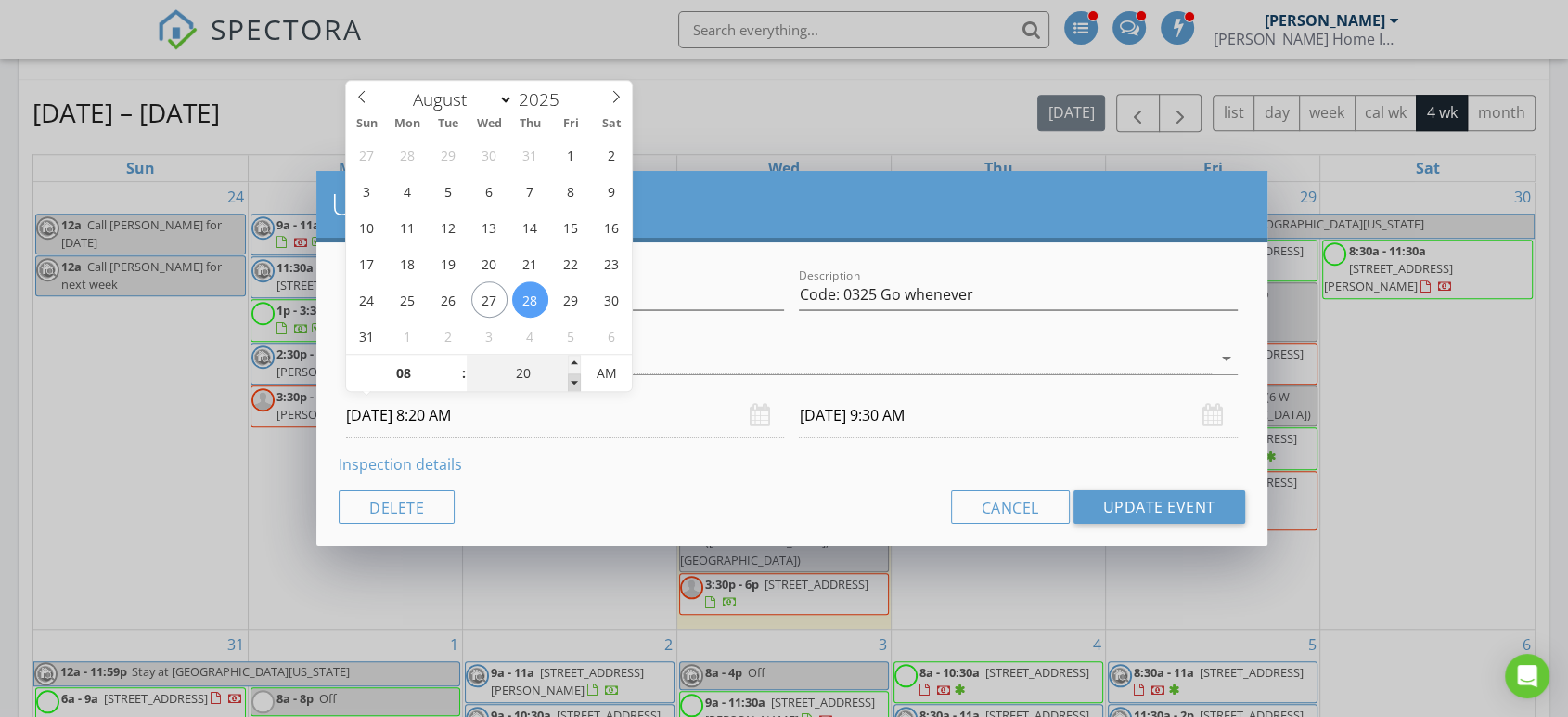
type input "08/28/2025 8:15 AM"
click at [574, 379] on span at bounding box center [573, 382] width 13 height 18
type input "10"
type input "08/28/2025 8:10 AM"
click at [574, 379] on span at bounding box center [573, 382] width 13 height 18
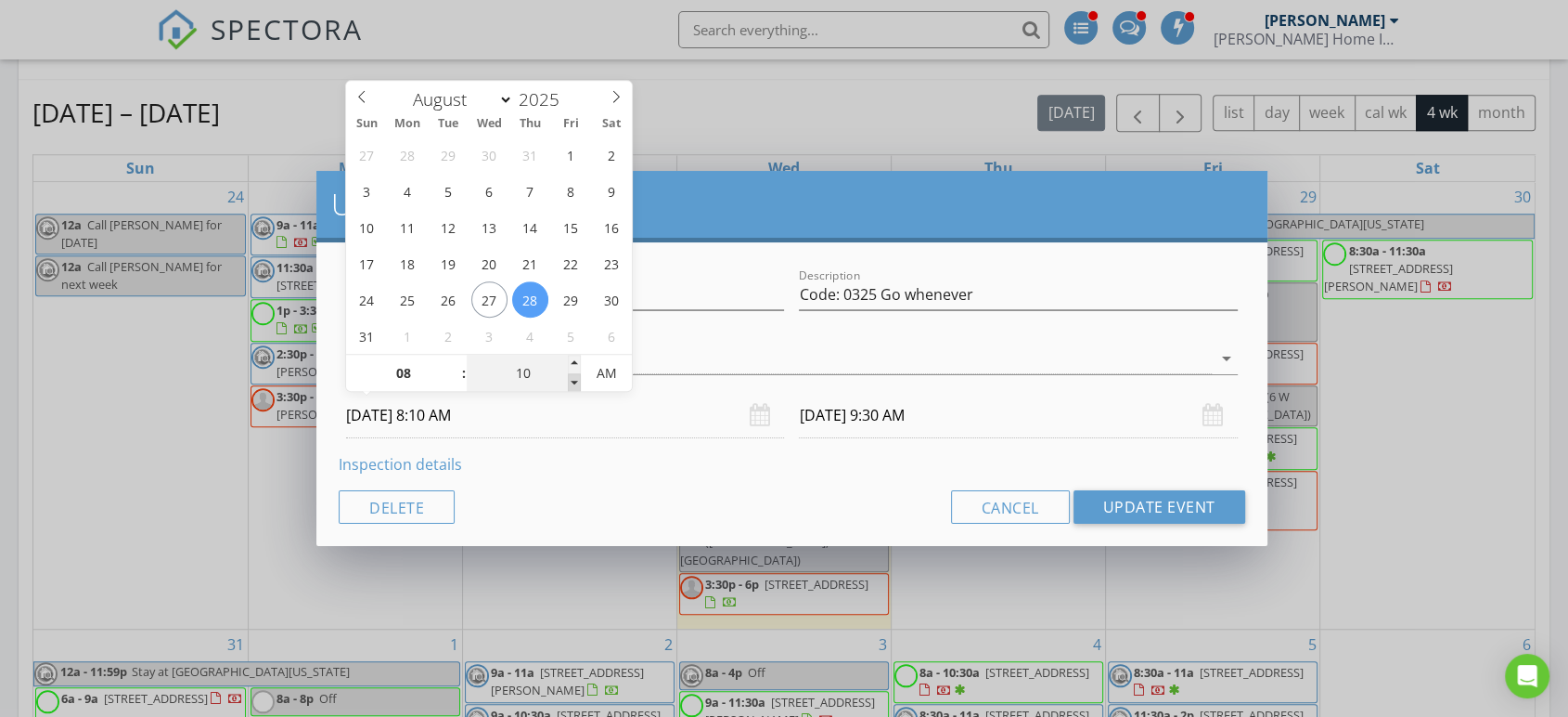
type input "05"
type input "08/28/2025 8:05 AM"
click at [574, 379] on span at bounding box center [573, 382] width 13 height 18
type input "08/28/2025 9:05 AM"
type input "00"
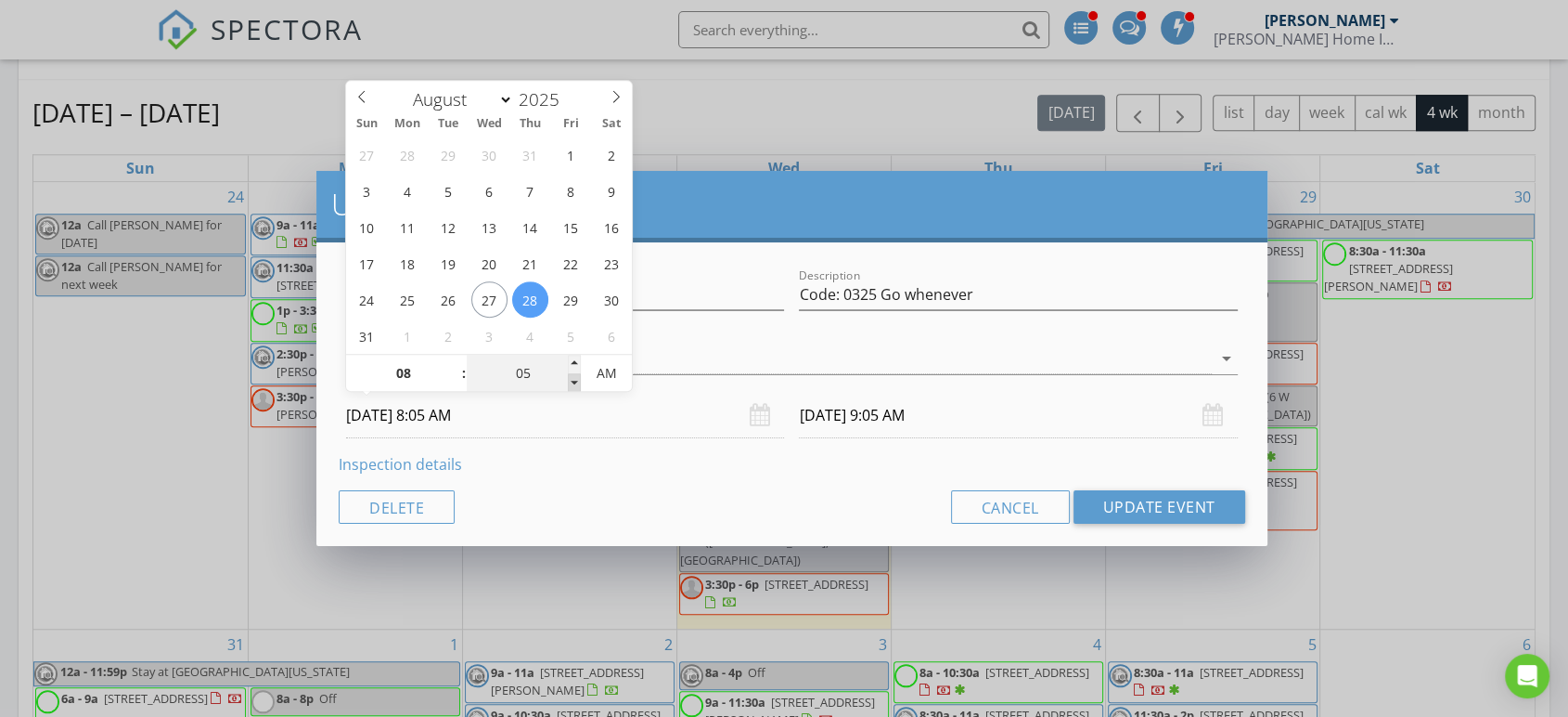
type input "08/28/2025 8:00 AM"
click at [574, 379] on span at bounding box center [573, 382] width 13 height 18
type input "08/28/2025 9:00 AM"
click at [1141, 510] on button "Update Event" at bounding box center [1158, 507] width 171 height 33
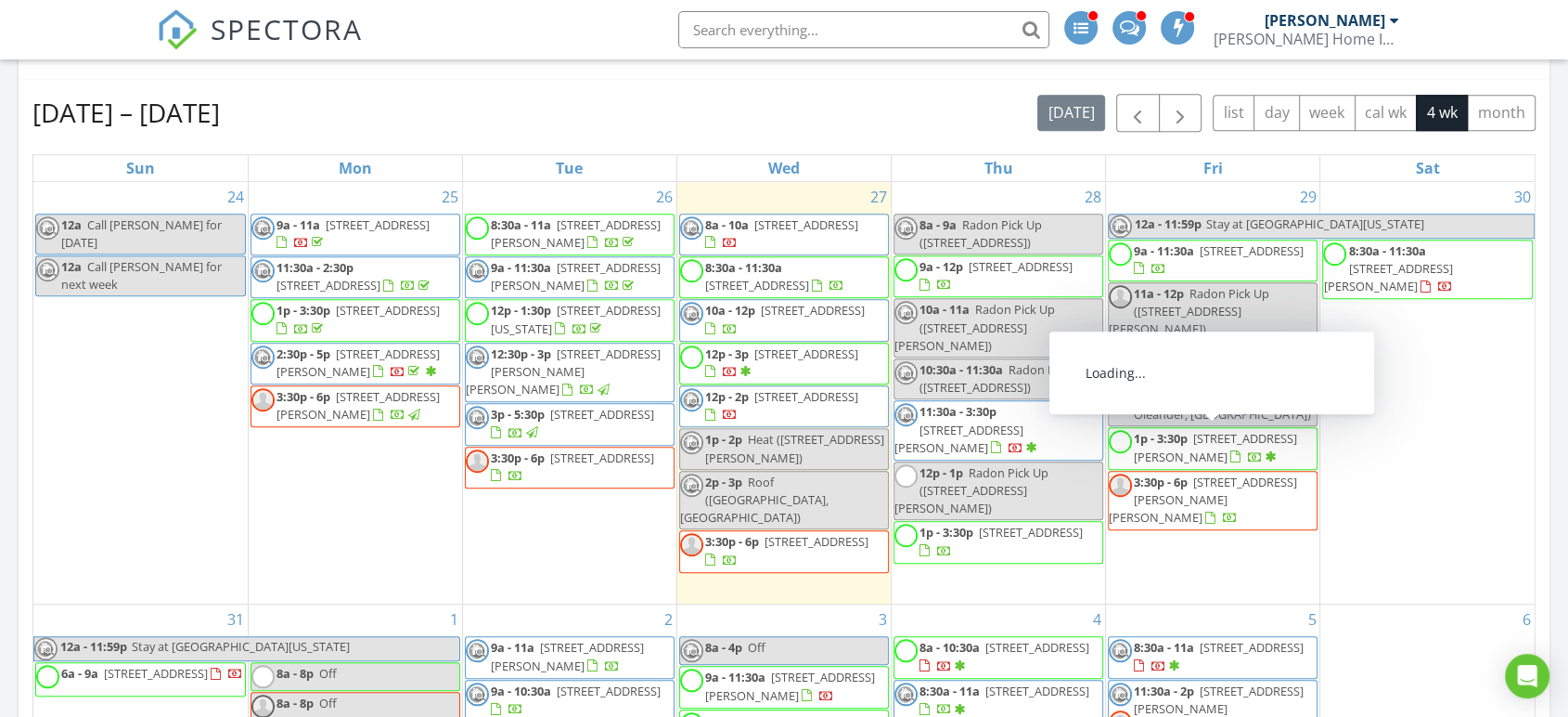
click at [1017, 241] on span "Radon Pick Up (210 Haddon Ave, Collingswood)" at bounding box center [980, 233] width 122 height 34
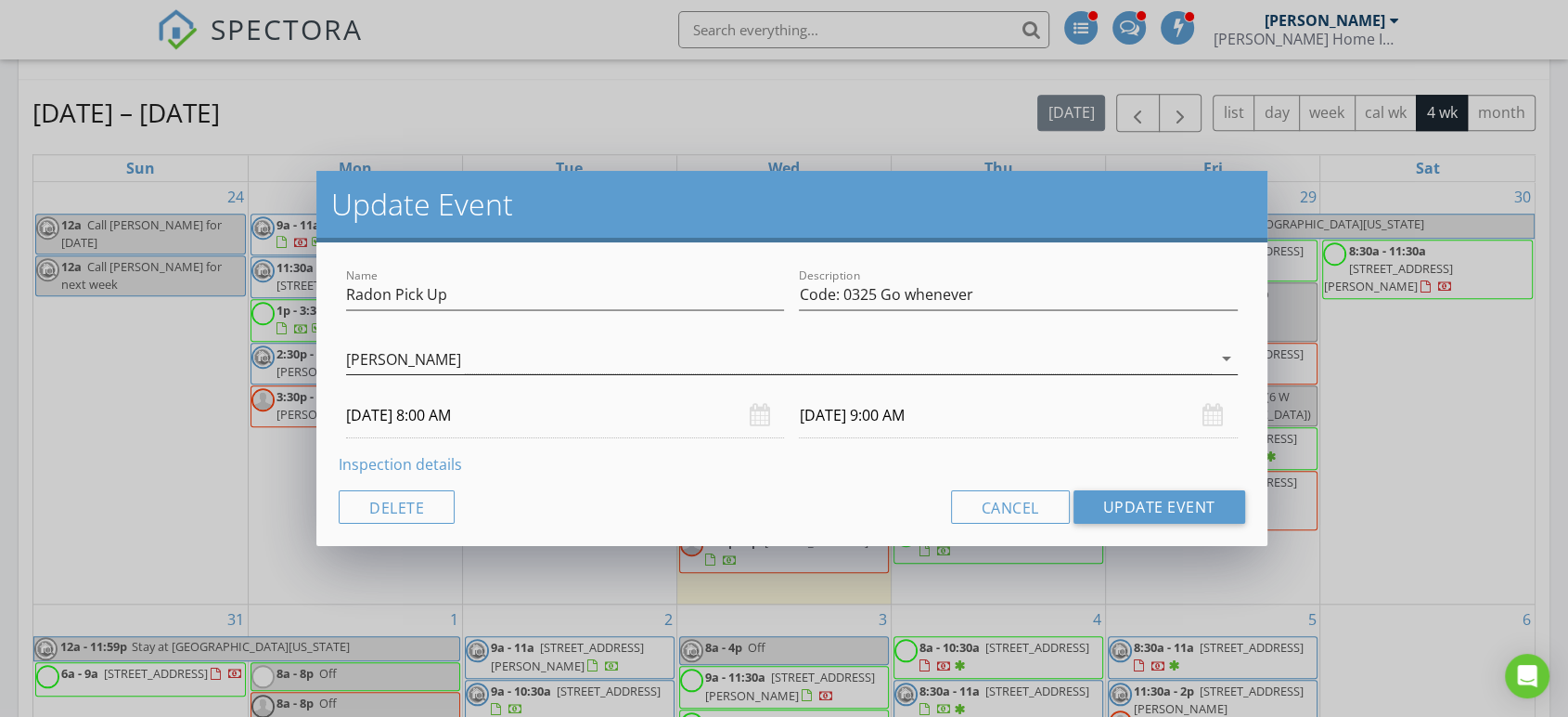
click at [386, 359] on div "[PERSON_NAME]" at bounding box center [403, 358] width 115 height 16
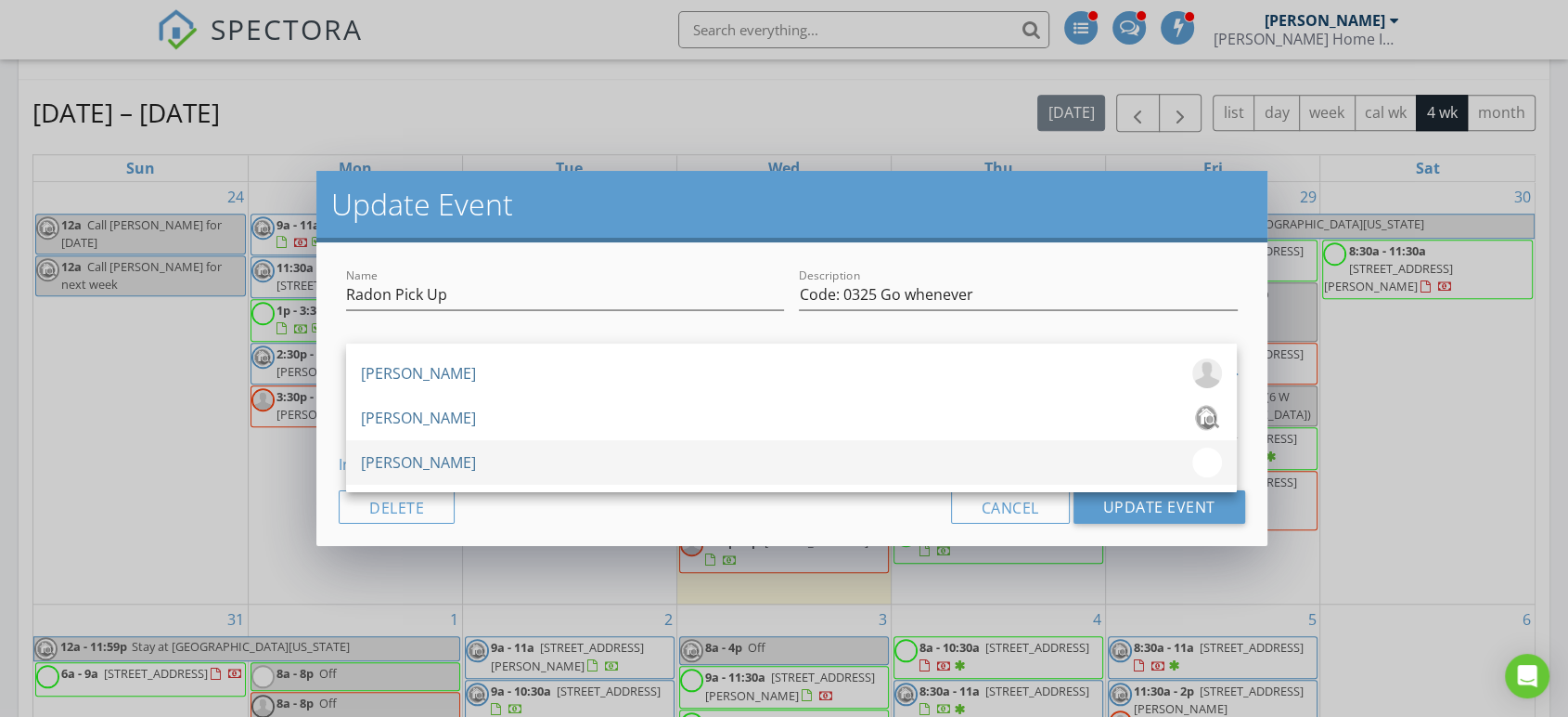
click at [440, 455] on div "[PERSON_NAME]" at bounding box center [418, 462] width 115 height 30
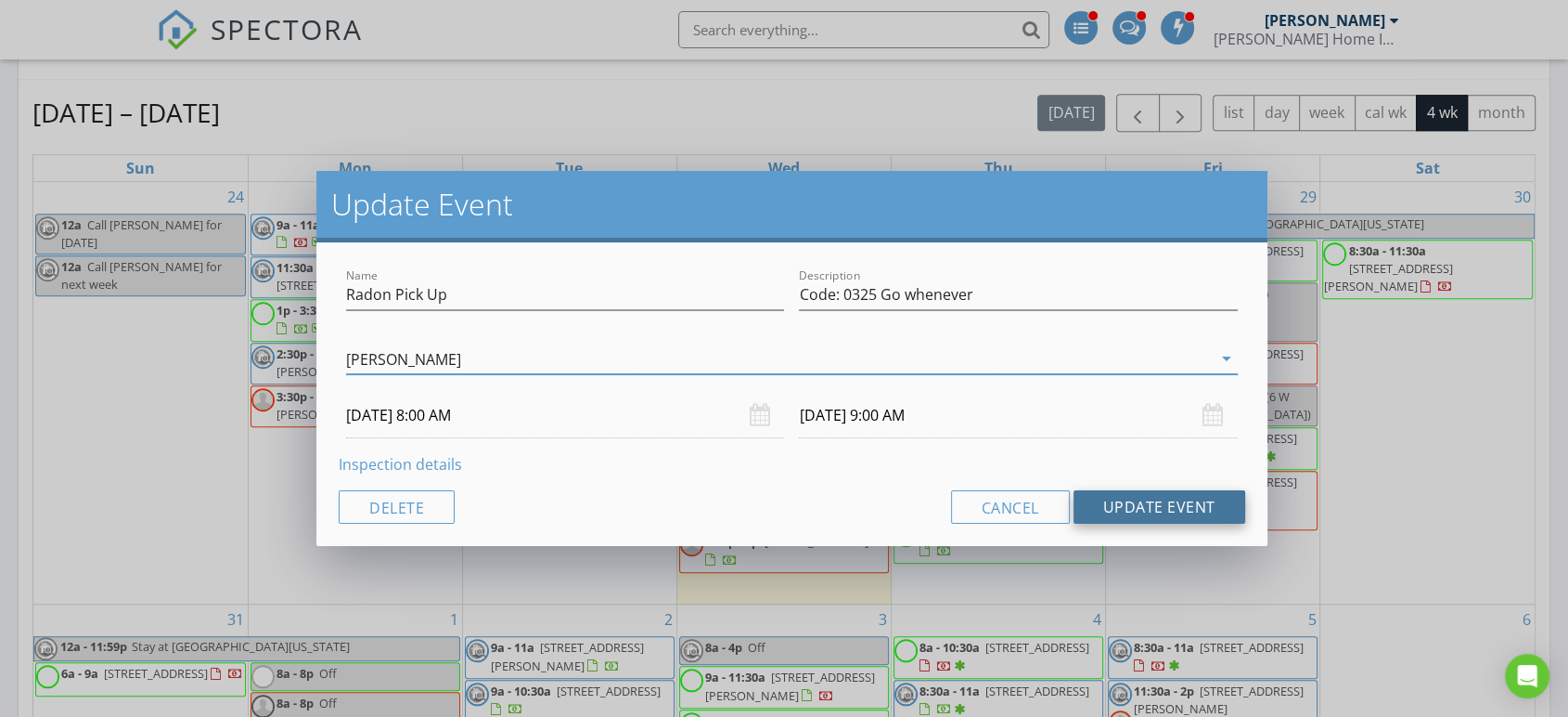
click at [1114, 496] on button "Update Event" at bounding box center [1158, 507] width 171 height 33
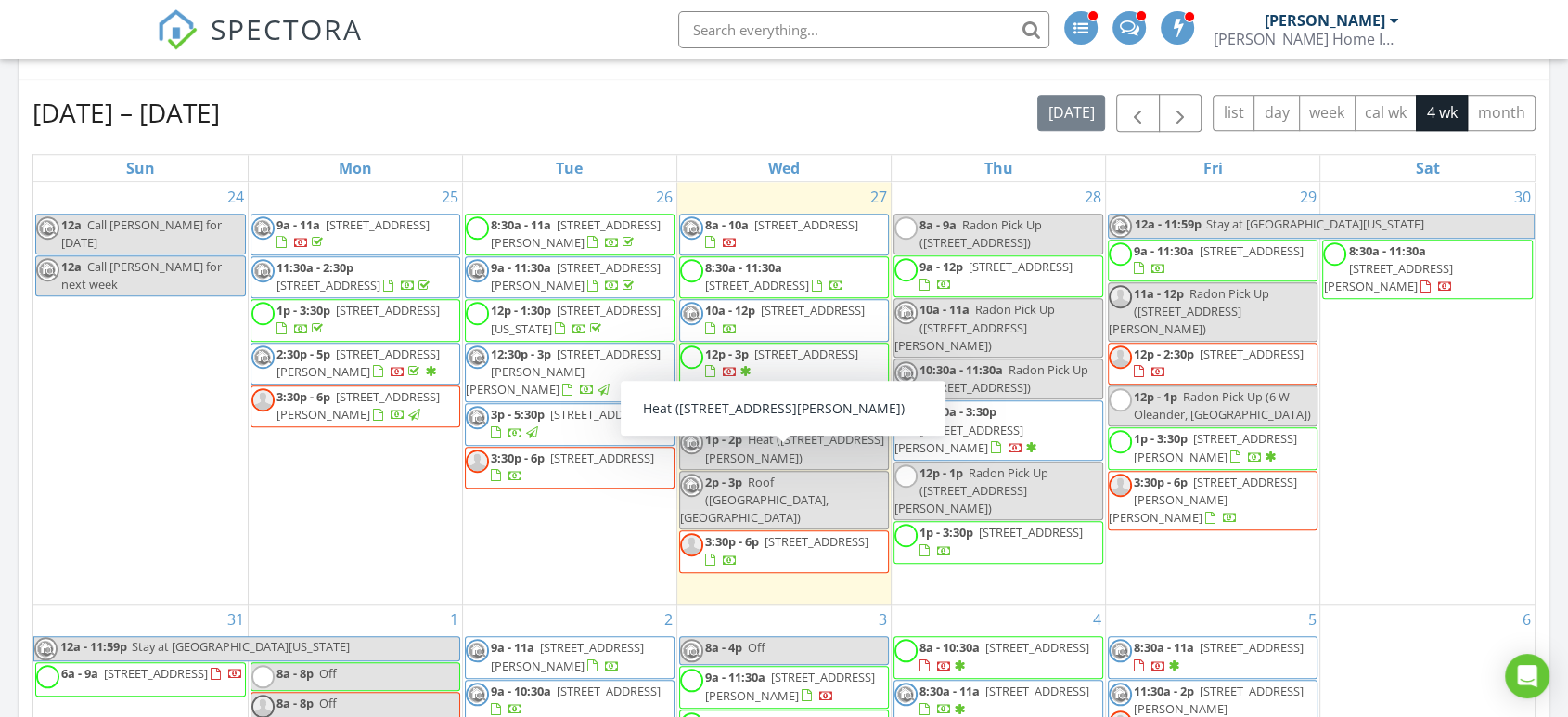
click at [809, 466] on div "1p - 2p Heat (1 Simpson Dr, Penns Grove)" at bounding box center [784, 448] width 208 height 35
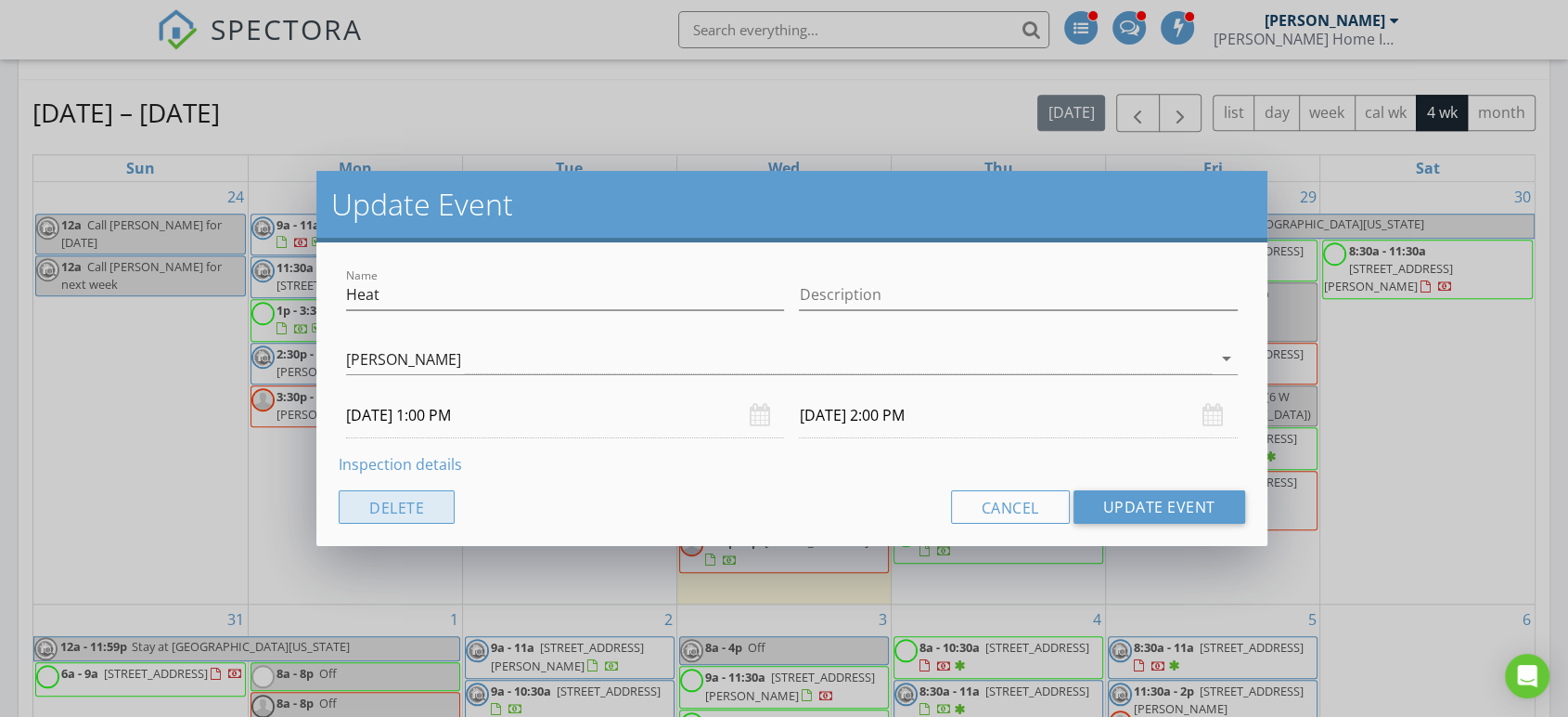
click at [428, 496] on button "Delete" at bounding box center [397, 507] width 116 height 33
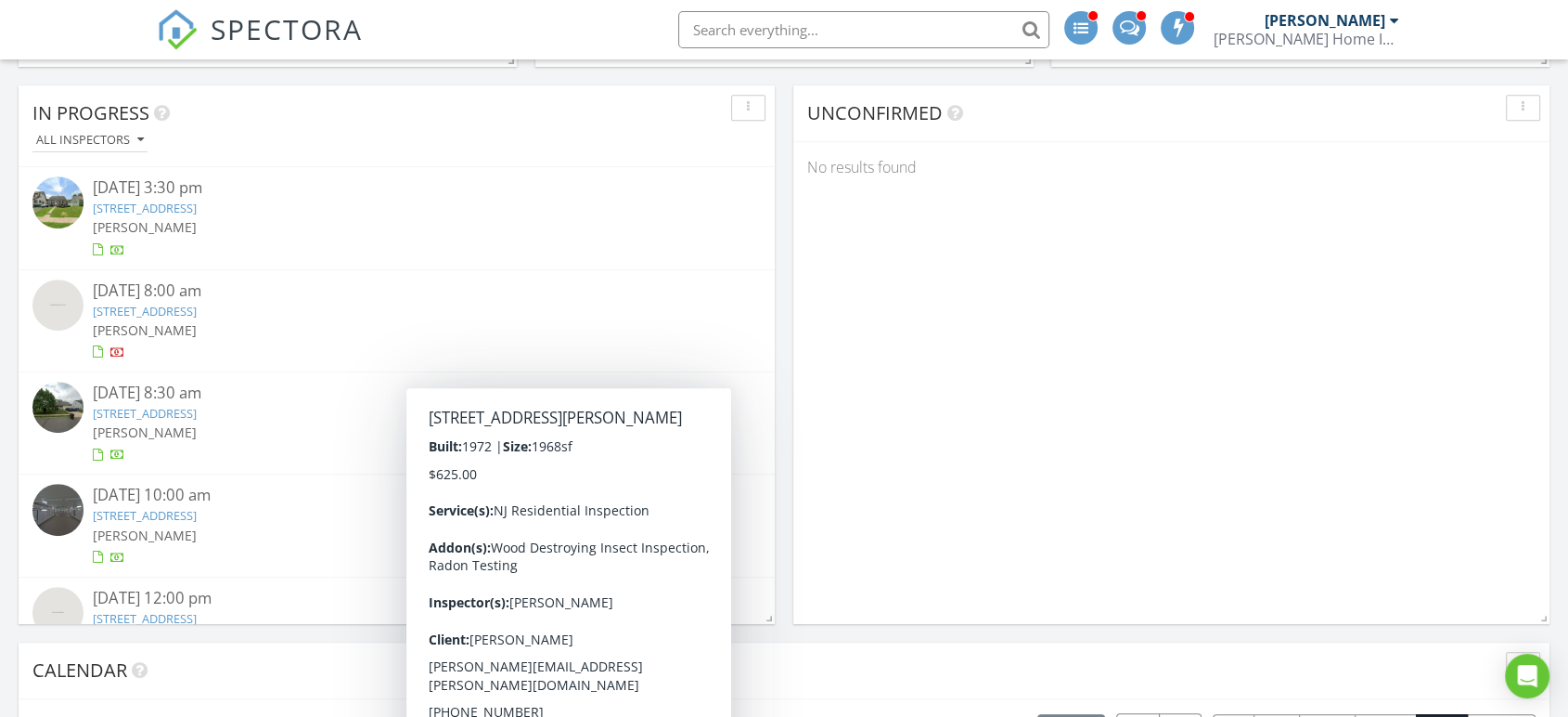
scroll to position [618, 0]
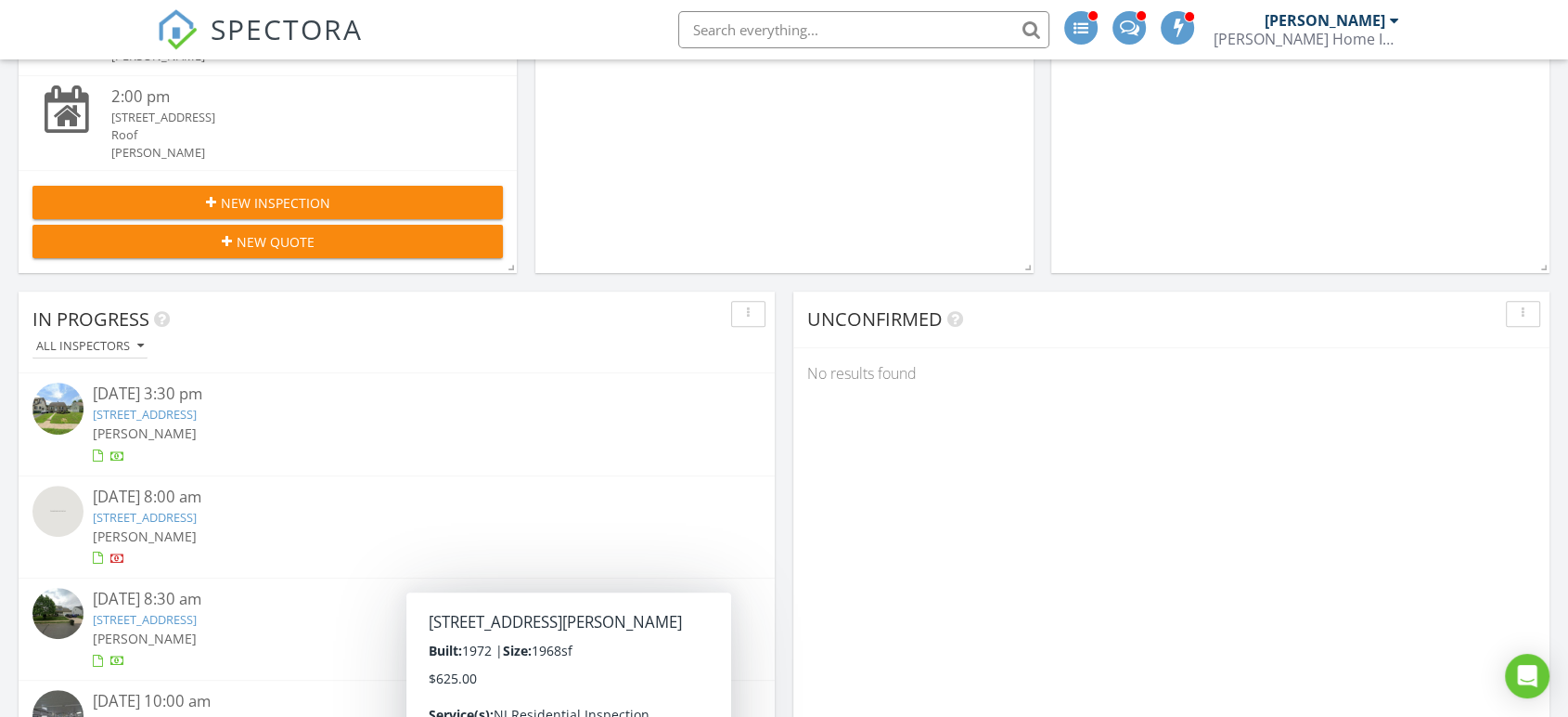
click at [170, 499] on div "08/27/25 8:00 am" at bounding box center [396, 497] width 606 height 23
